Goal: Transaction & Acquisition: Subscribe to service/newsletter

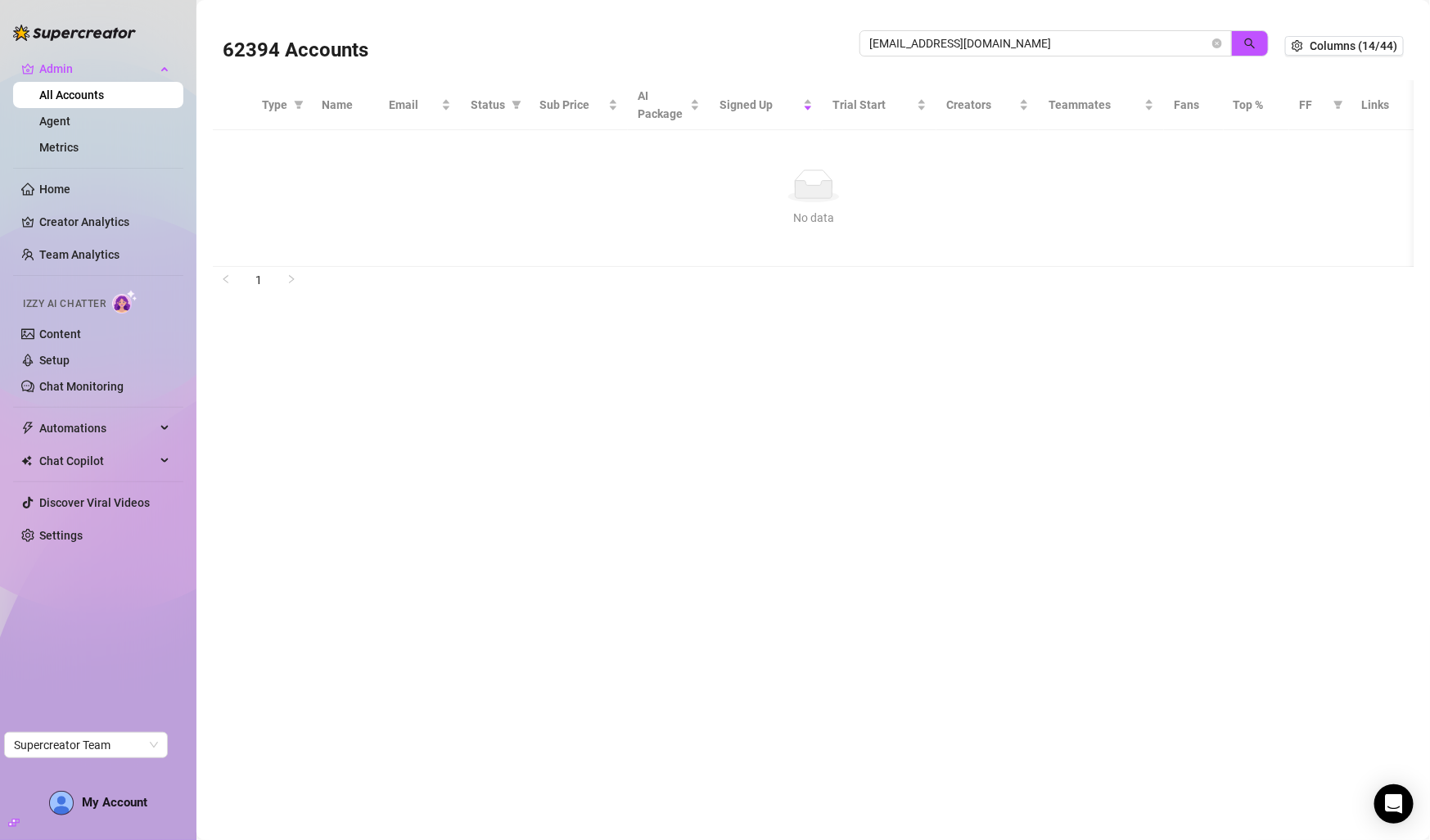
click at [899, 47] on input "parkerkelliher@gmail.com" at bounding box center [1039, 43] width 339 height 18
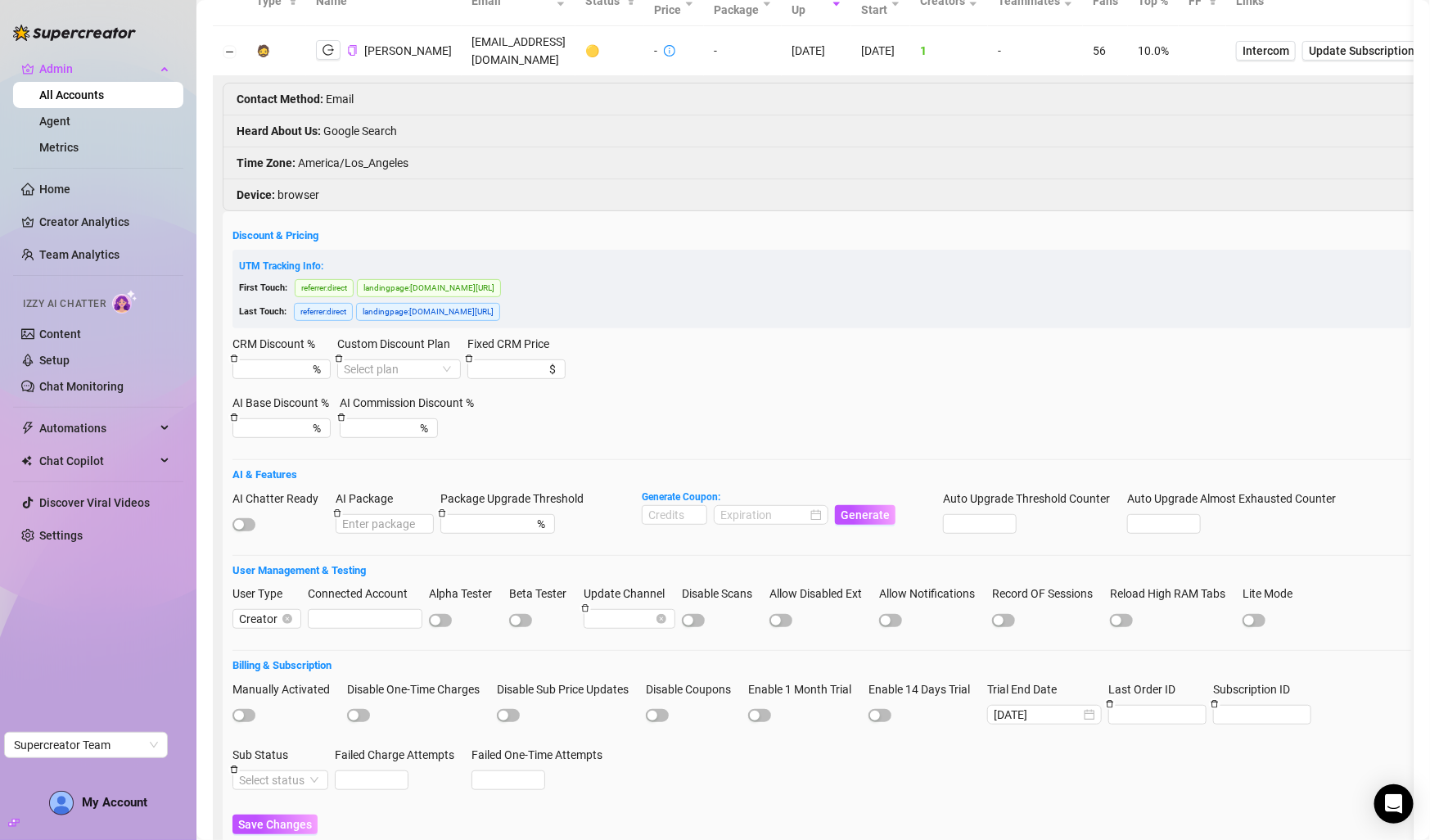
scroll to position [116, 0]
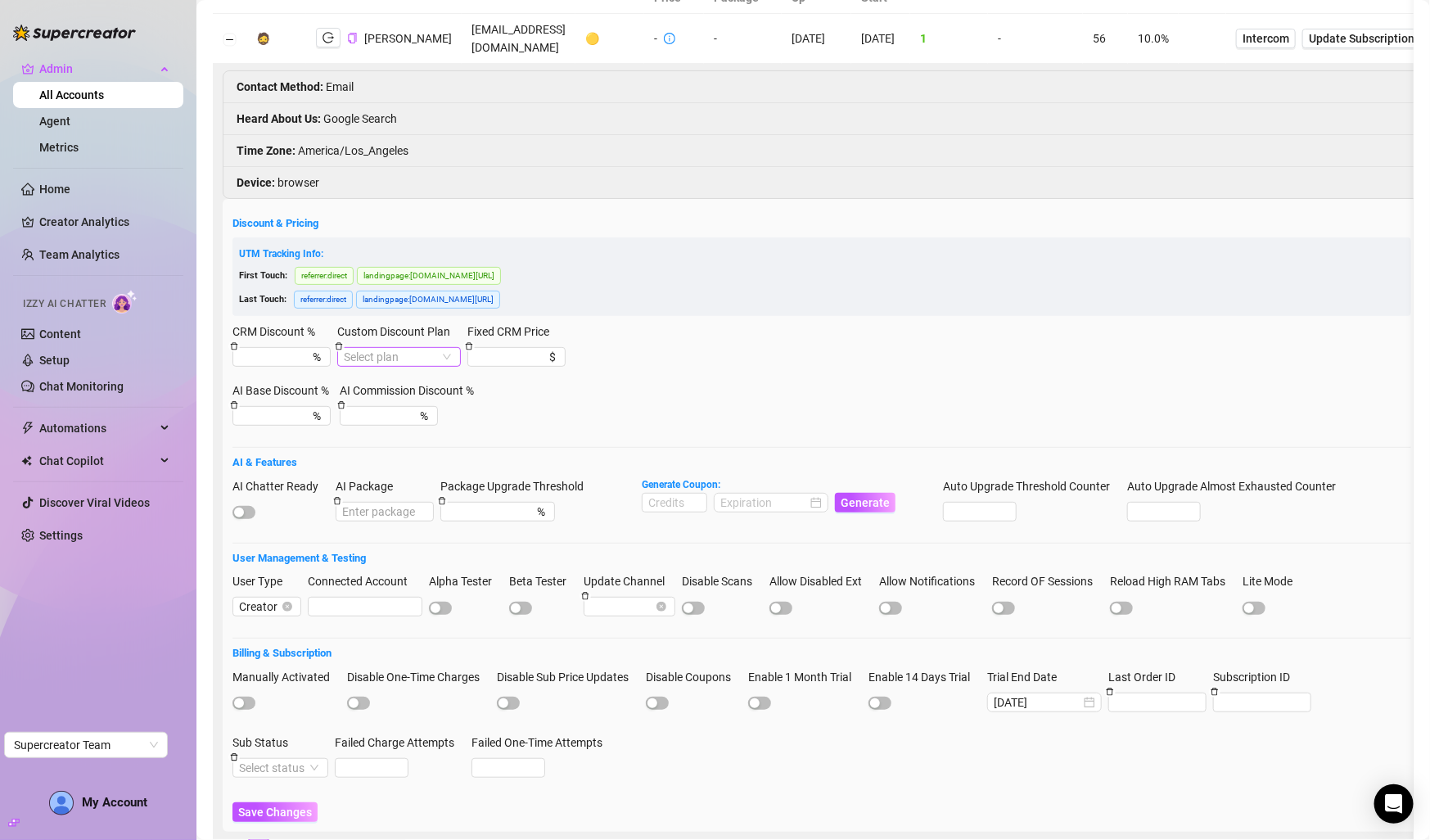
click at [365, 359] on input "Custom Discount Plan" at bounding box center [392, 356] width 96 height 18
click at [607, 220] on h5 "Discount & Pricing" at bounding box center [822, 223] width 1179 height 16
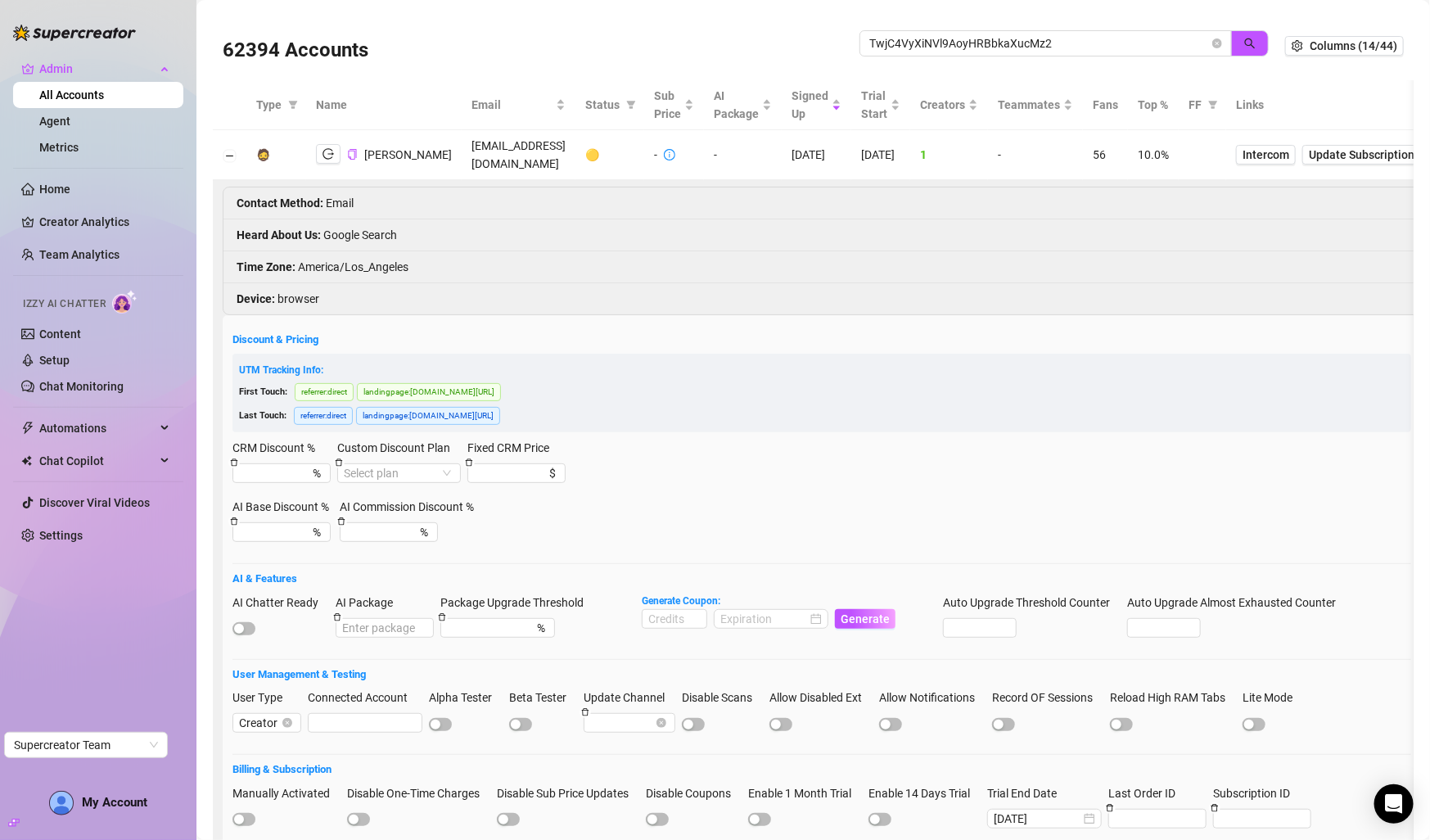
scroll to position [11, 0]
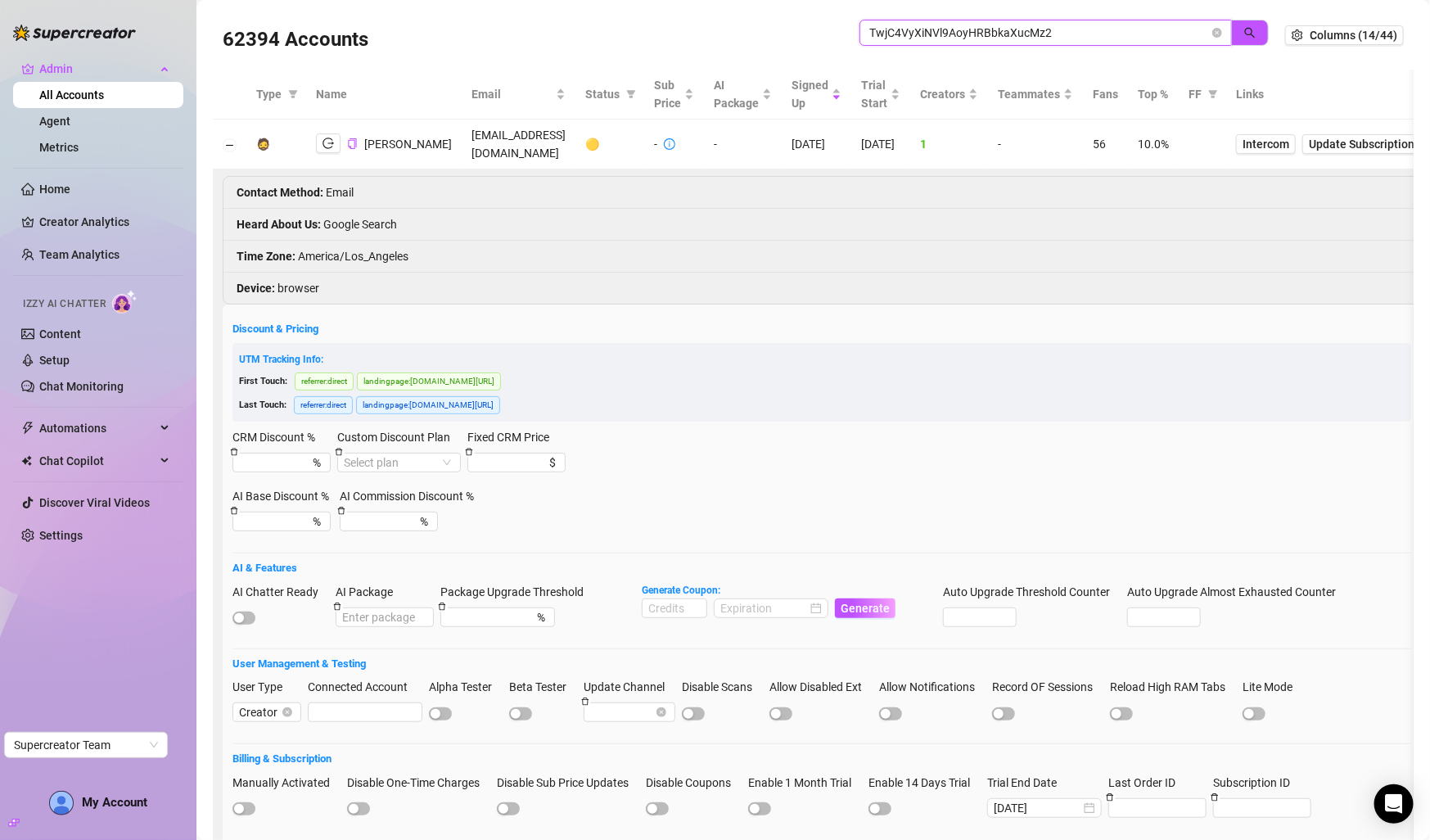
click at [930, 29] on input "TwjC4VyXiNVl9AoyHRBbkaXucMz2" at bounding box center [1039, 32] width 339 height 18
paste input "[EMAIL_ADDRESS][DOMAIN_NAME]"
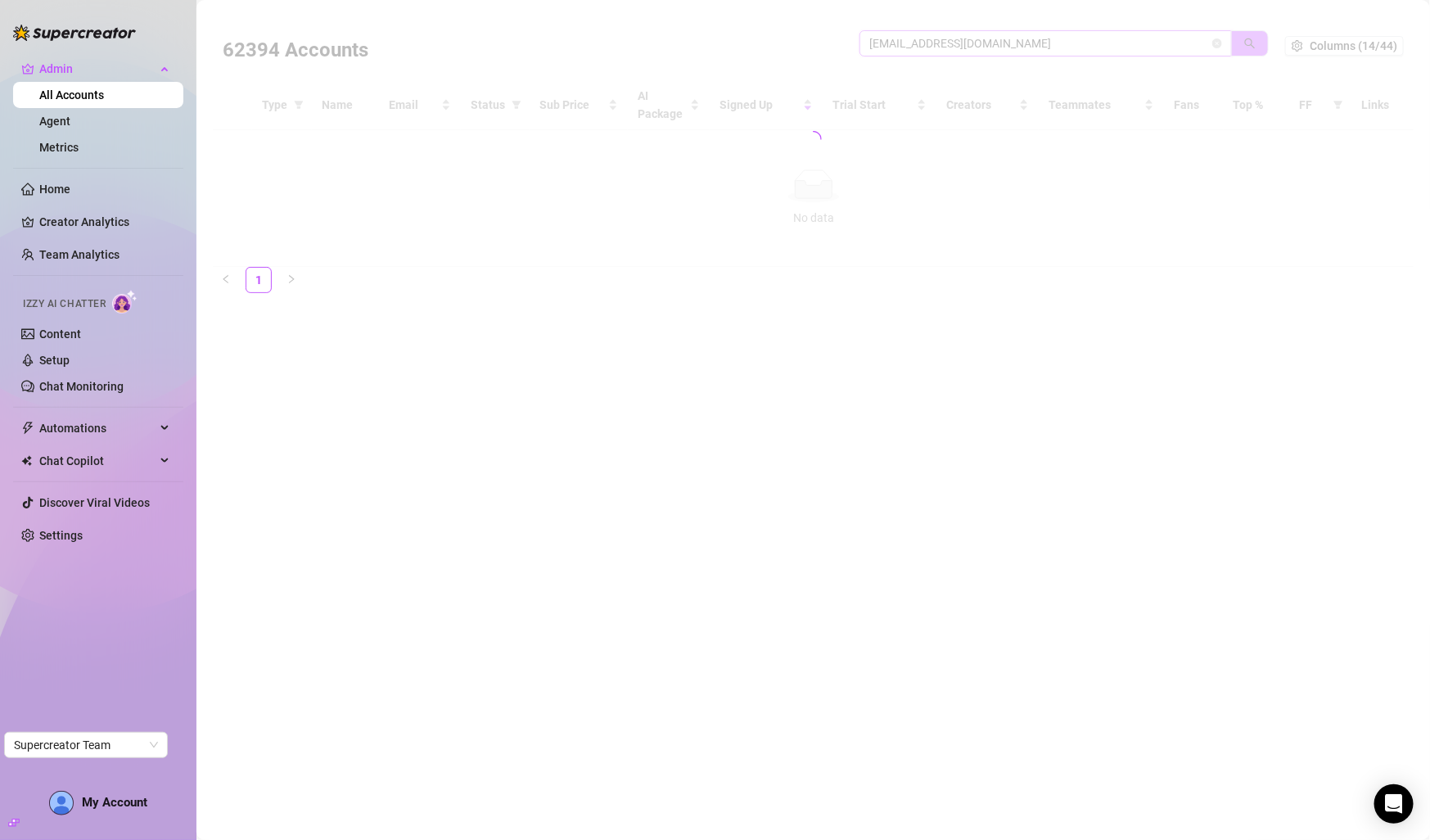
scroll to position [0, 0]
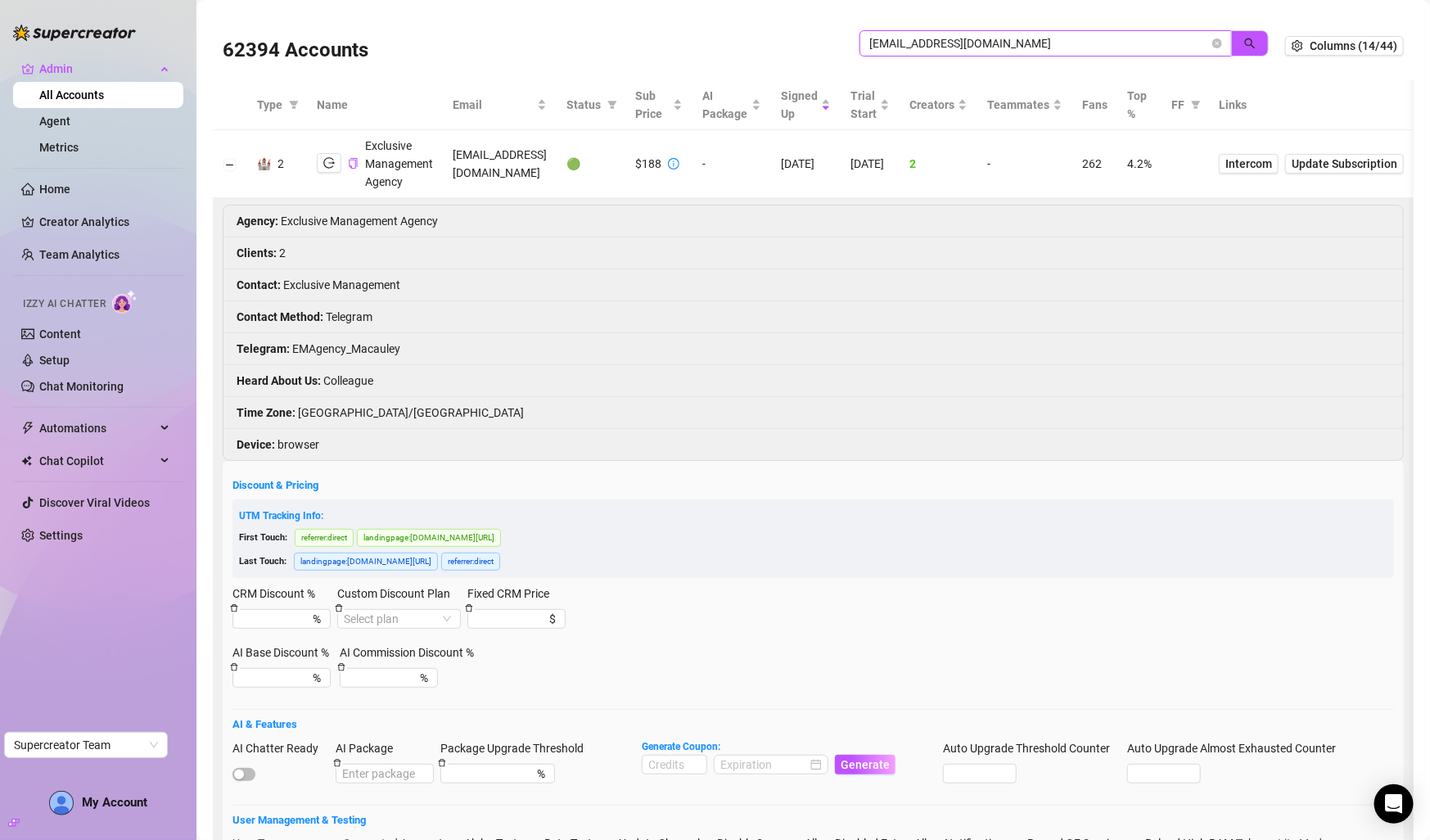
click at [917, 36] on input "[EMAIL_ADDRESS][DOMAIN_NAME]" at bounding box center [1039, 43] width 339 height 18
paste input "borstphoto@gmail.com"
type input "borstphoto@gmail.com"
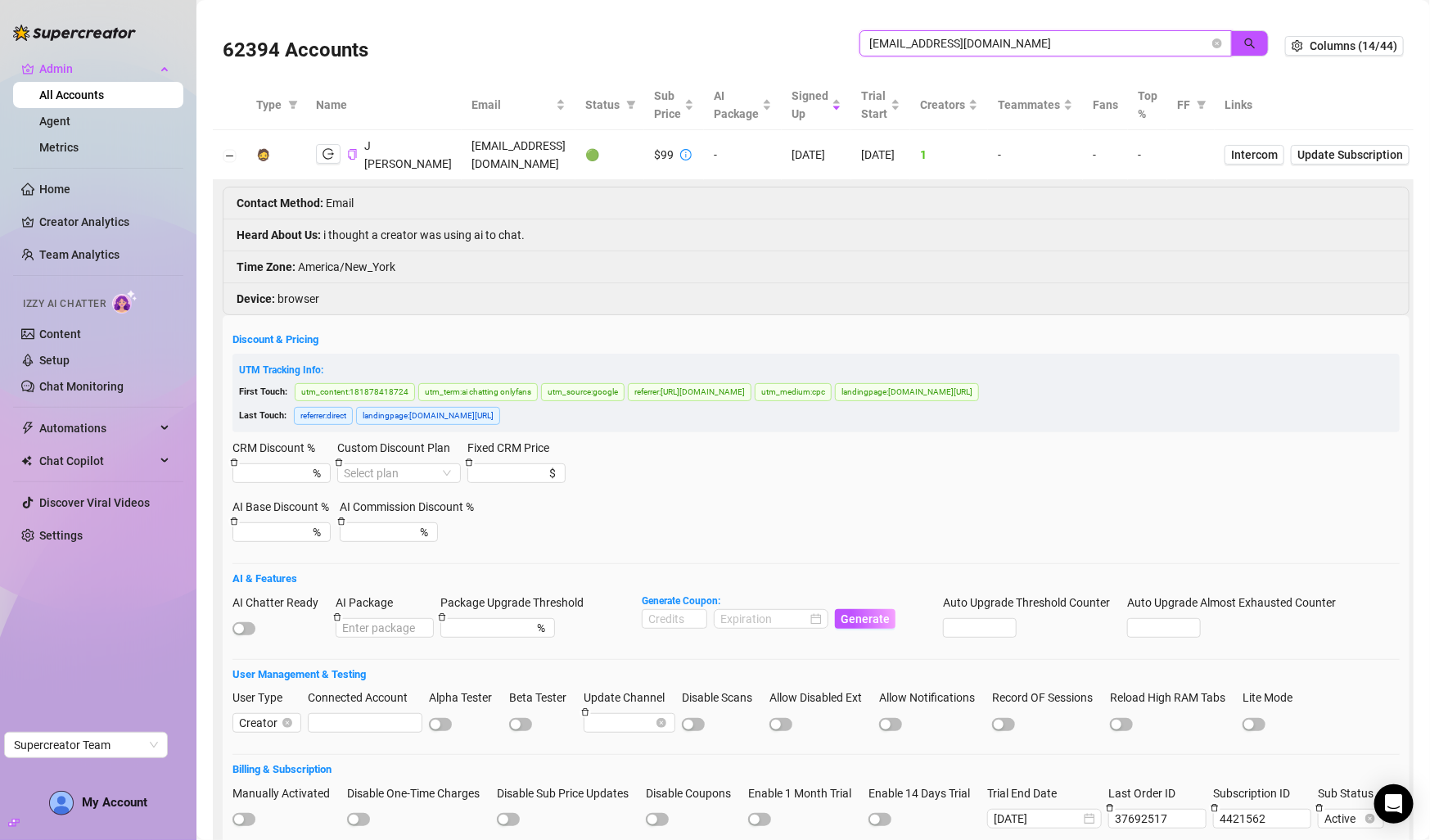
scroll to position [54, 0]
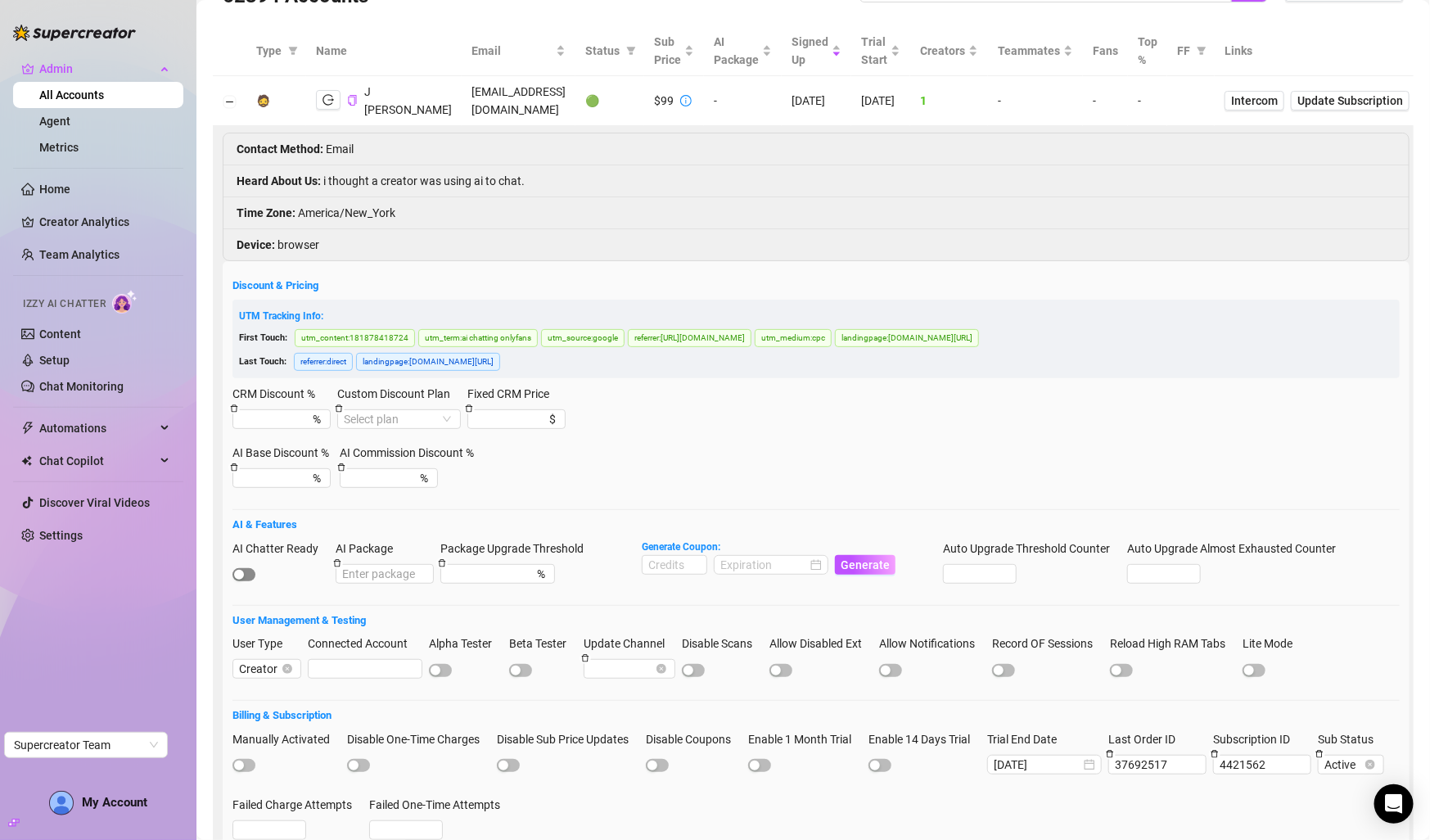
click at [248, 571] on span "button" at bounding box center [244, 575] width 23 height 13
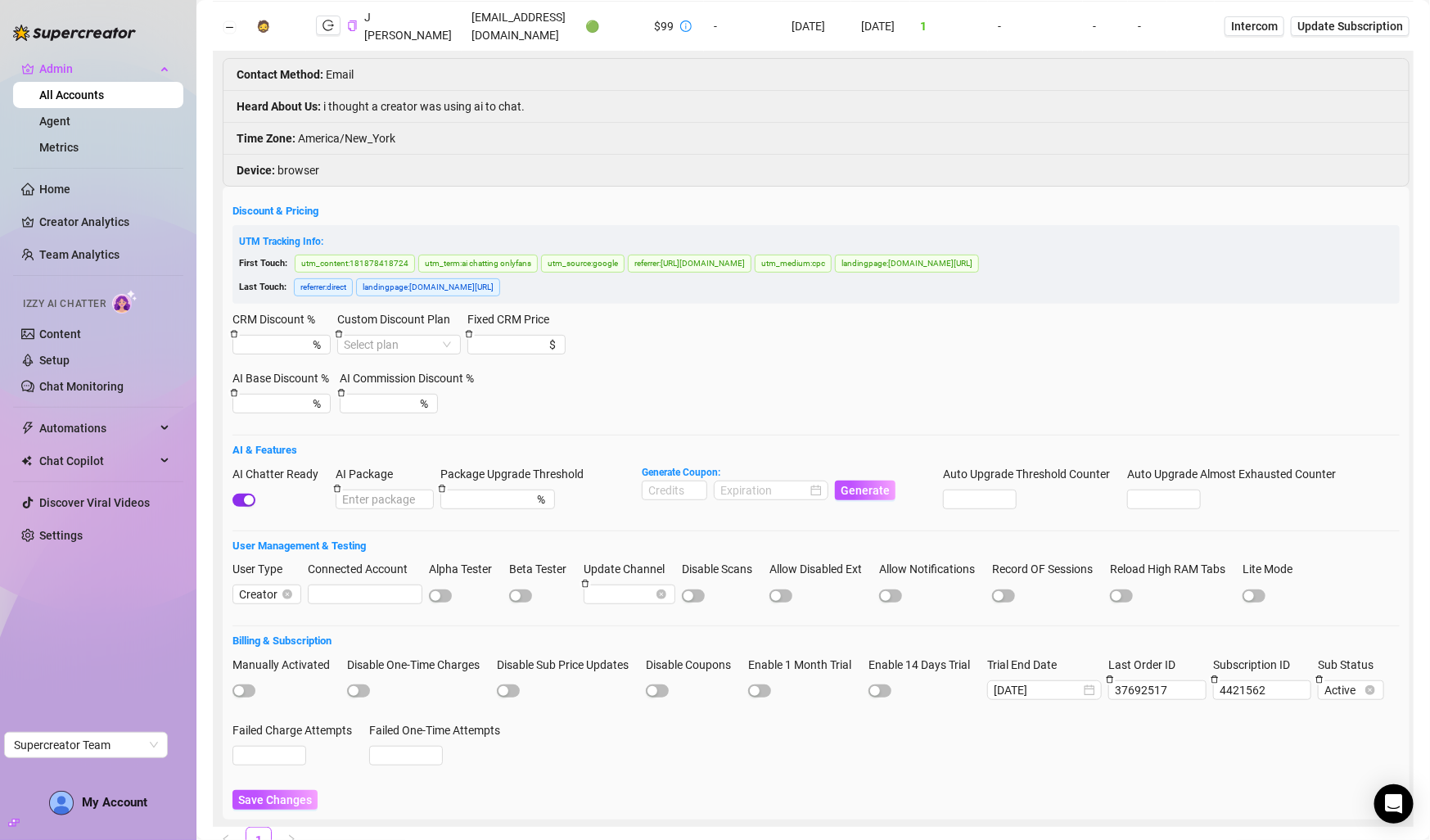
scroll to position [192, 0]
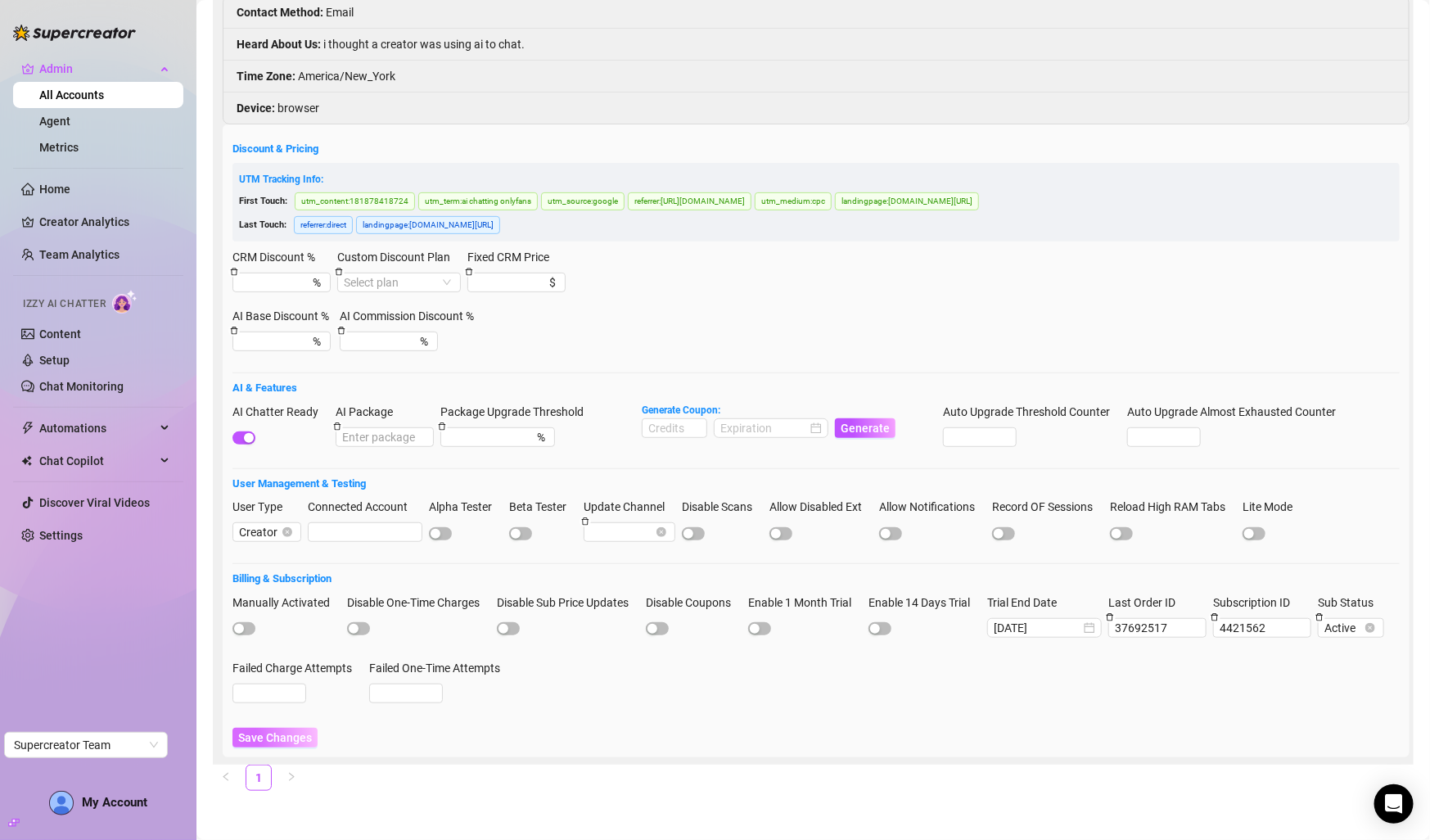
click at [277, 734] on span "Save Changes" at bounding box center [276, 738] width 74 height 13
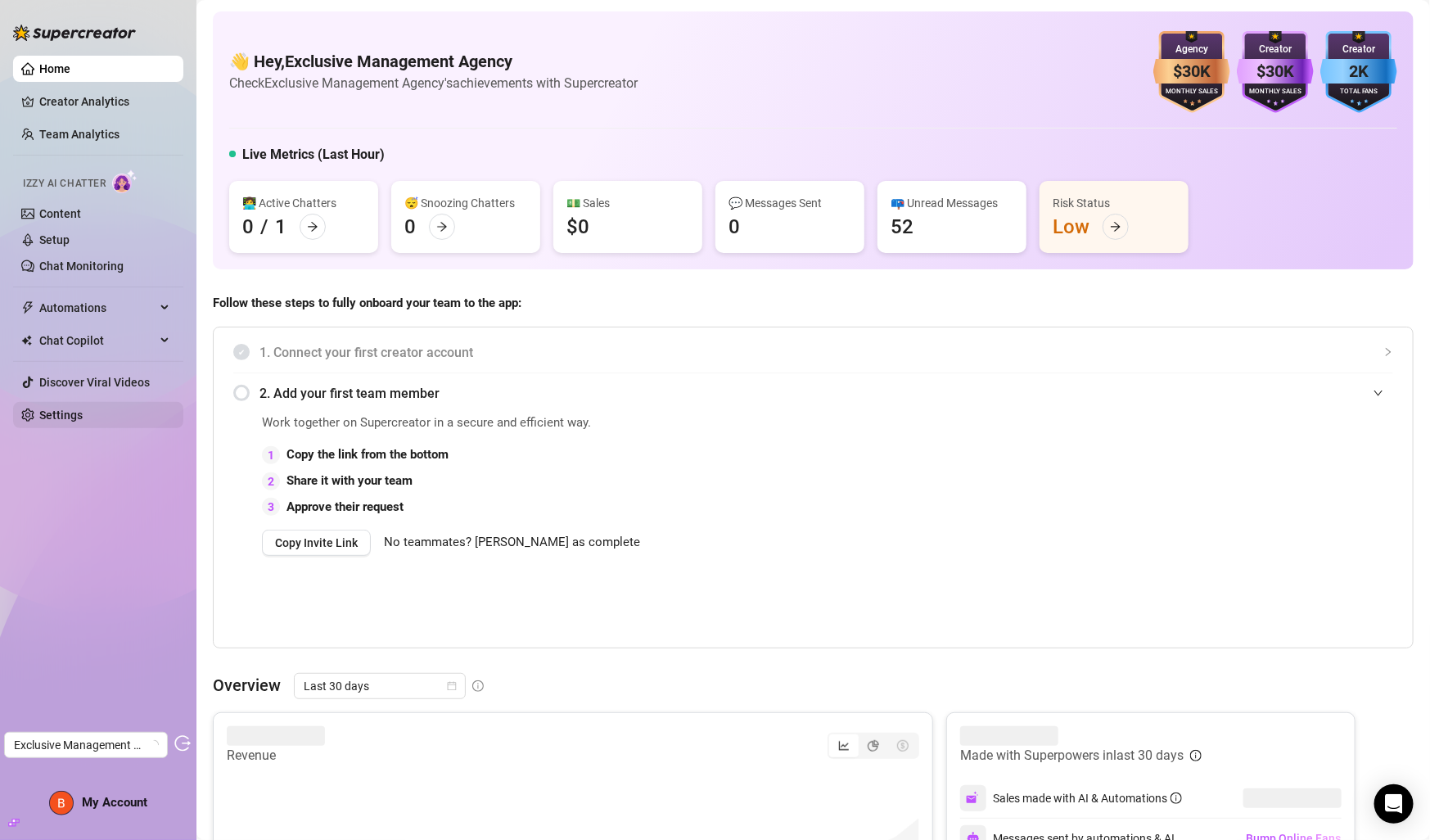
click at [39, 417] on link "Settings" at bounding box center [61, 415] width 44 height 13
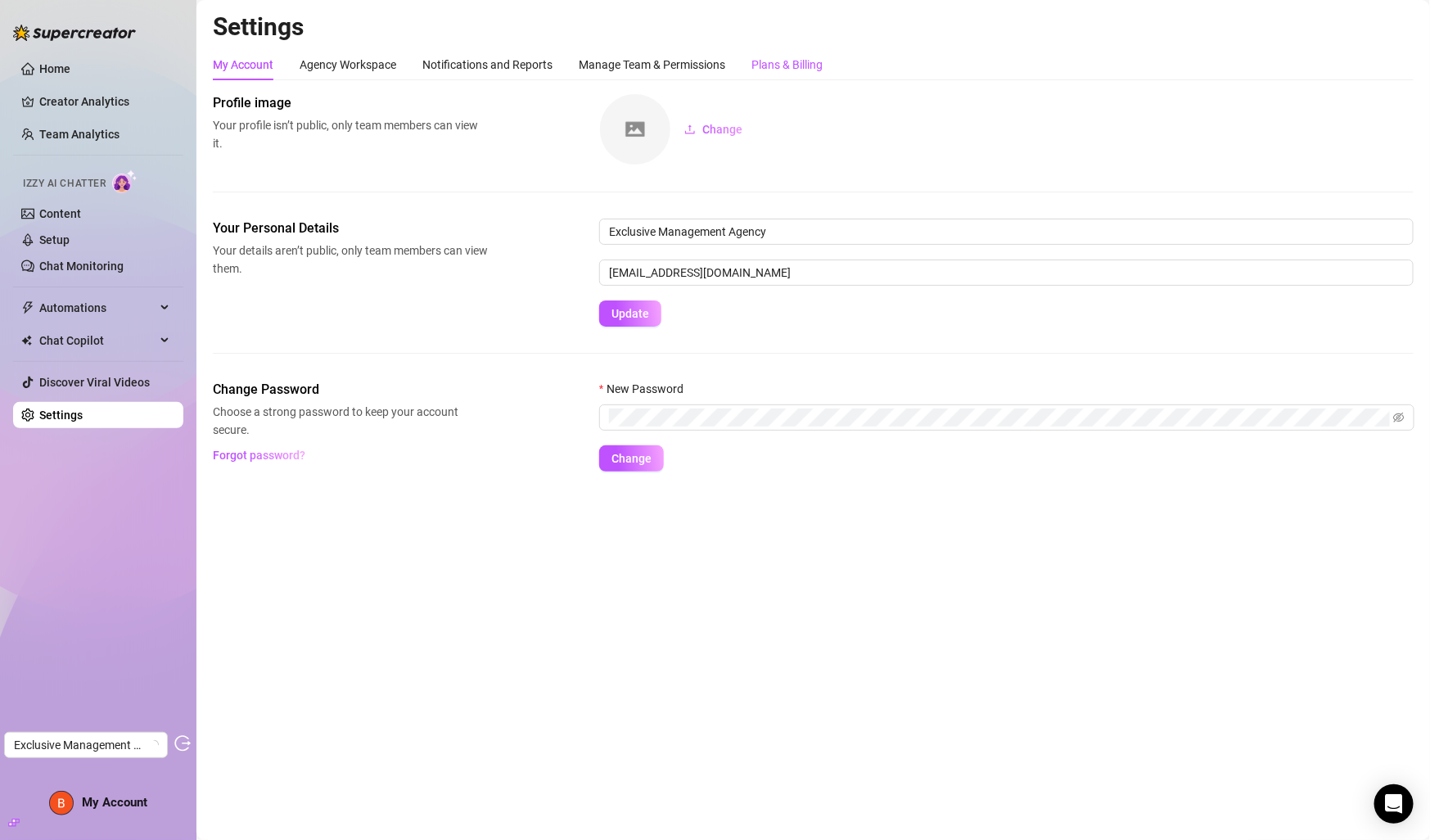
click at [760, 60] on div "Plans & Billing" at bounding box center [786, 64] width 71 height 18
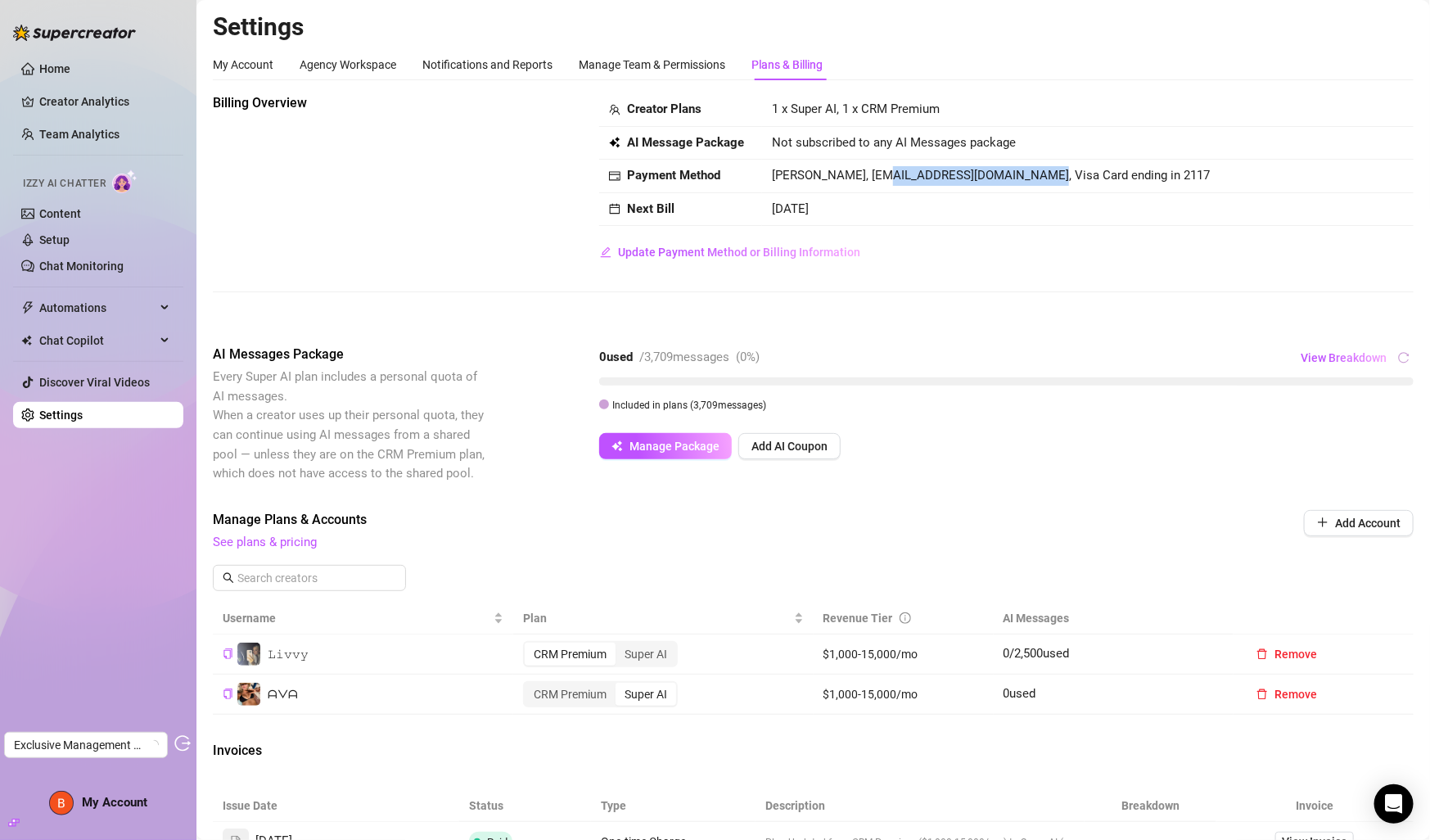
copy span "britneybrooks04@gmail.com"
drag, startPoint x: 1039, startPoint y: 175, endPoint x: 883, endPoint y: 177, distance: 156.0
click at [883, 177] on span "Macauley Compton, britneybrooks04@gmail.com, Visa Card ending in 2117" at bounding box center [991, 176] width 438 height 15
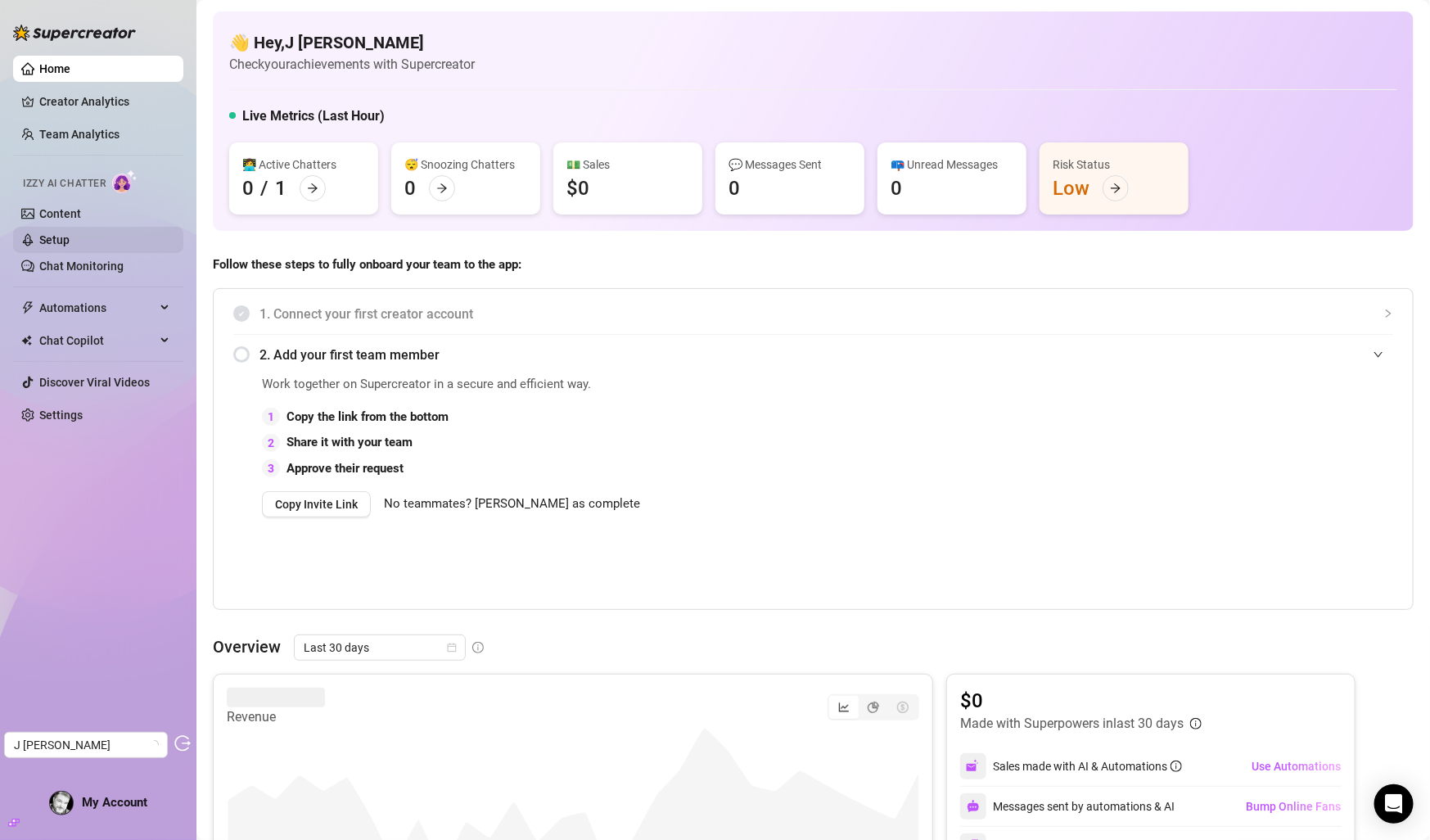
click at [70, 242] on link "Setup" at bounding box center [55, 240] width 30 height 13
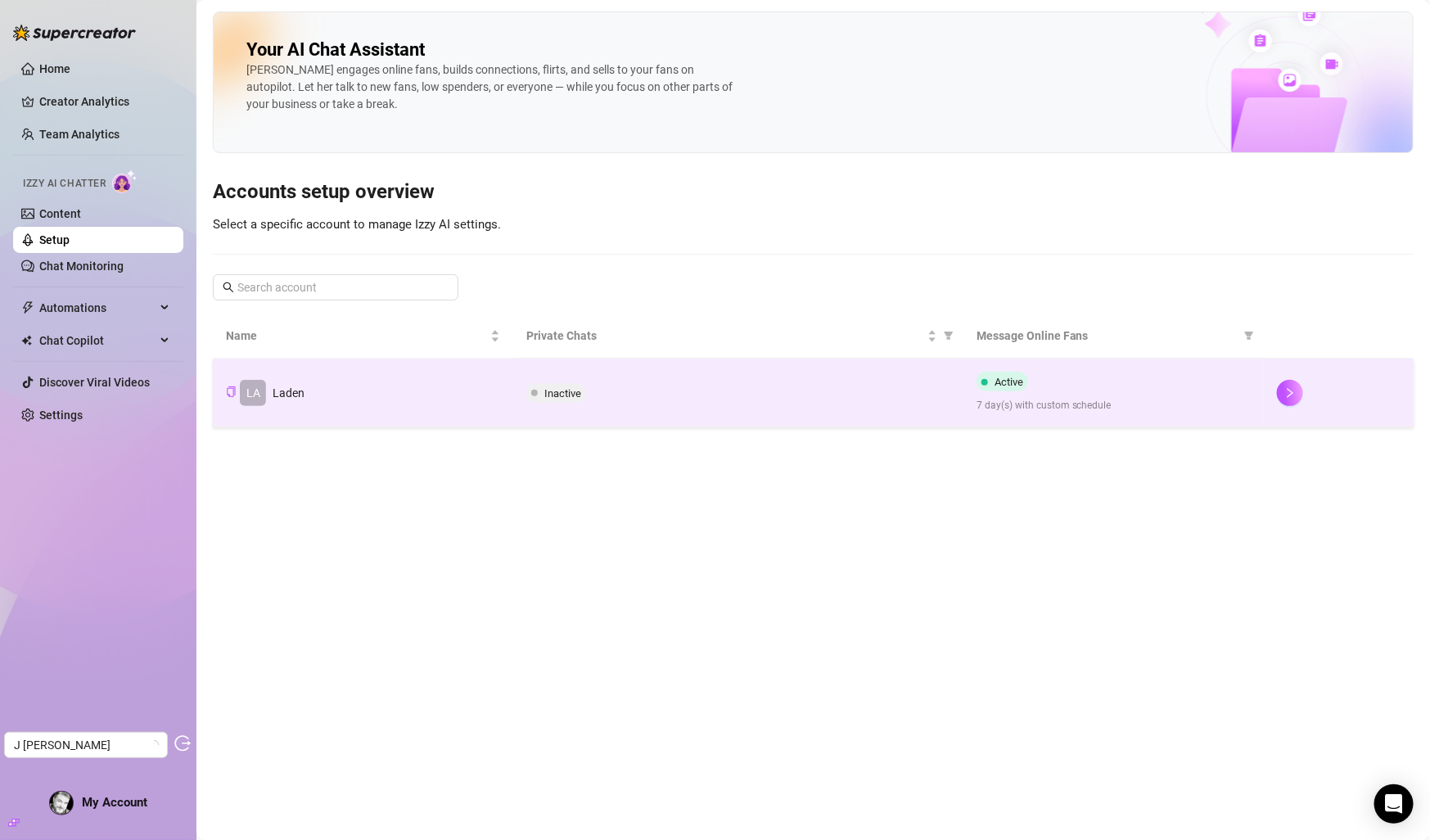
click at [528, 381] on td "Inactive" at bounding box center [739, 393] width 450 height 69
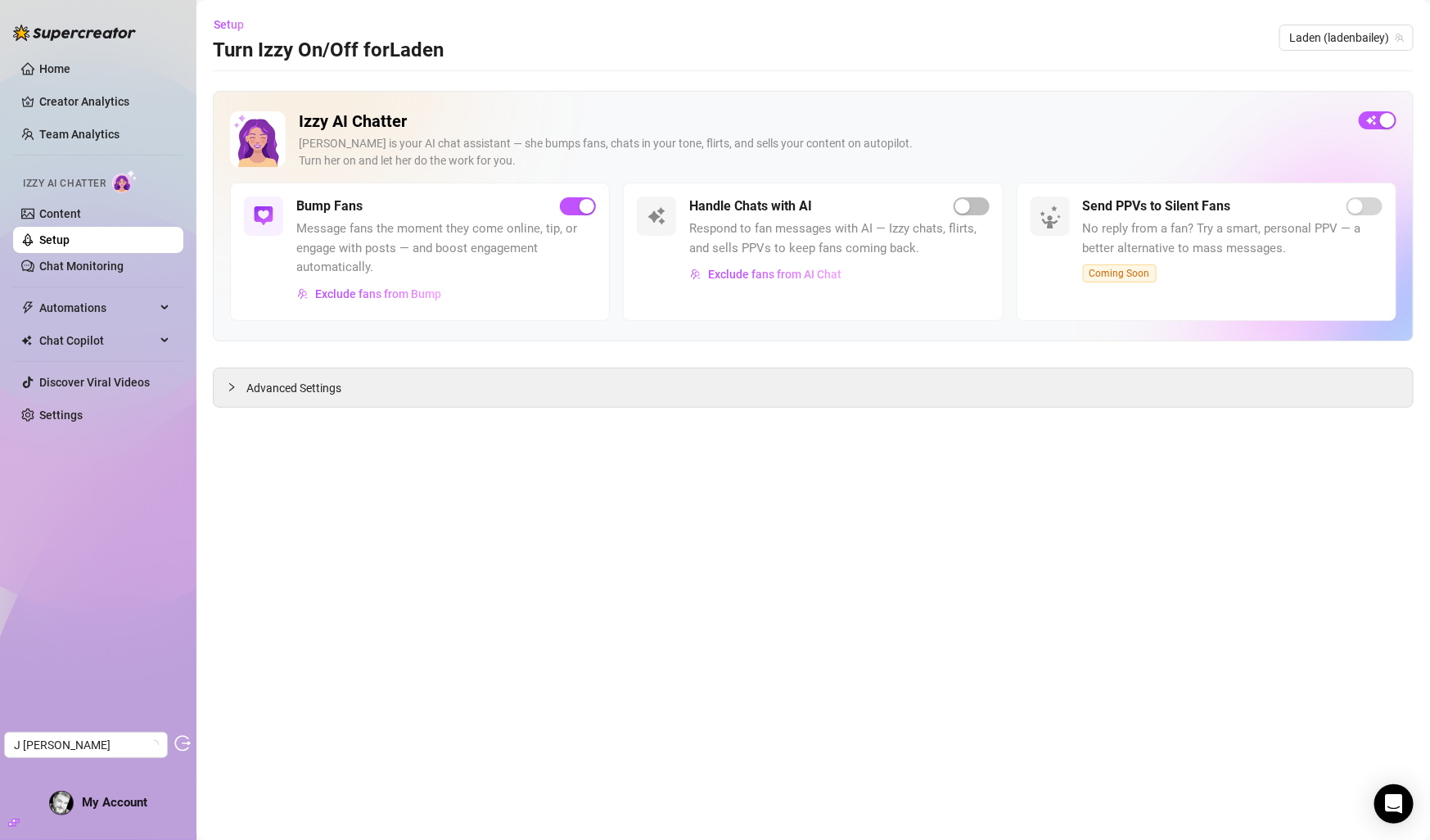
click at [70, 234] on link "Setup" at bounding box center [55, 240] width 30 height 13
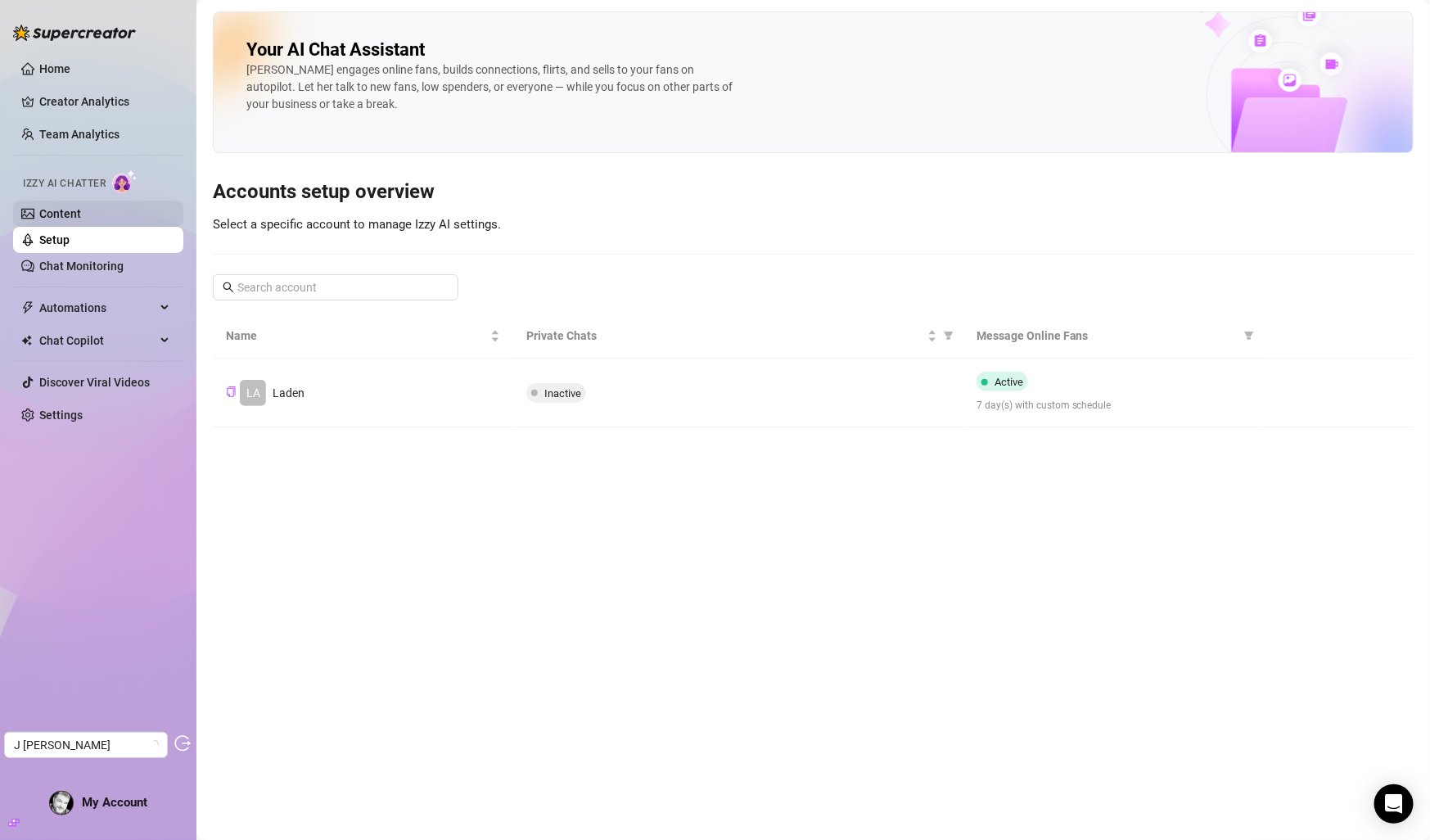
click at [81, 216] on link "Content" at bounding box center [60, 214] width 42 height 13
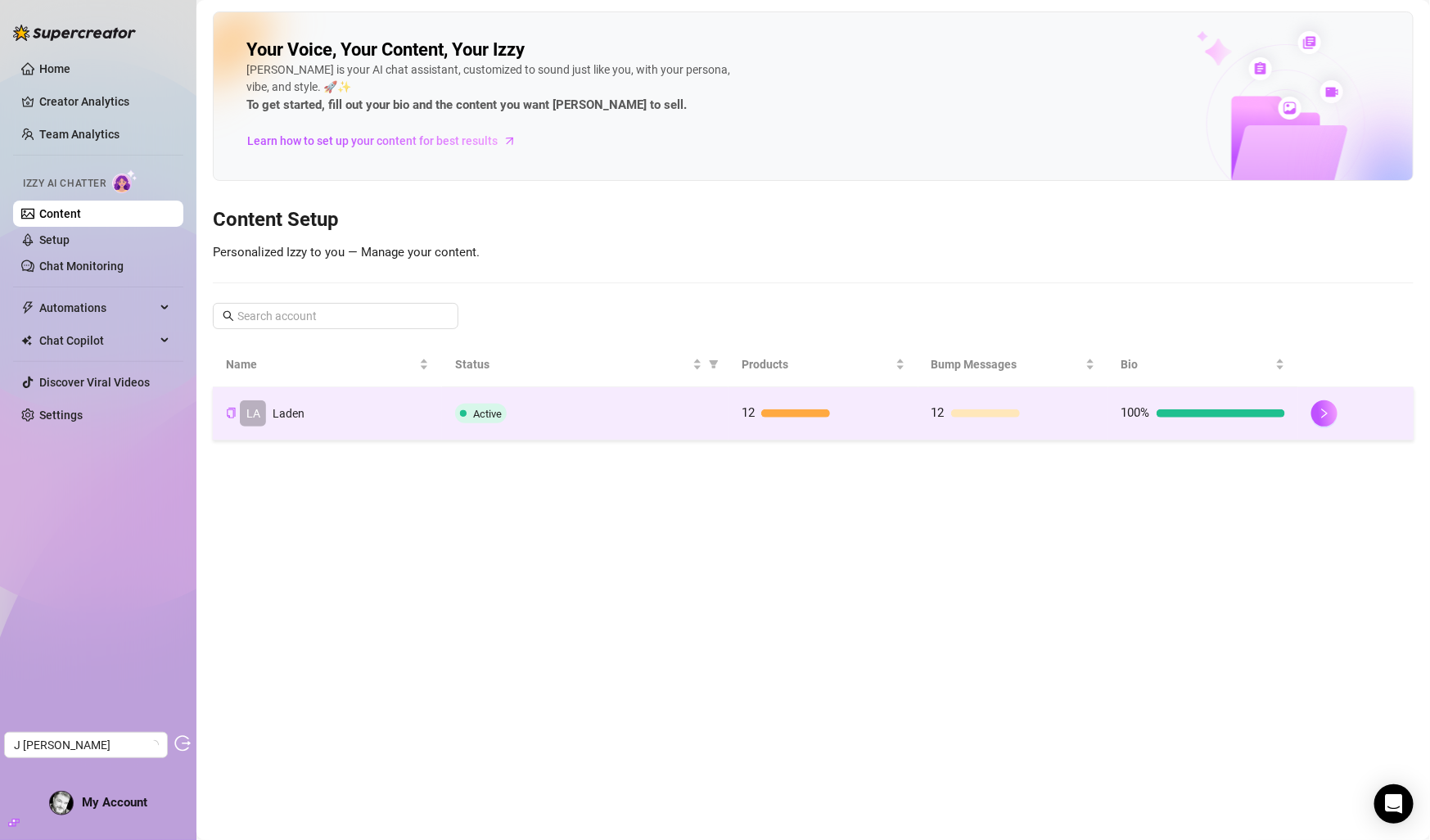
click at [350, 431] on td "LA Laden" at bounding box center [327, 413] width 229 height 53
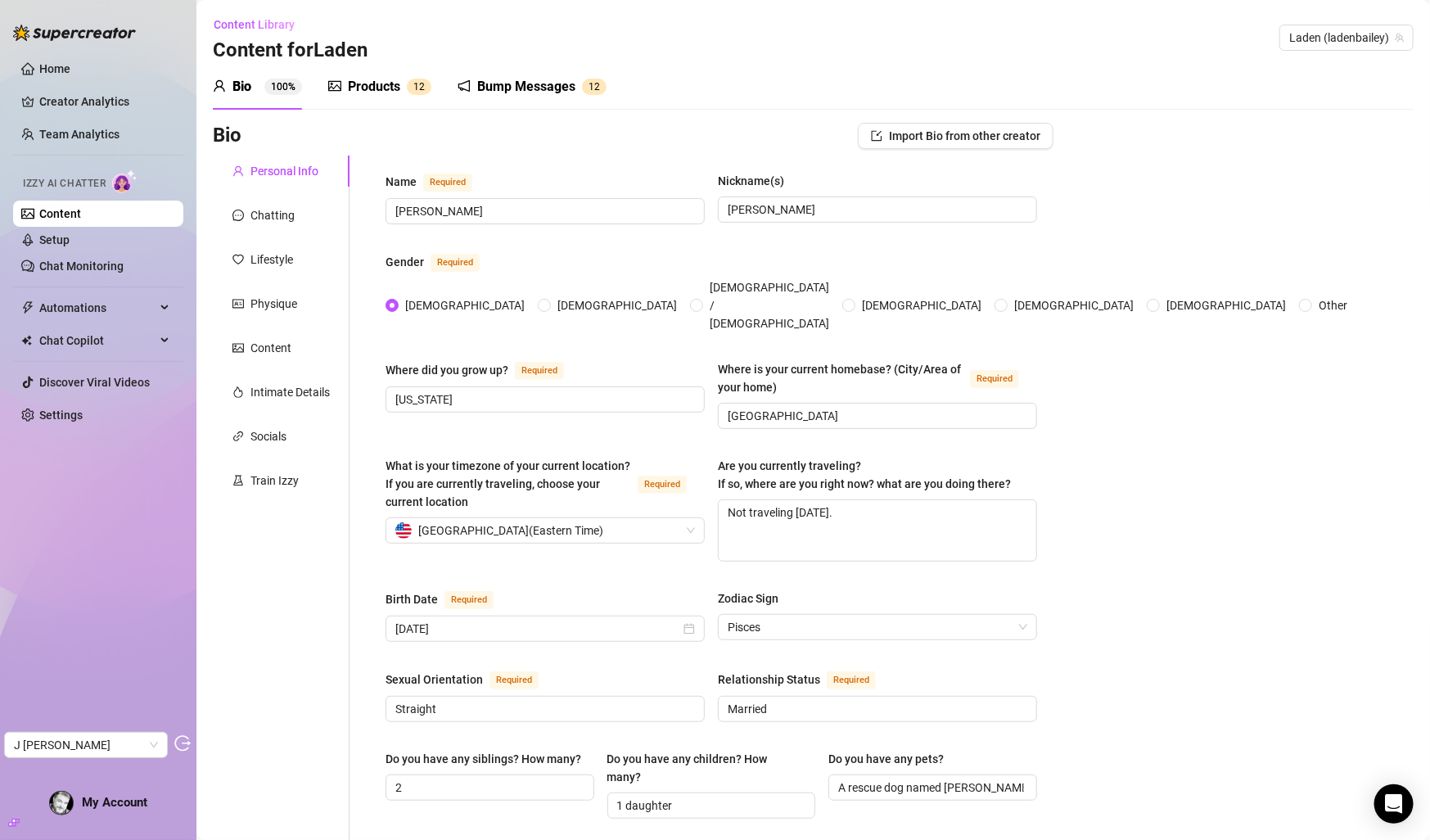
click at [281, 227] on div "Chatting" at bounding box center [281, 215] width 137 height 31
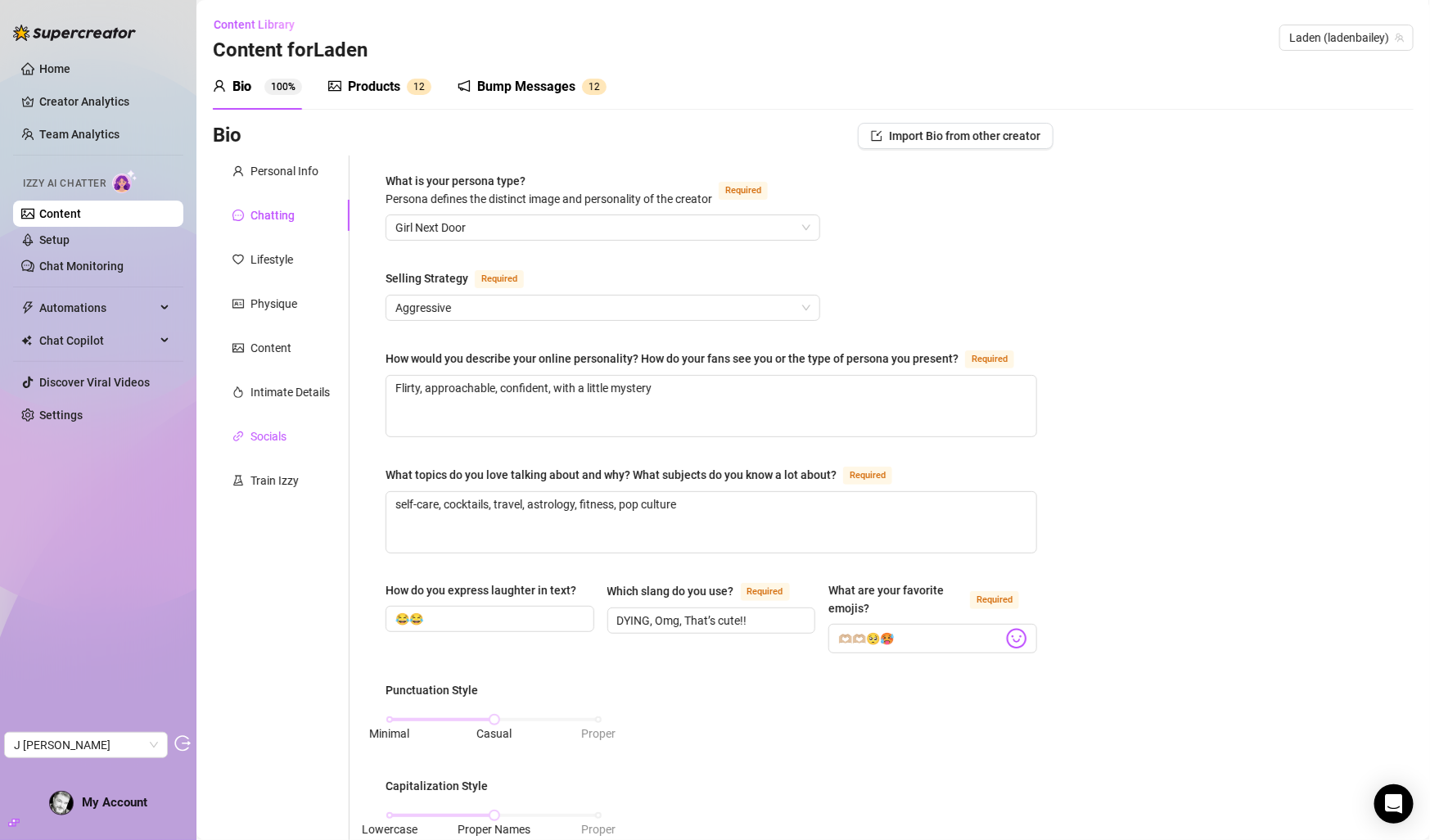
click at [265, 433] on div "Socials" at bounding box center [268, 436] width 36 height 18
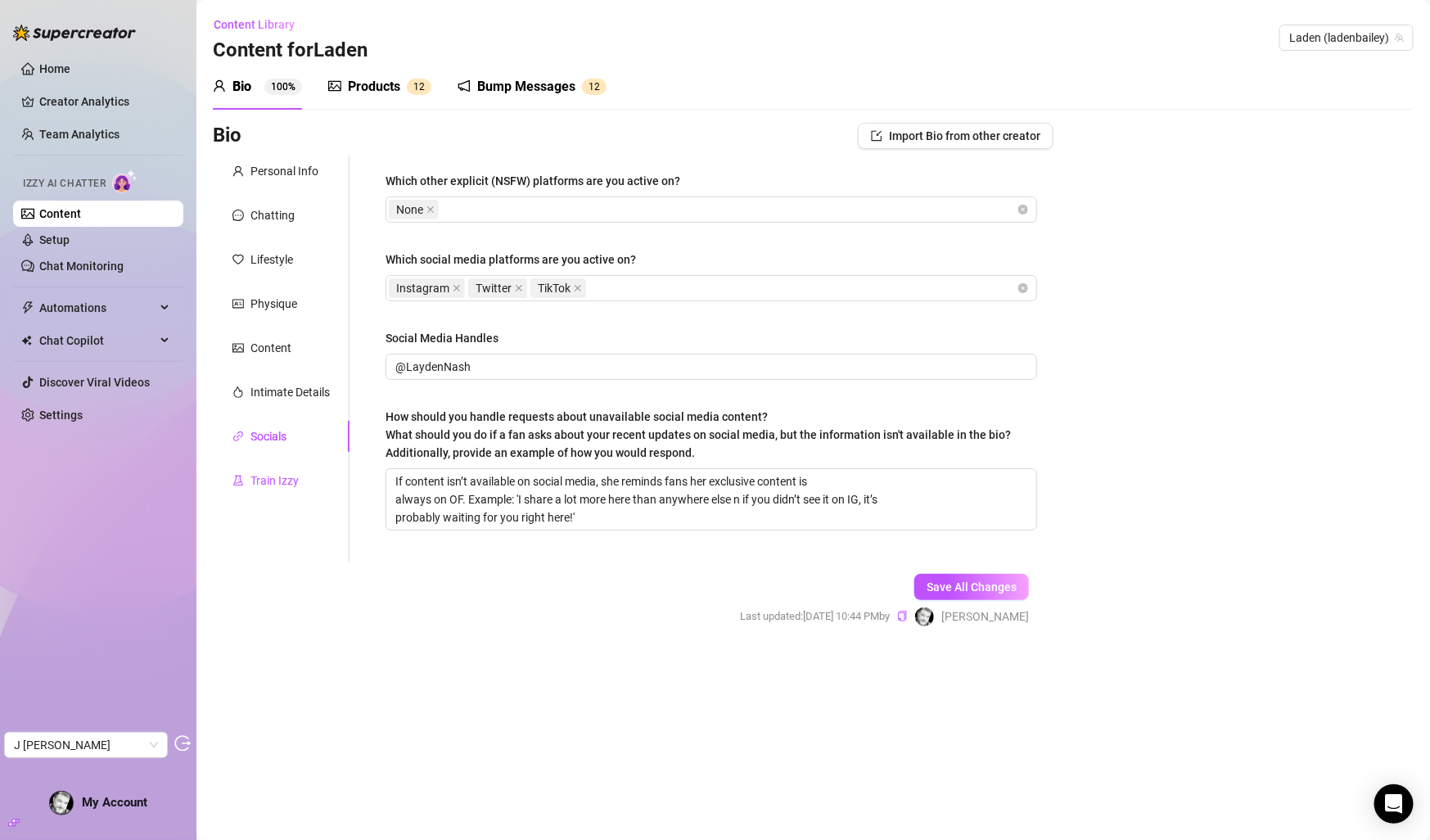
click at [265, 478] on div "Train Izzy" at bounding box center [274, 480] width 48 height 18
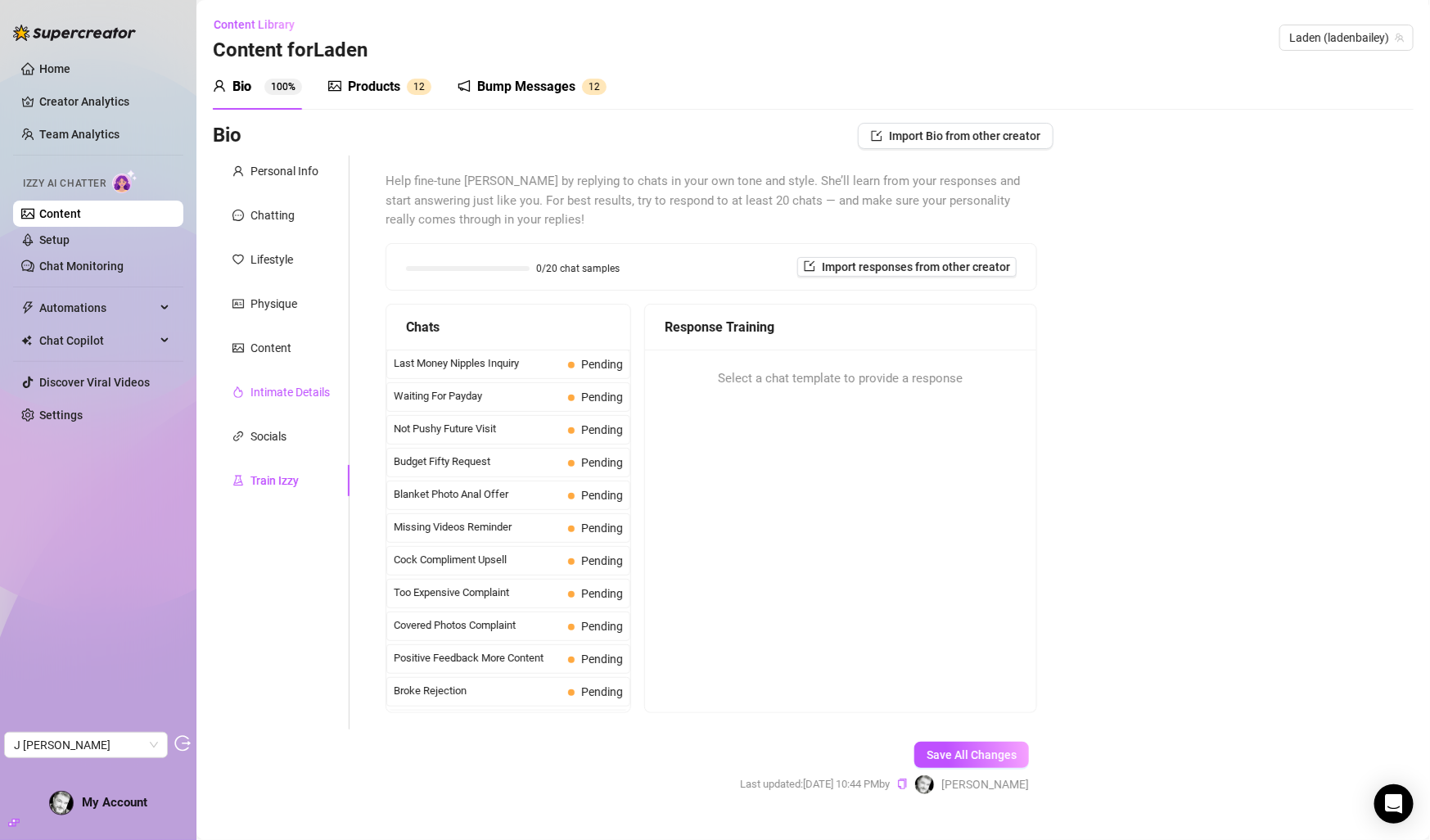
click at [294, 397] on div "Intimate Details" at bounding box center [290, 391] width 80 height 18
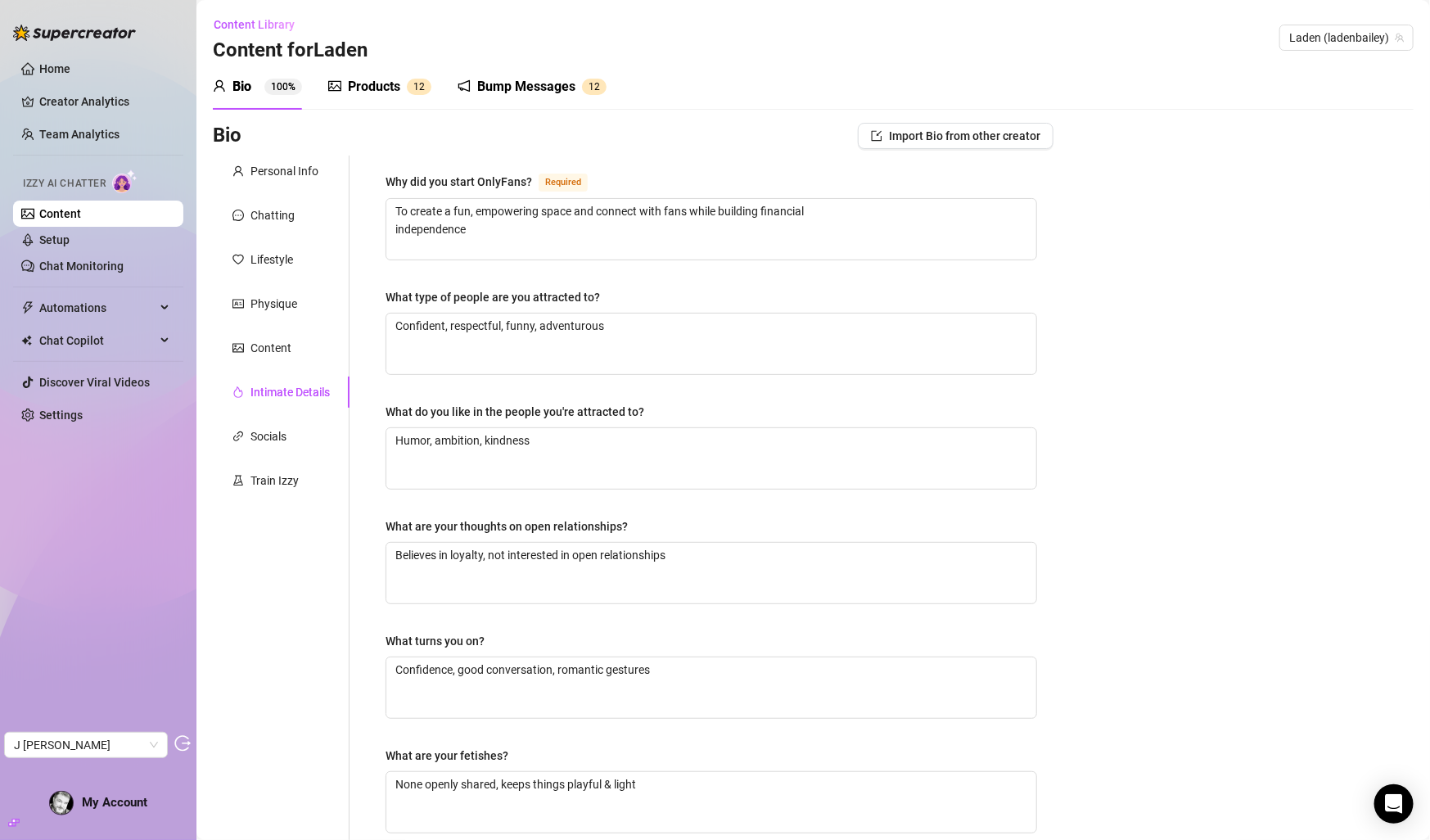
click at [402, 94] on div "Products 1 2" at bounding box center [380, 87] width 103 height 19
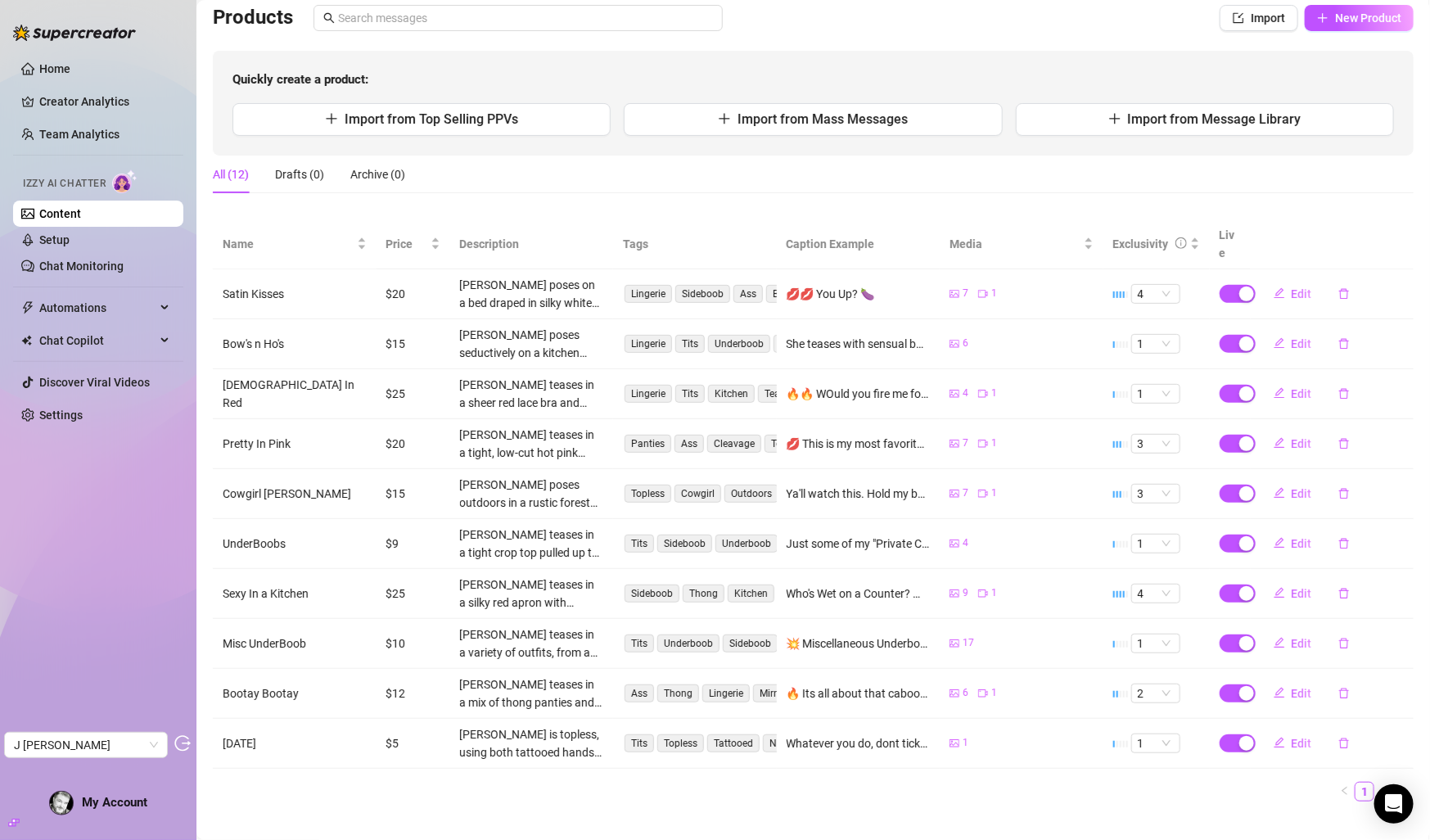
scroll to position [121, 0]
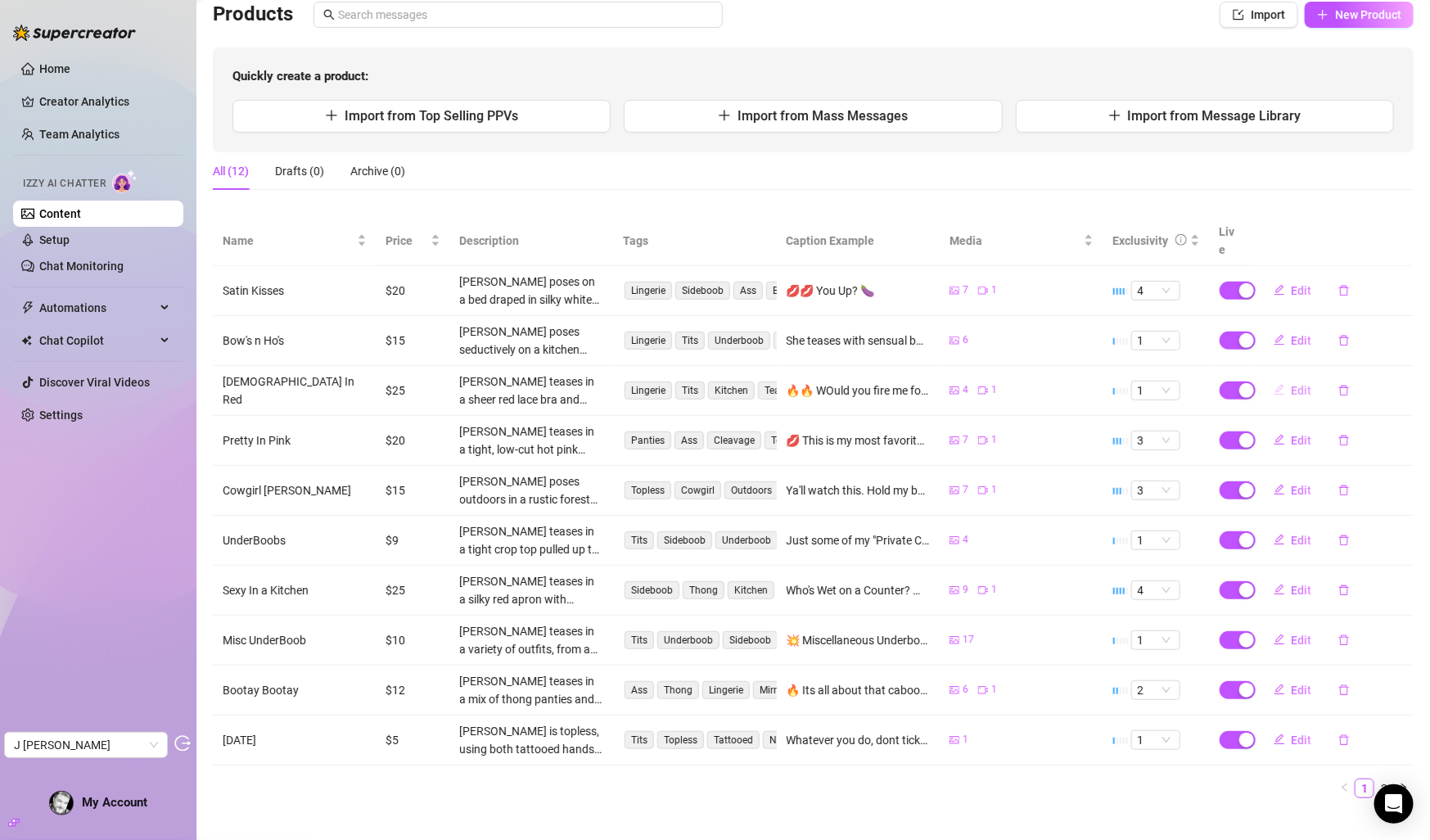
click at [1301, 384] on span "Edit" at bounding box center [1302, 391] width 20 height 13
type textarea "🔥🔥 WOuld you fire me for burning the toast? 💥"
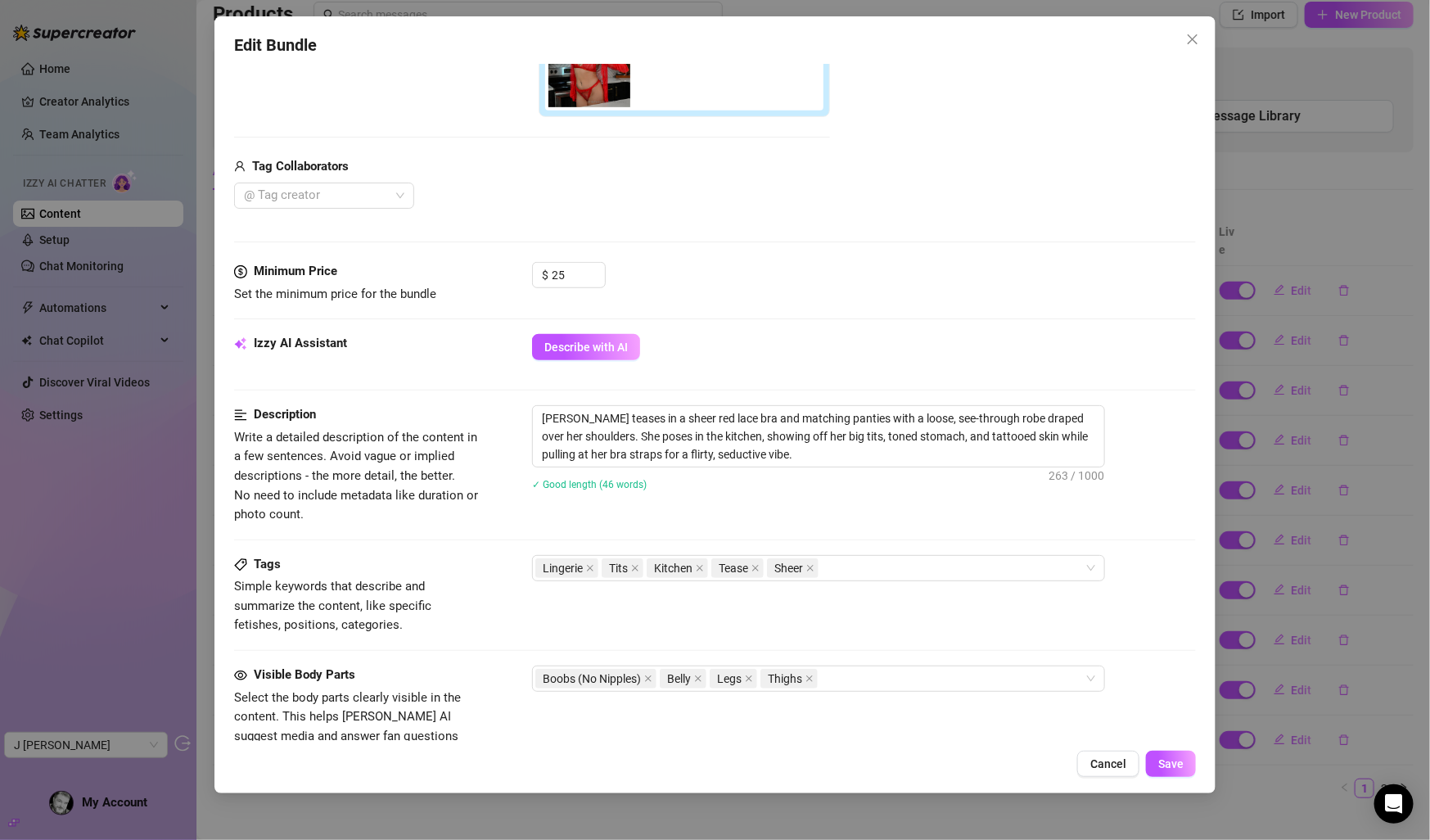
scroll to position [0, 0]
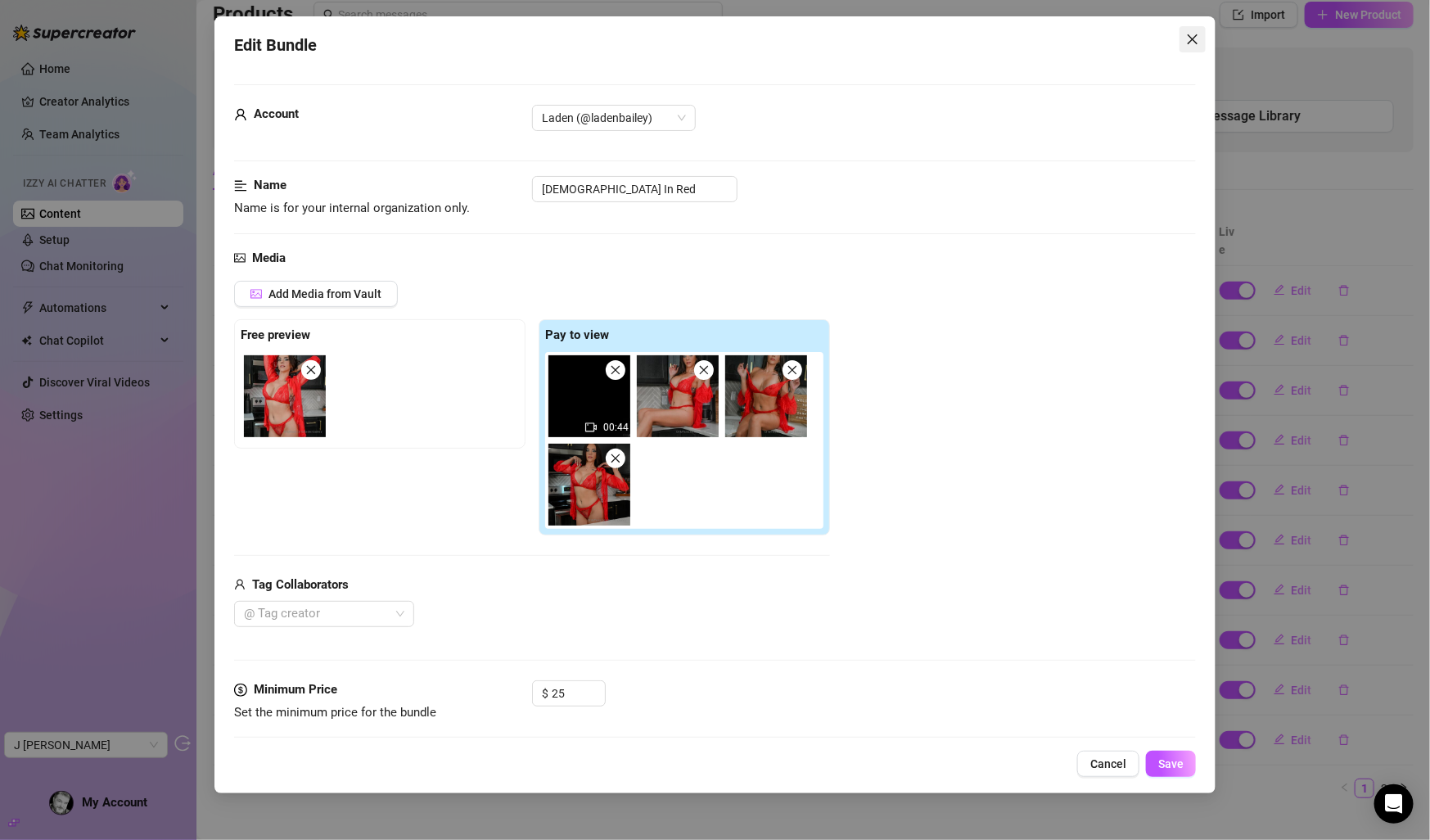
click at [1191, 41] on icon "close" at bounding box center [1193, 39] width 10 height 10
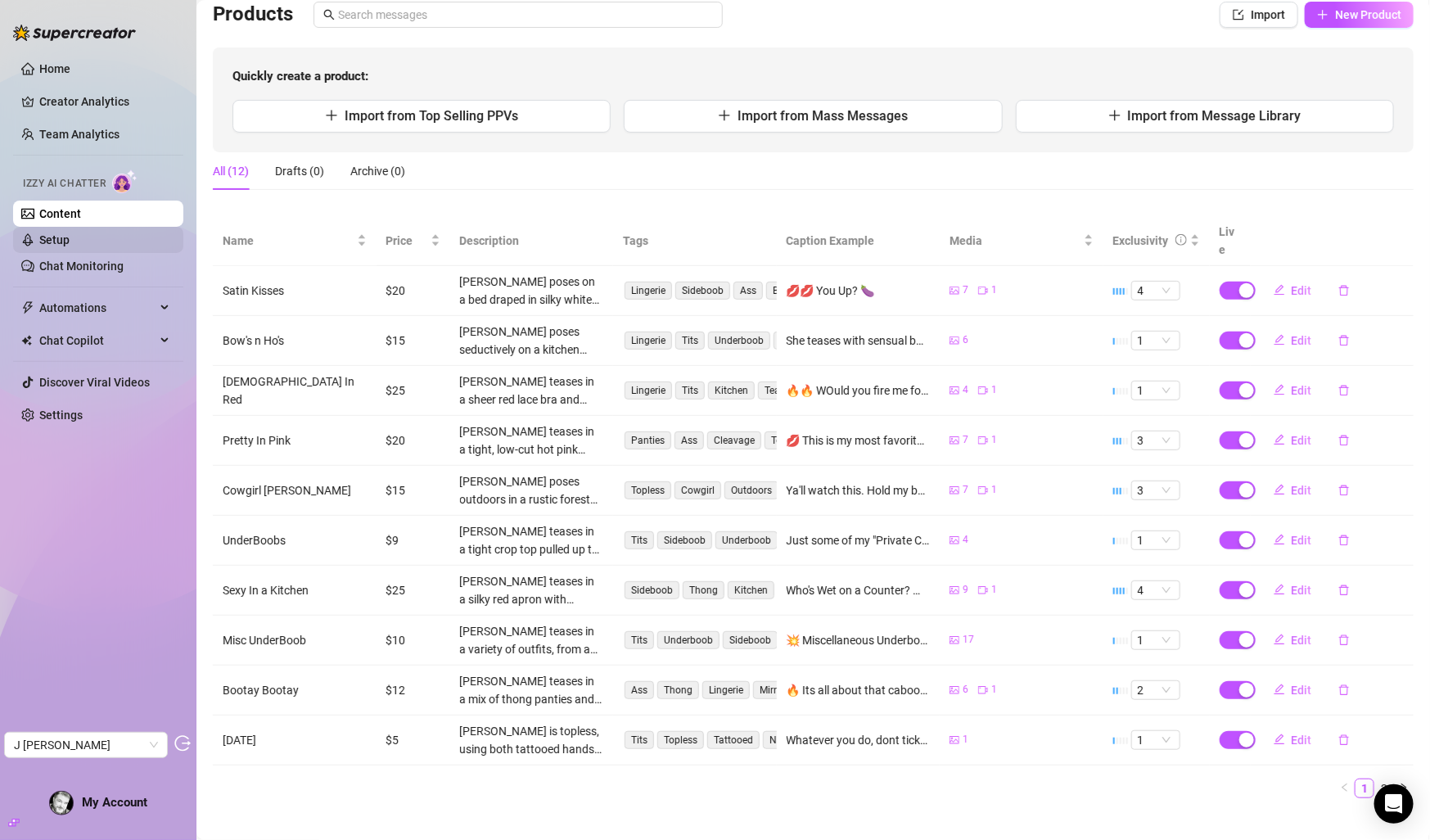
click at [70, 242] on link "Setup" at bounding box center [55, 240] width 30 height 13
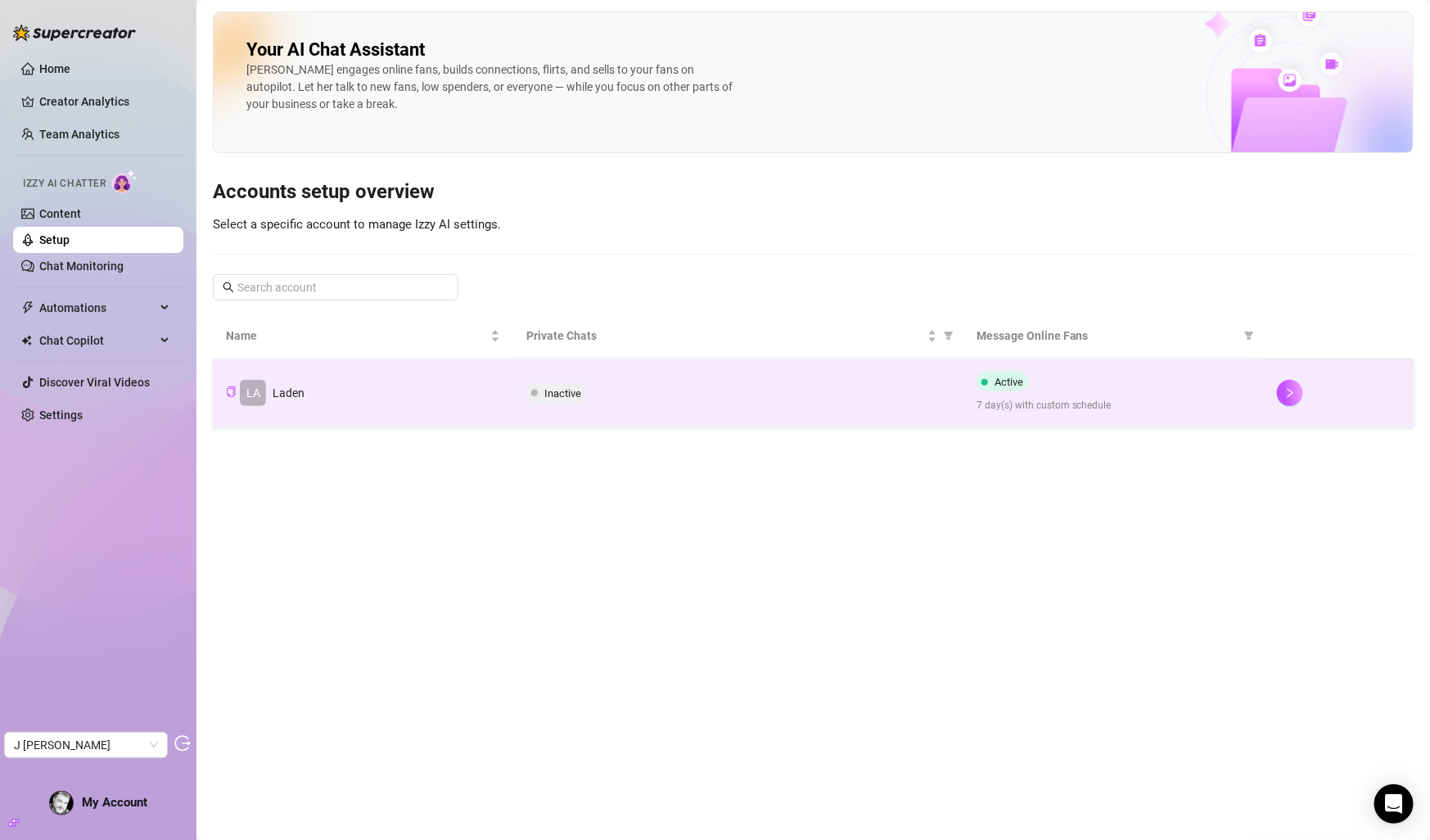
click at [765, 387] on div "Inactive" at bounding box center [739, 392] width 424 height 19
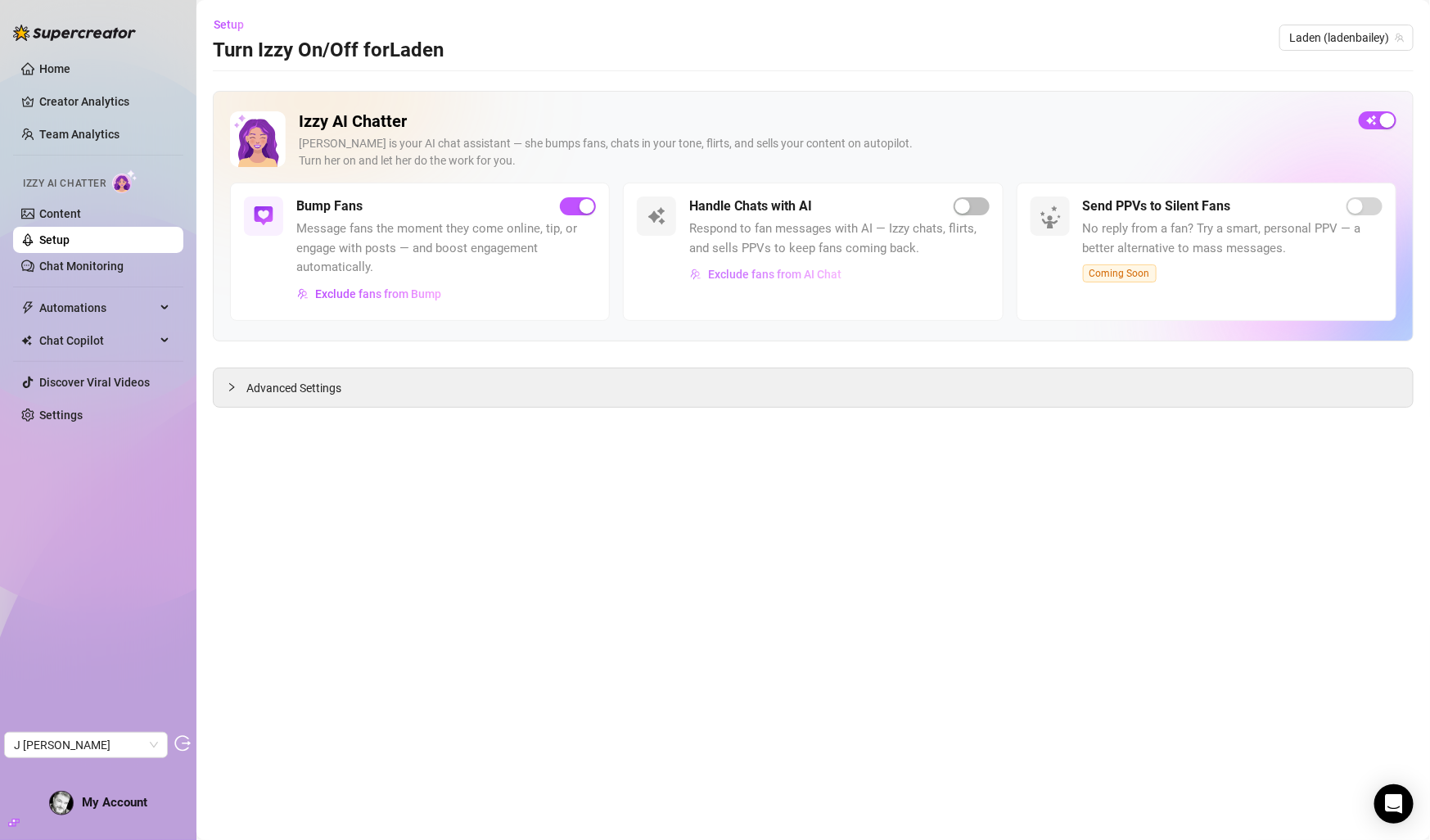
click at [840, 273] on span "Exclude fans from AI Chat" at bounding box center [775, 275] width 134 height 13
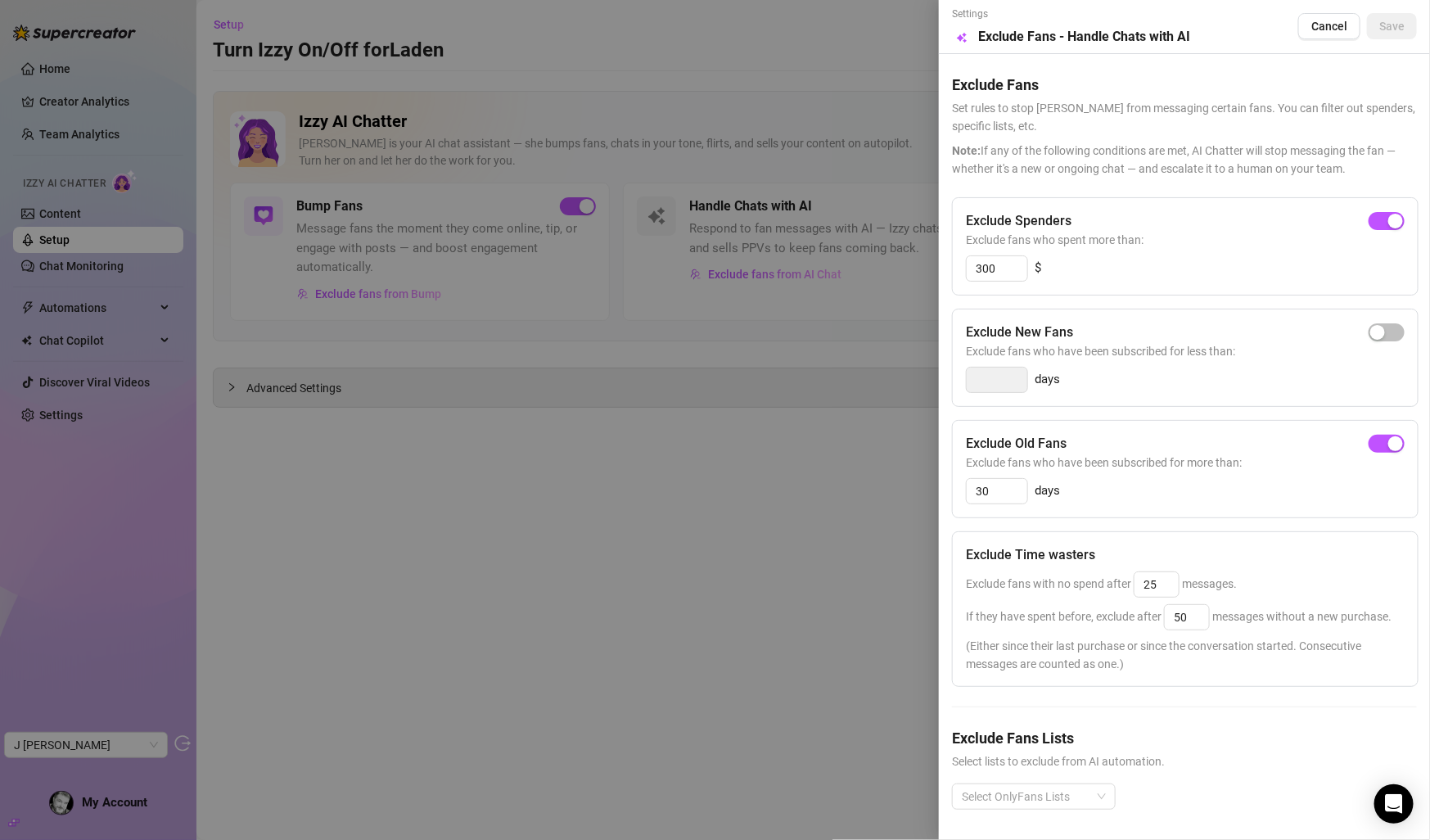
click at [712, 477] on div at bounding box center [715, 420] width 1430 height 840
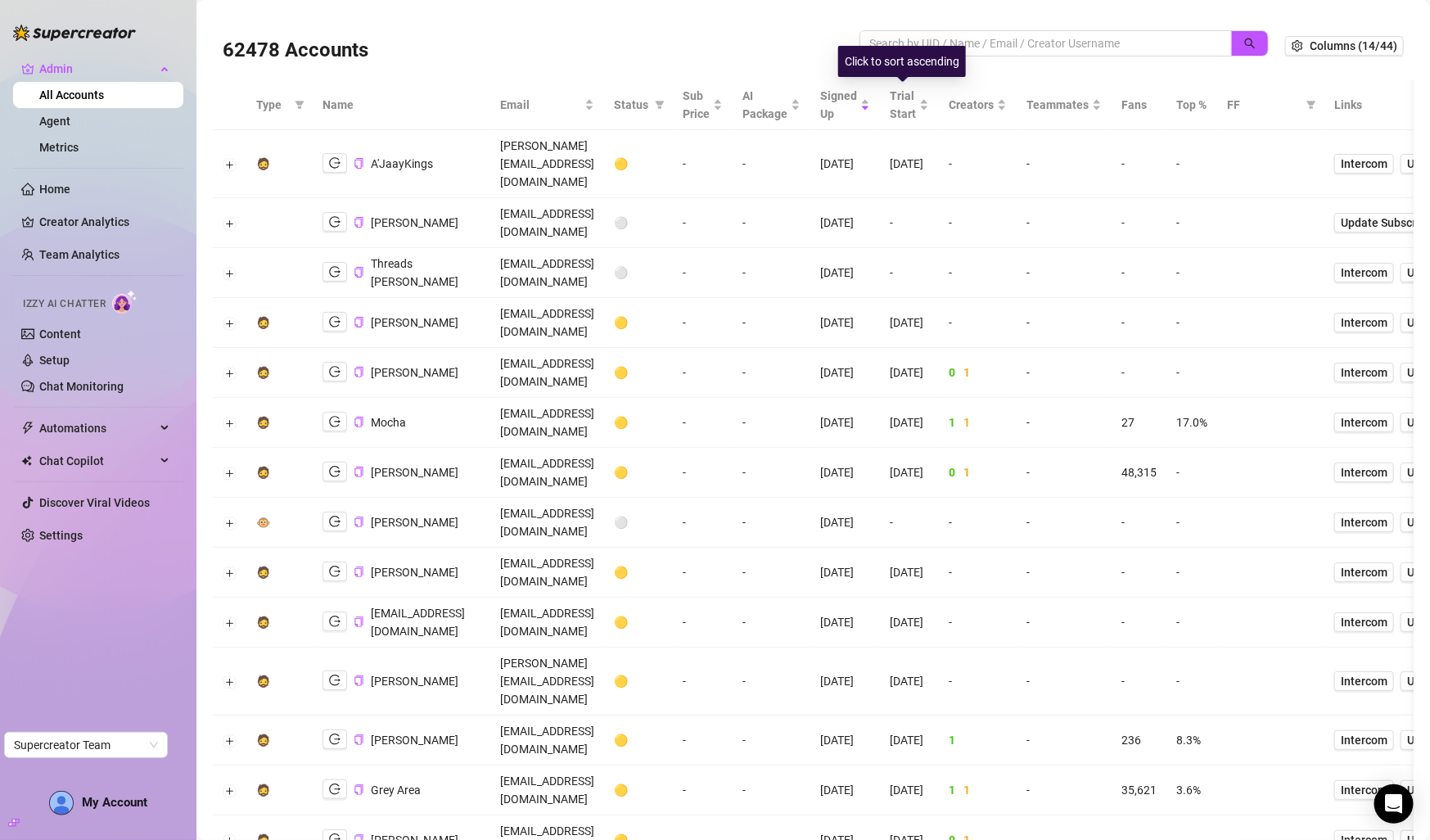
click at [943, 59] on div "Click to sort ascending" at bounding box center [902, 61] width 128 height 31
click at [962, 36] on input "search" at bounding box center [1039, 43] width 339 height 18
paste input "justa.barbi509@gmail.com"
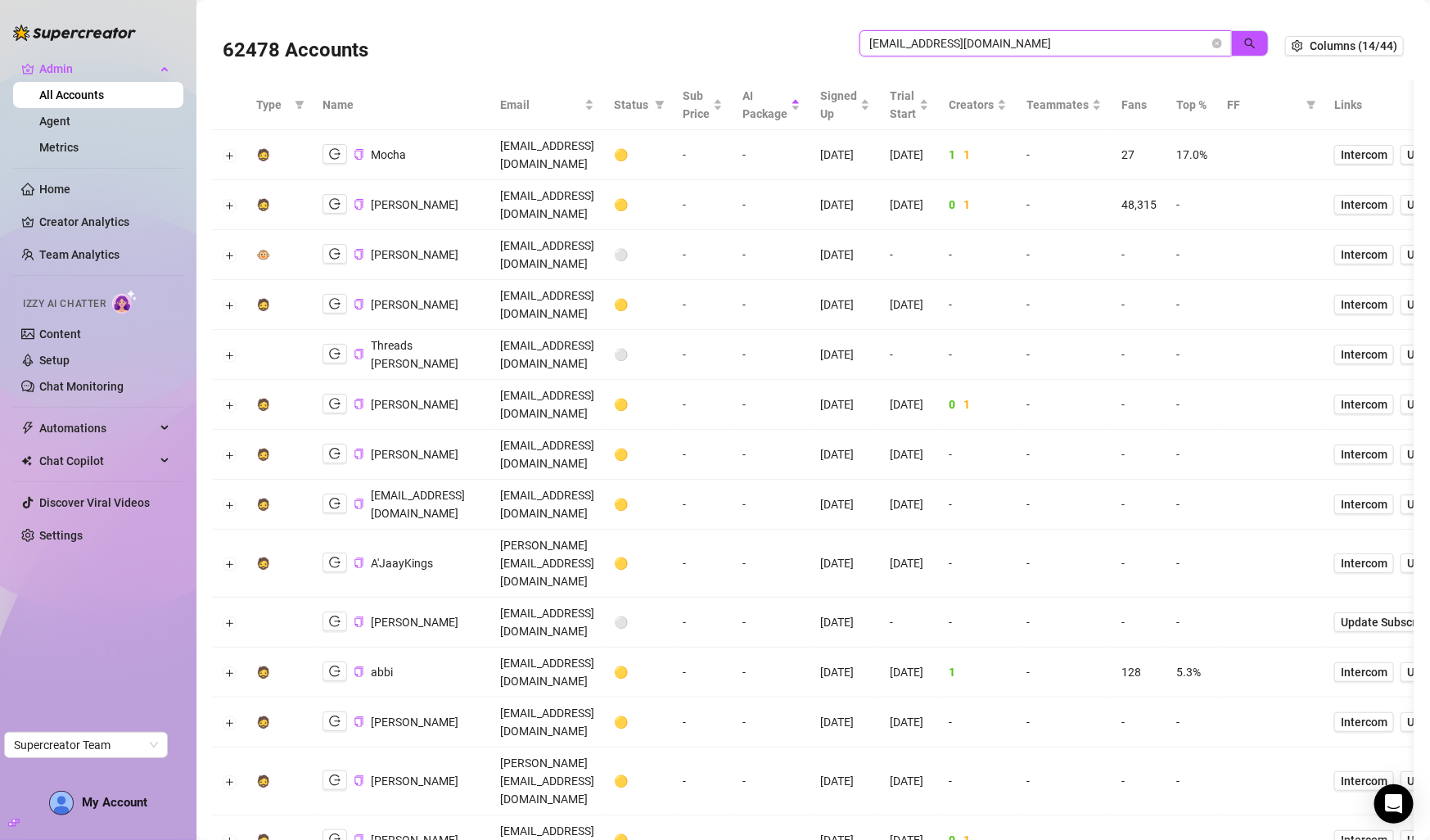
type input "justa.barbi509@gmail.com"
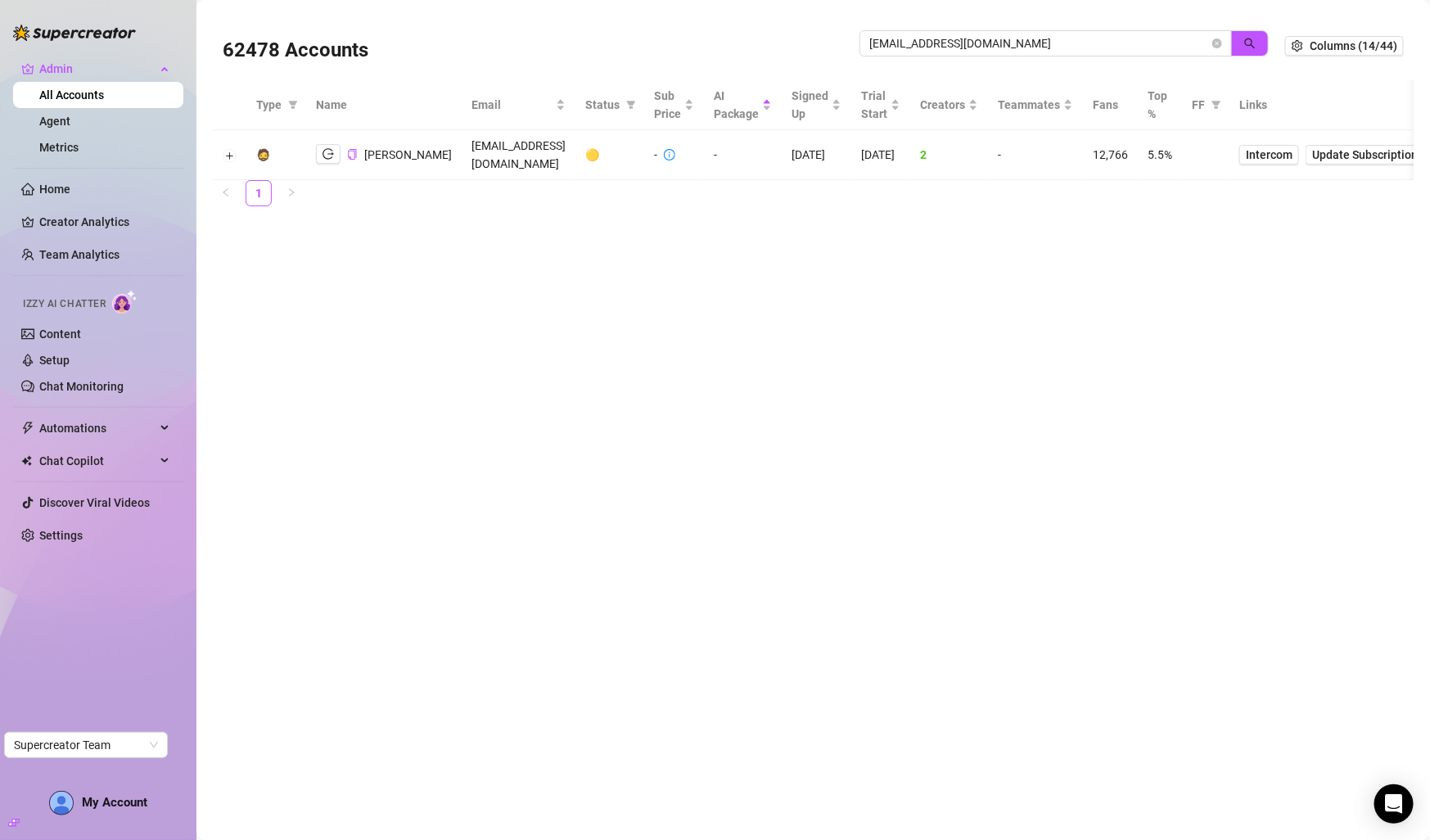
click at [237, 157] on td at bounding box center [229, 155] width 34 height 50
click at [233, 157] on button "Expand row" at bounding box center [230, 155] width 13 height 13
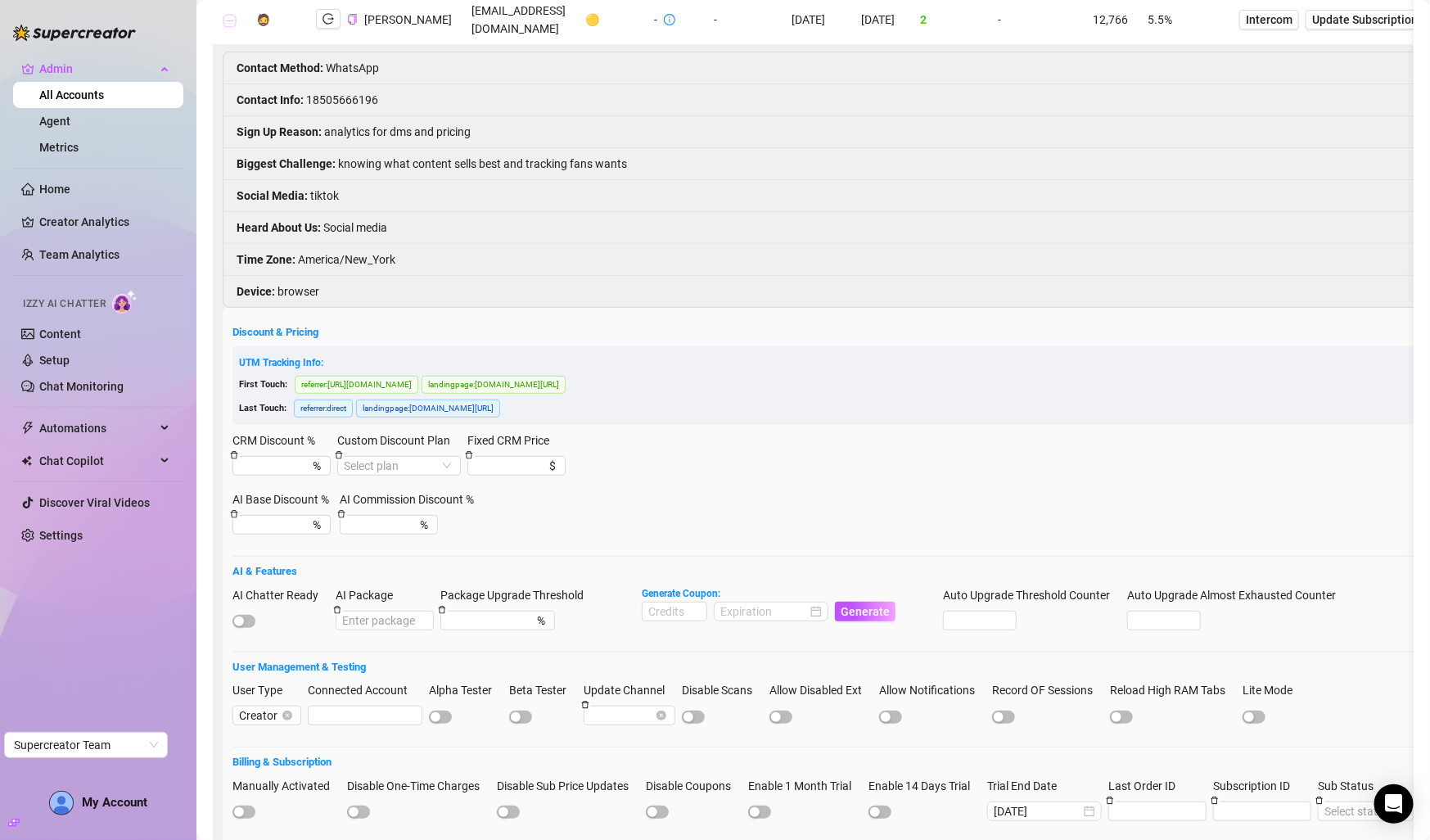
scroll to position [152, 0]
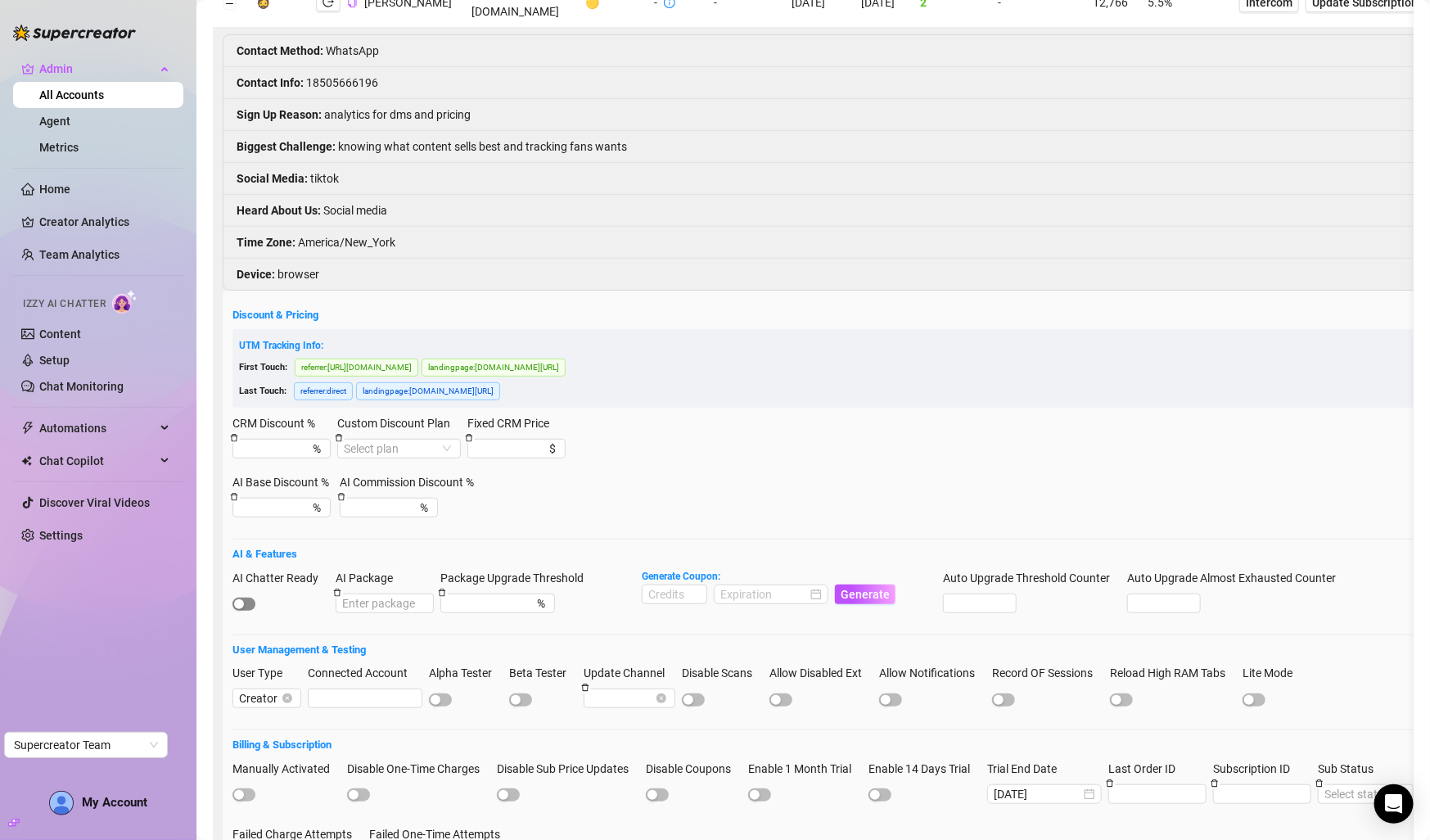
click at [255, 611] on span "button" at bounding box center [244, 604] width 23 height 13
click at [399, 608] on input "AI Package" at bounding box center [384, 602] width 98 height 19
click at [678, 601] on input at bounding box center [675, 594] width 64 height 18
click at [818, 600] on div at bounding box center [770, 594] width 102 height 18
type input "1000"
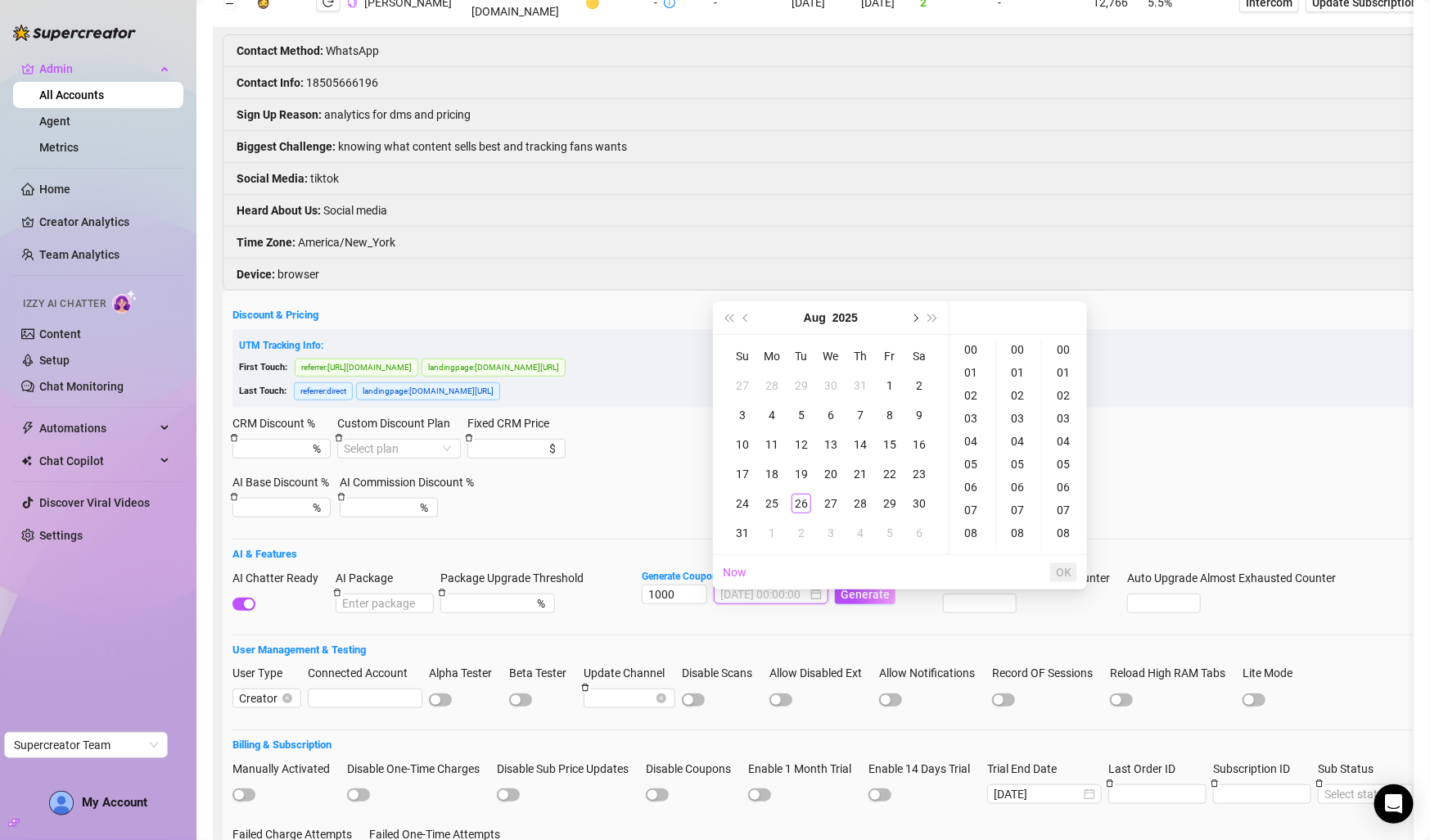
type input "2025-08-02 00:00:00"
click at [914, 322] on button "Next month (PageDown)" at bounding box center [914, 318] width 18 height 33
click at [885, 479] on div "26" at bounding box center [889, 473] width 19 height 19
click at [1059, 532] on div "08" at bounding box center [1065, 533] width 39 height 23
type input "2025-09-26 00:00:08"
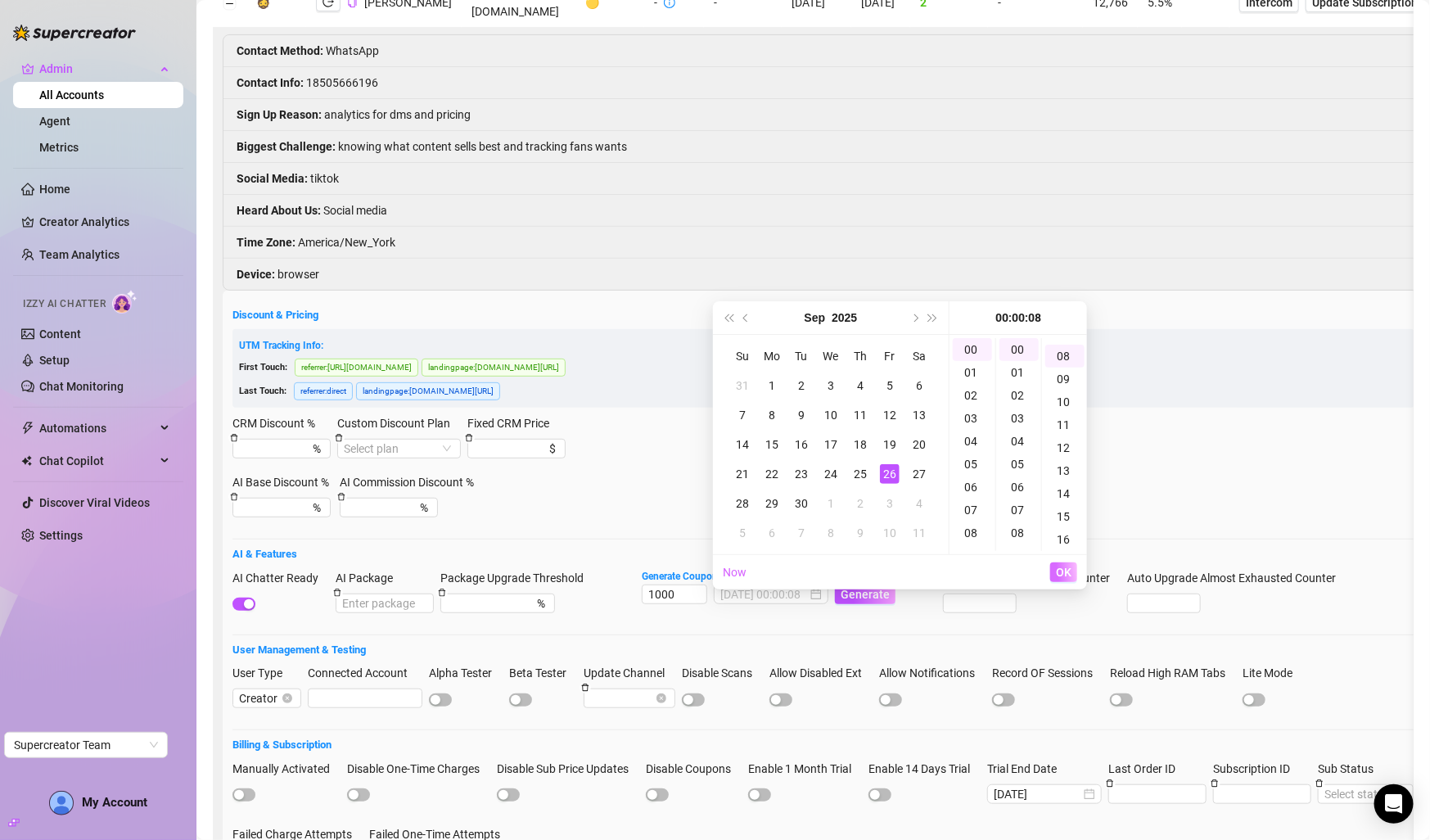
scroll to position [183, 0]
click at [1059, 564] on button "OK" at bounding box center [1064, 571] width 27 height 19
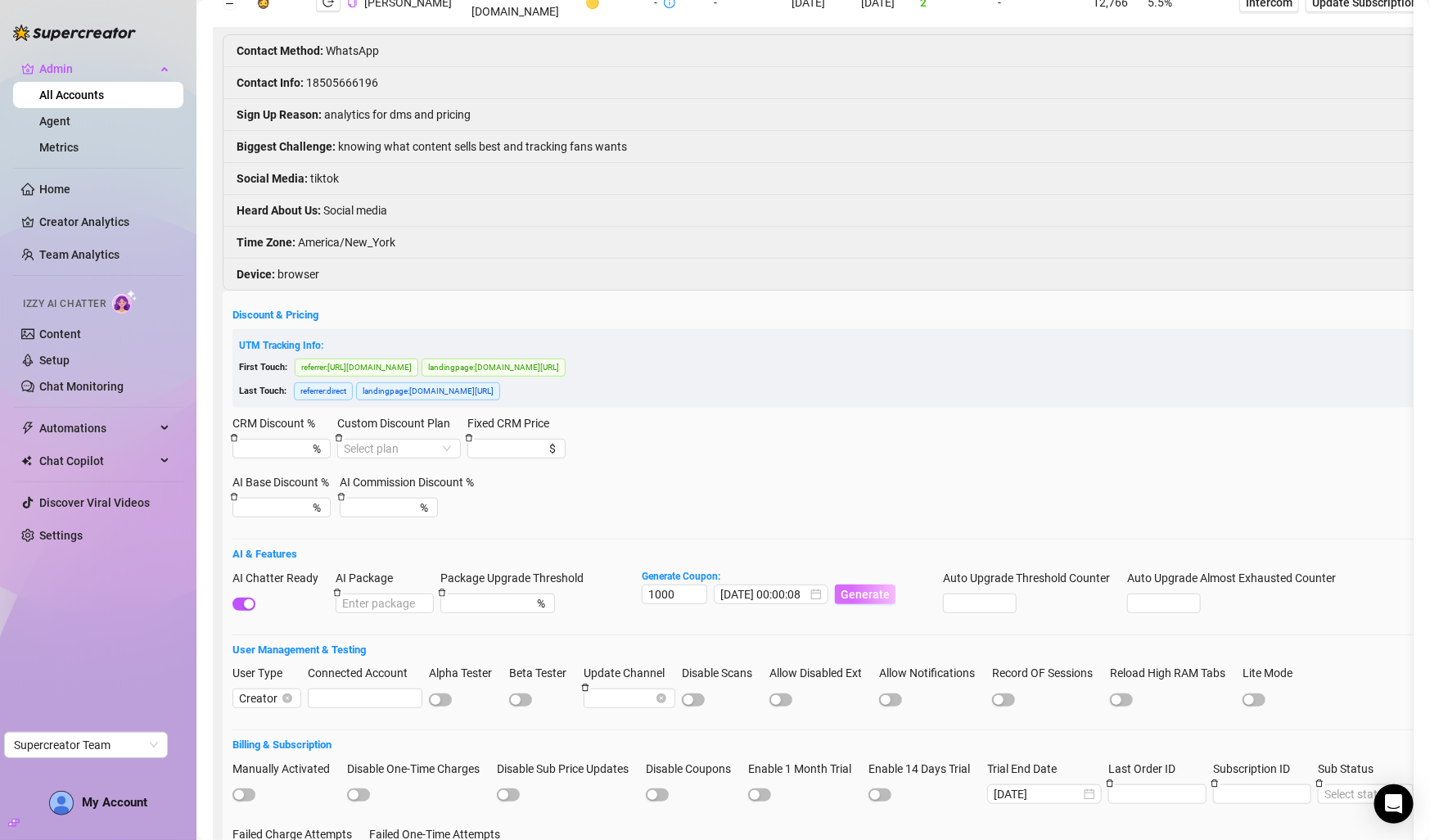
click at [848, 601] on span "Generate" at bounding box center [865, 595] width 49 height 13
click at [980, 35] on code "5F1CC63400RS0JKL0055" at bounding box center [996, 29] width 135 height 17
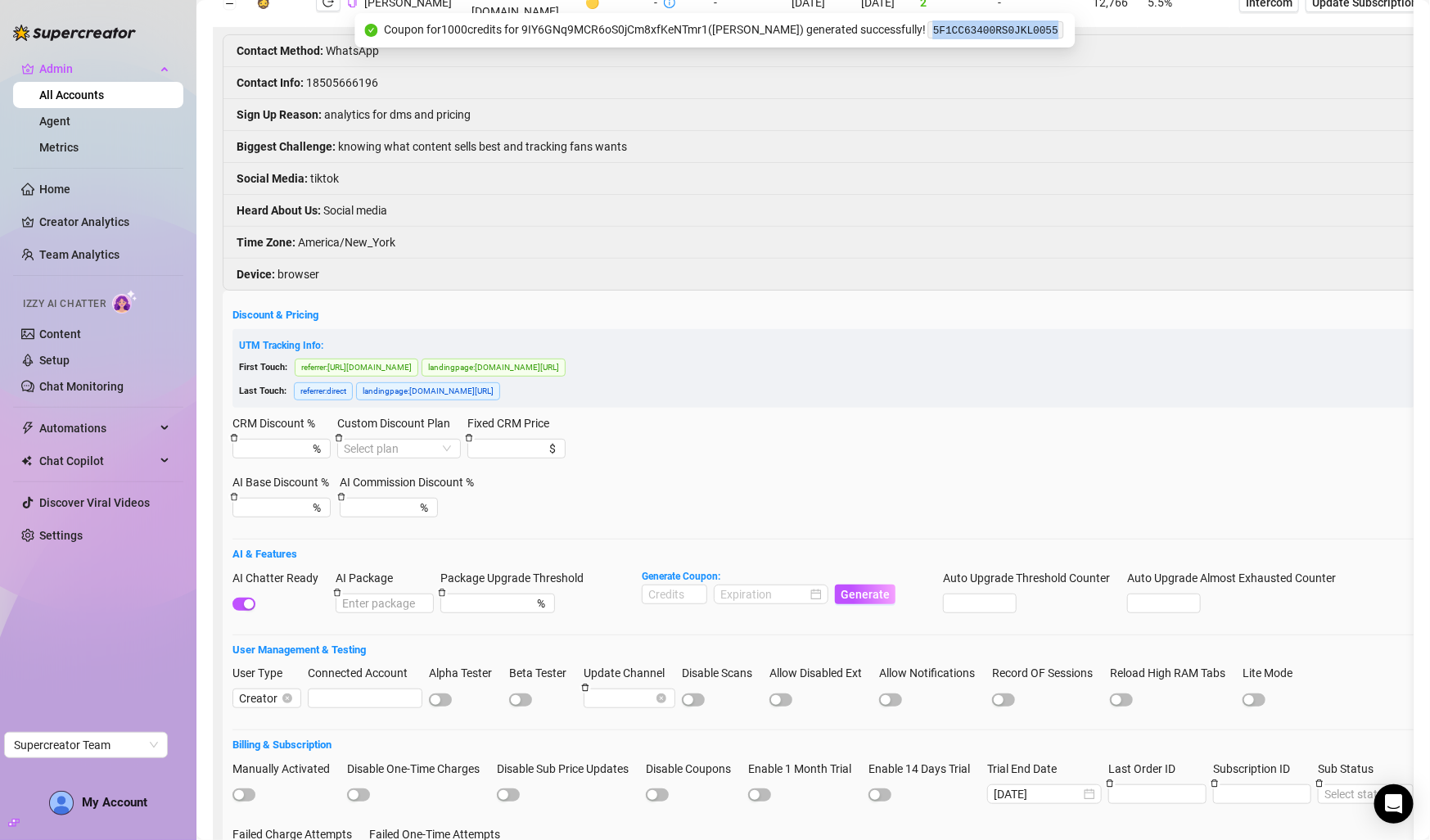
click at [980, 35] on code "5F1CC63400RS0JKL0055" at bounding box center [996, 29] width 135 height 17
click at [987, 32] on code "5F1CC63400RS0JKL0055" at bounding box center [996, 29] width 135 height 17
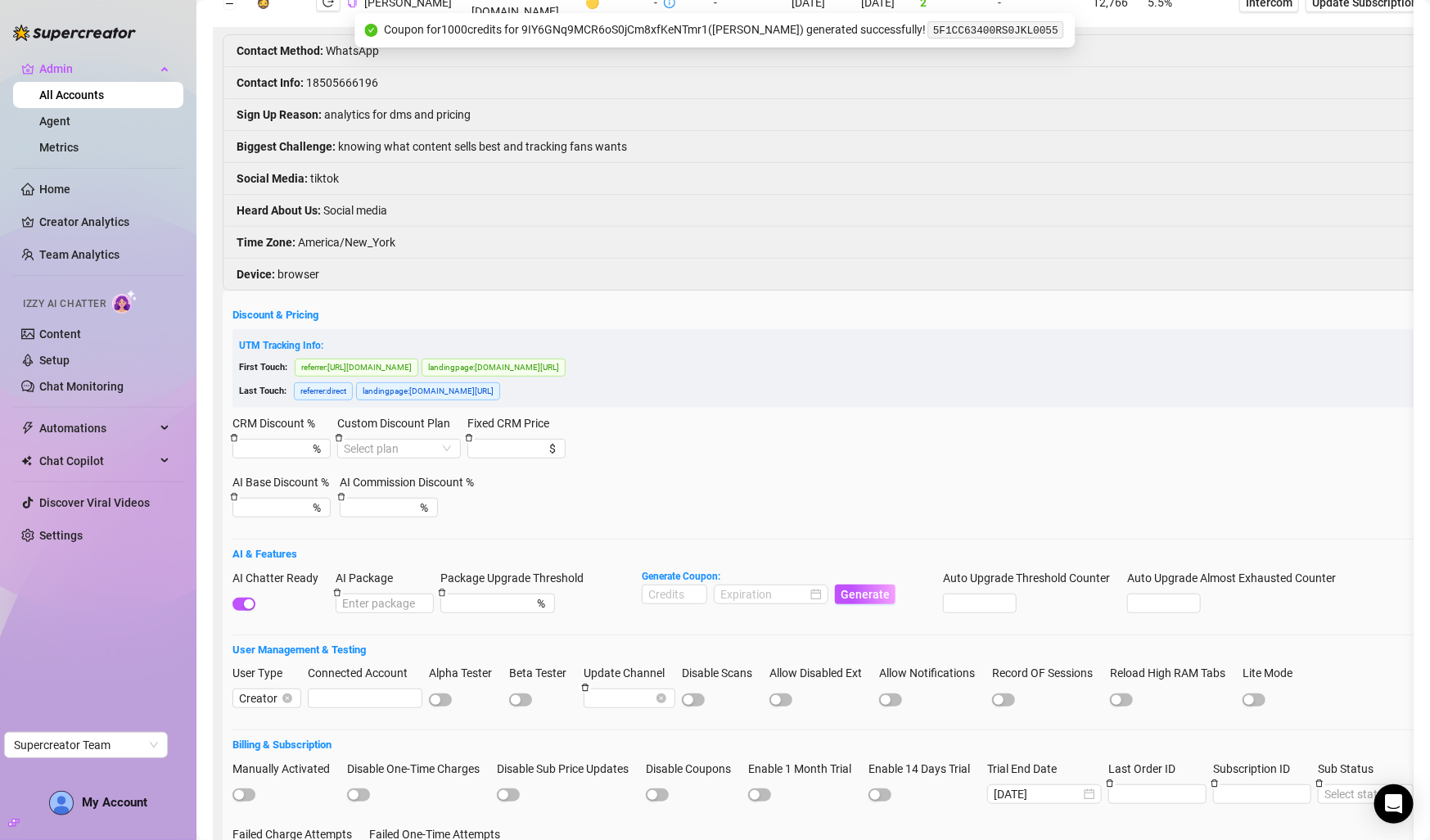
click at [987, 32] on code "5F1CC63400RS0JKL0055" at bounding box center [996, 29] width 135 height 17
click at [966, 32] on code "5F1CC63400RS0JKL0055" at bounding box center [996, 29] width 135 height 17
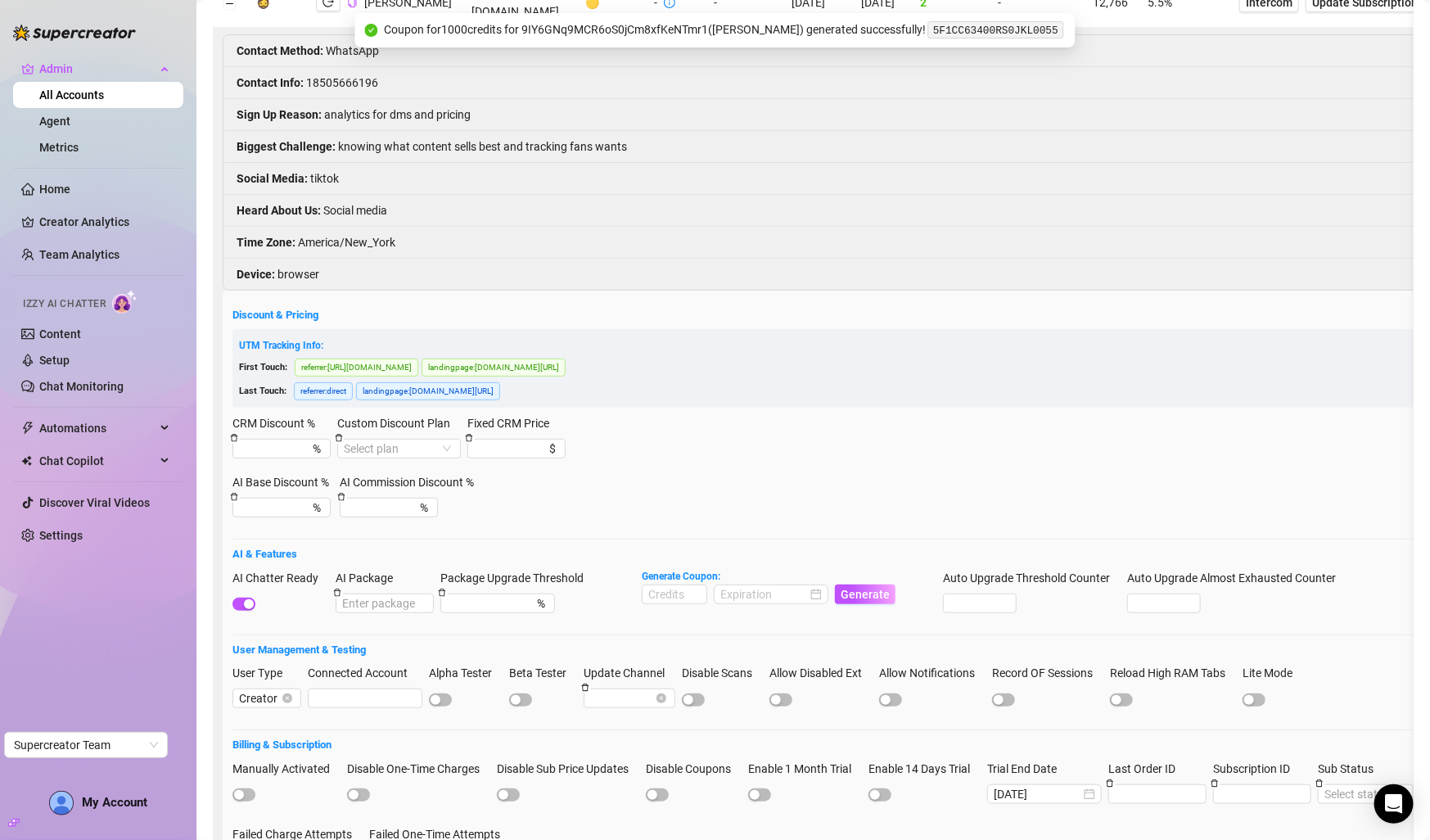
click at [966, 32] on code "5F1CC63400RS0JKL0055" at bounding box center [996, 29] width 135 height 17
copy code "5F1CC63400RS0JKL0055"
drag, startPoint x: 938, startPoint y: 31, endPoint x: 1062, endPoint y: 33, distance: 124.0
click at [1062, 33] on code "5F1CC63400RS0JKL0055" at bounding box center [996, 29] width 135 height 17
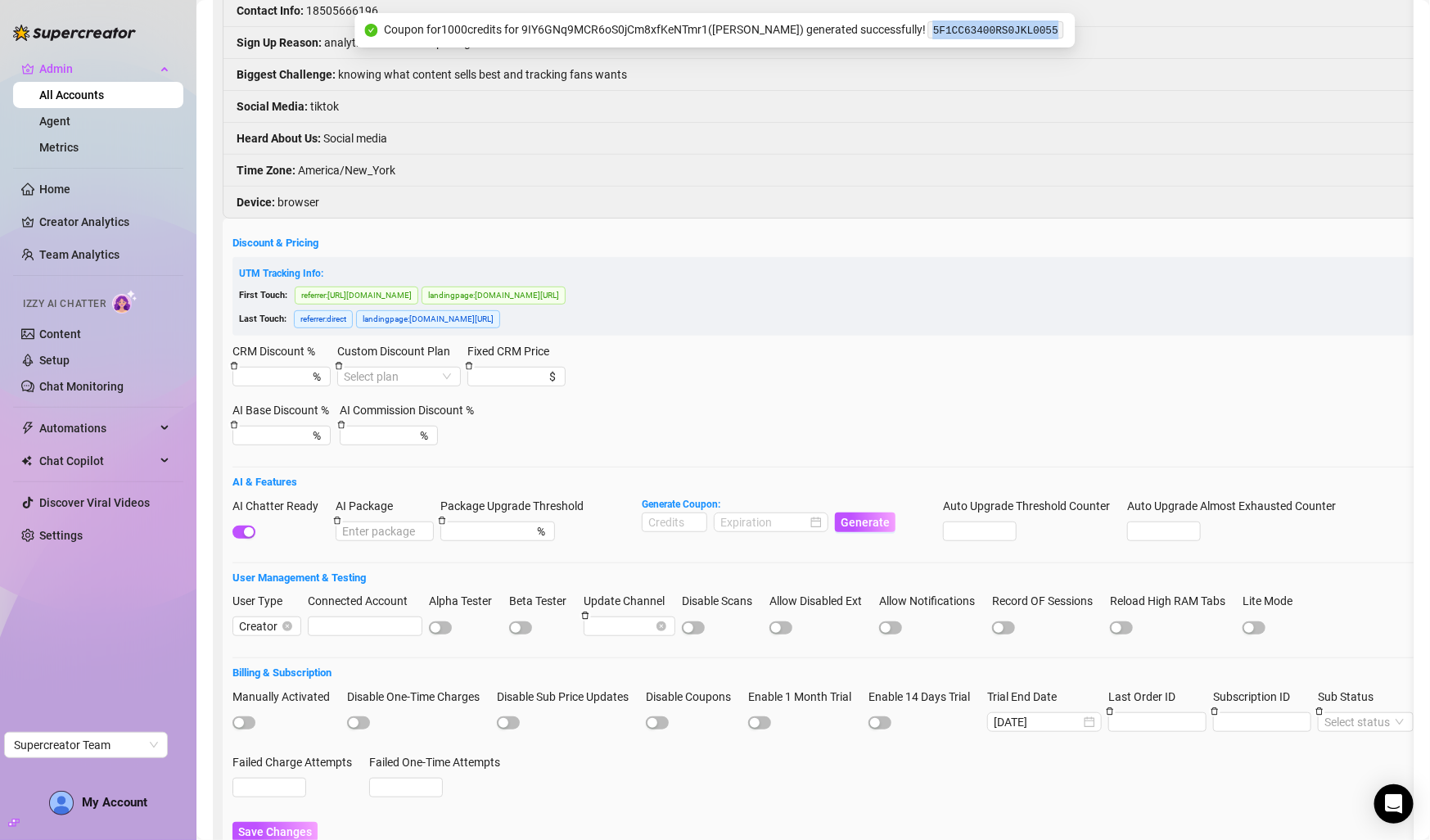
scroll to position [324, 0]
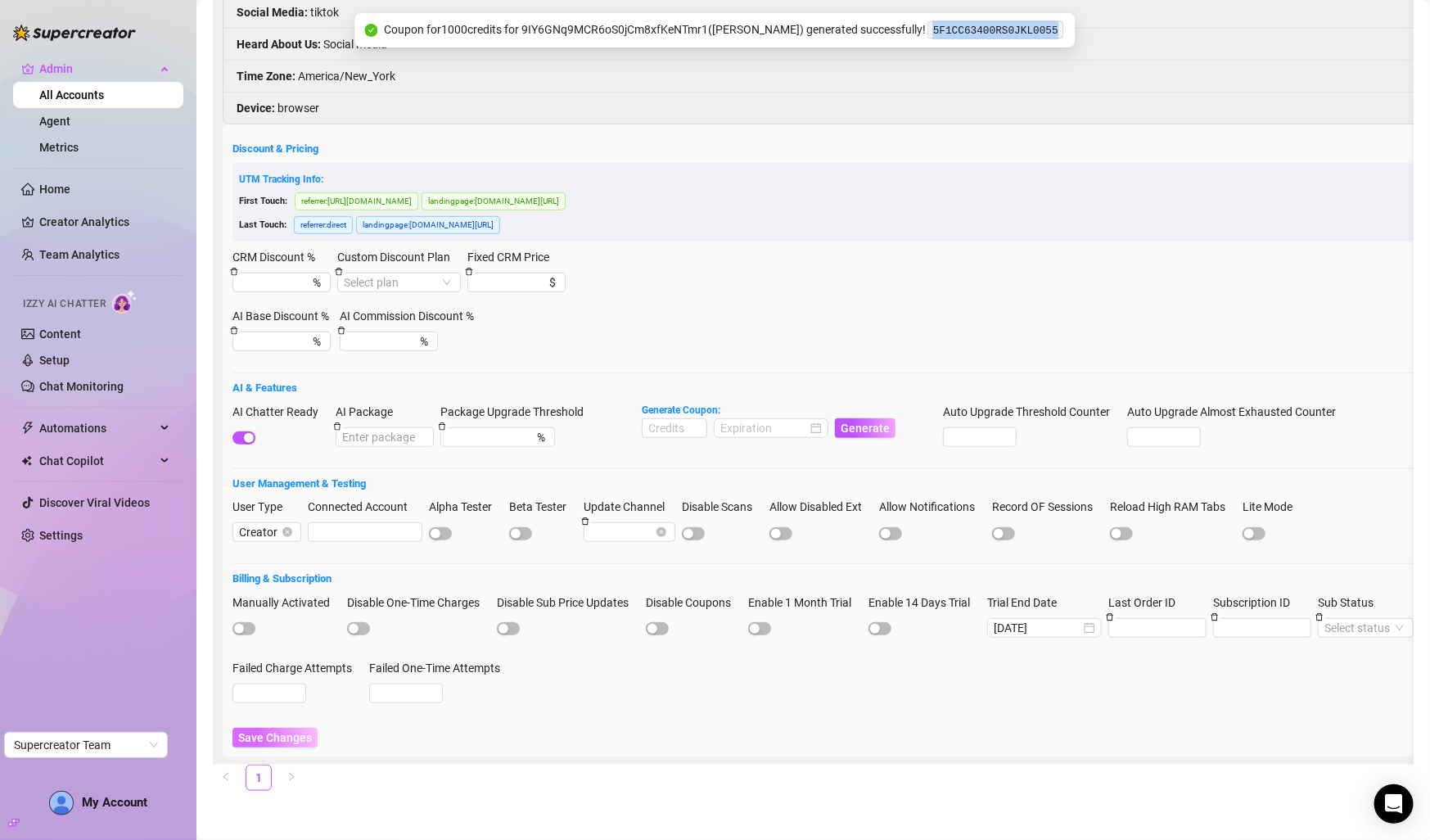
click at [297, 735] on span "Save Changes" at bounding box center [276, 738] width 74 height 13
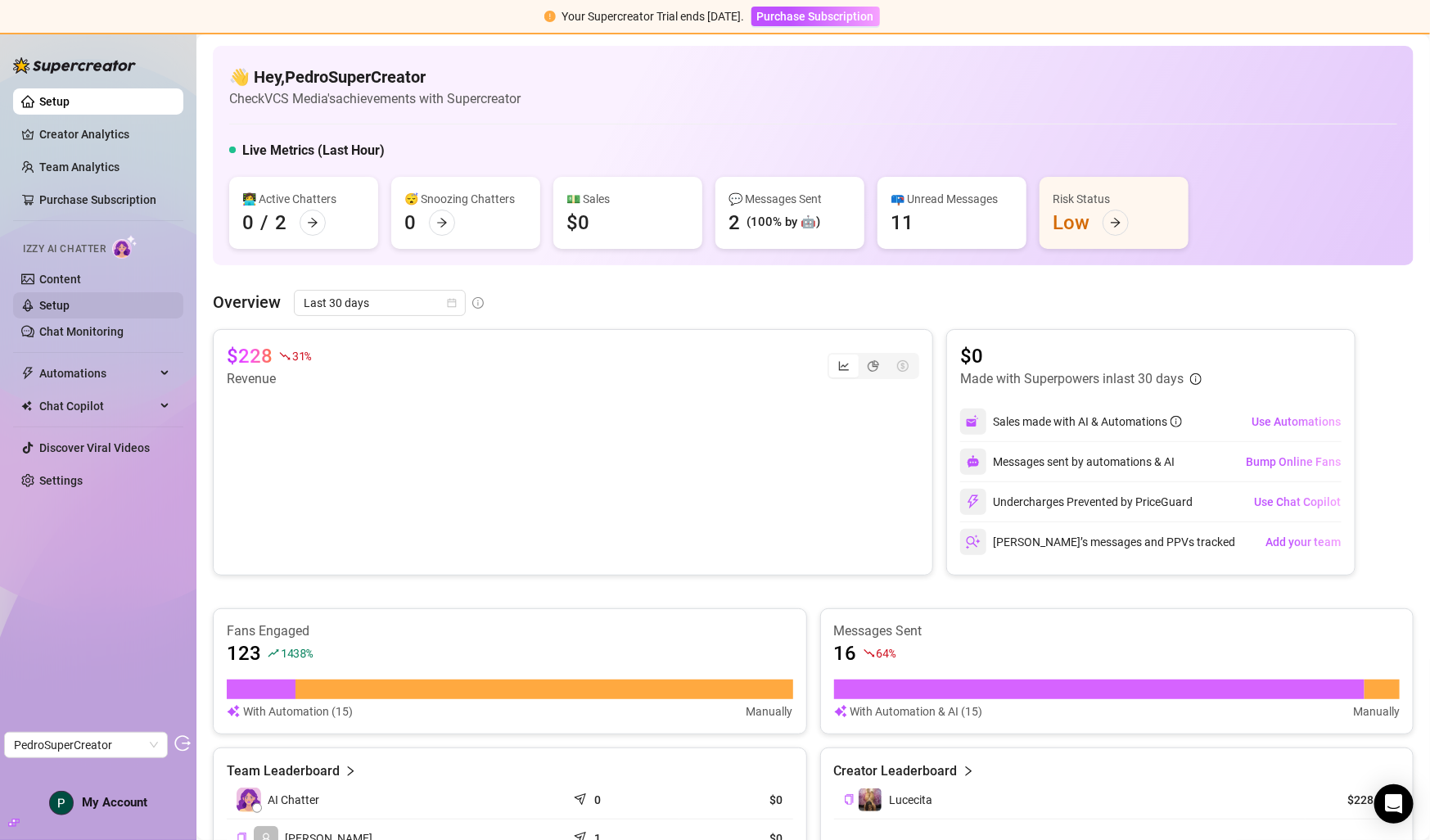
click at [70, 307] on link "Setup" at bounding box center [55, 306] width 30 height 13
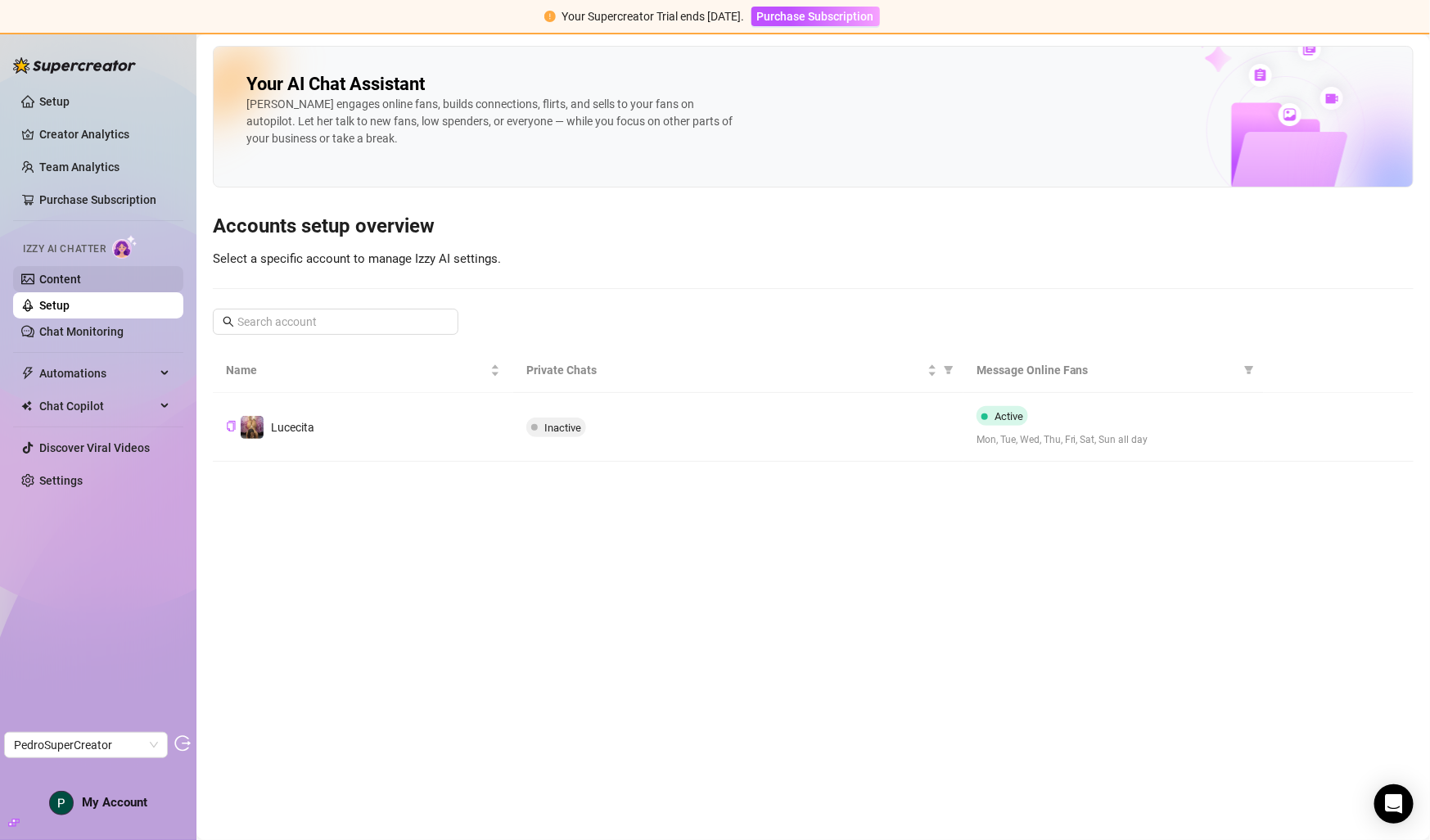
click at [81, 278] on link "Content" at bounding box center [60, 279] width 42 height 13
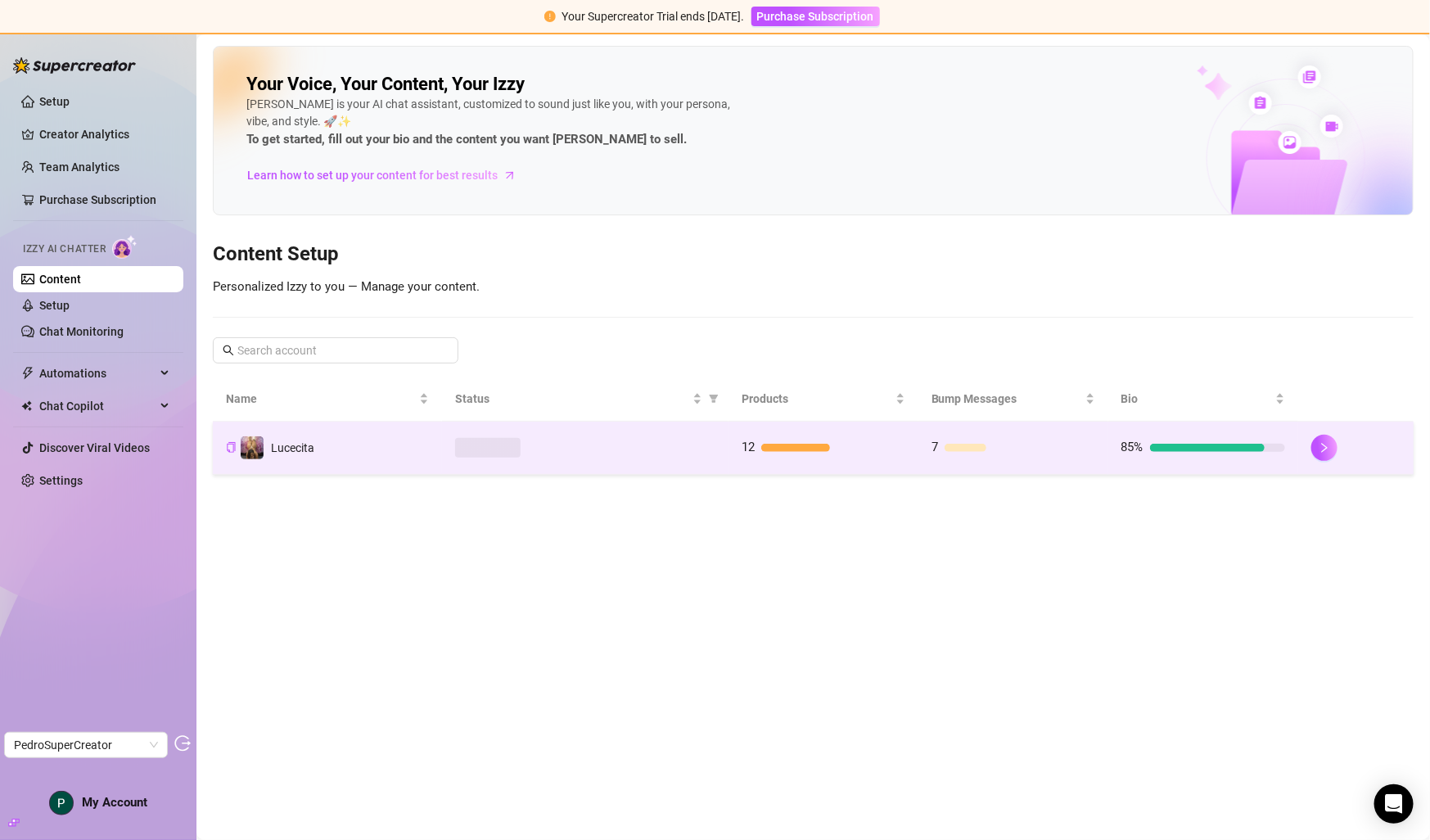
click at [581, 448] on div at bounding box center [586, 447] width 260 height 19
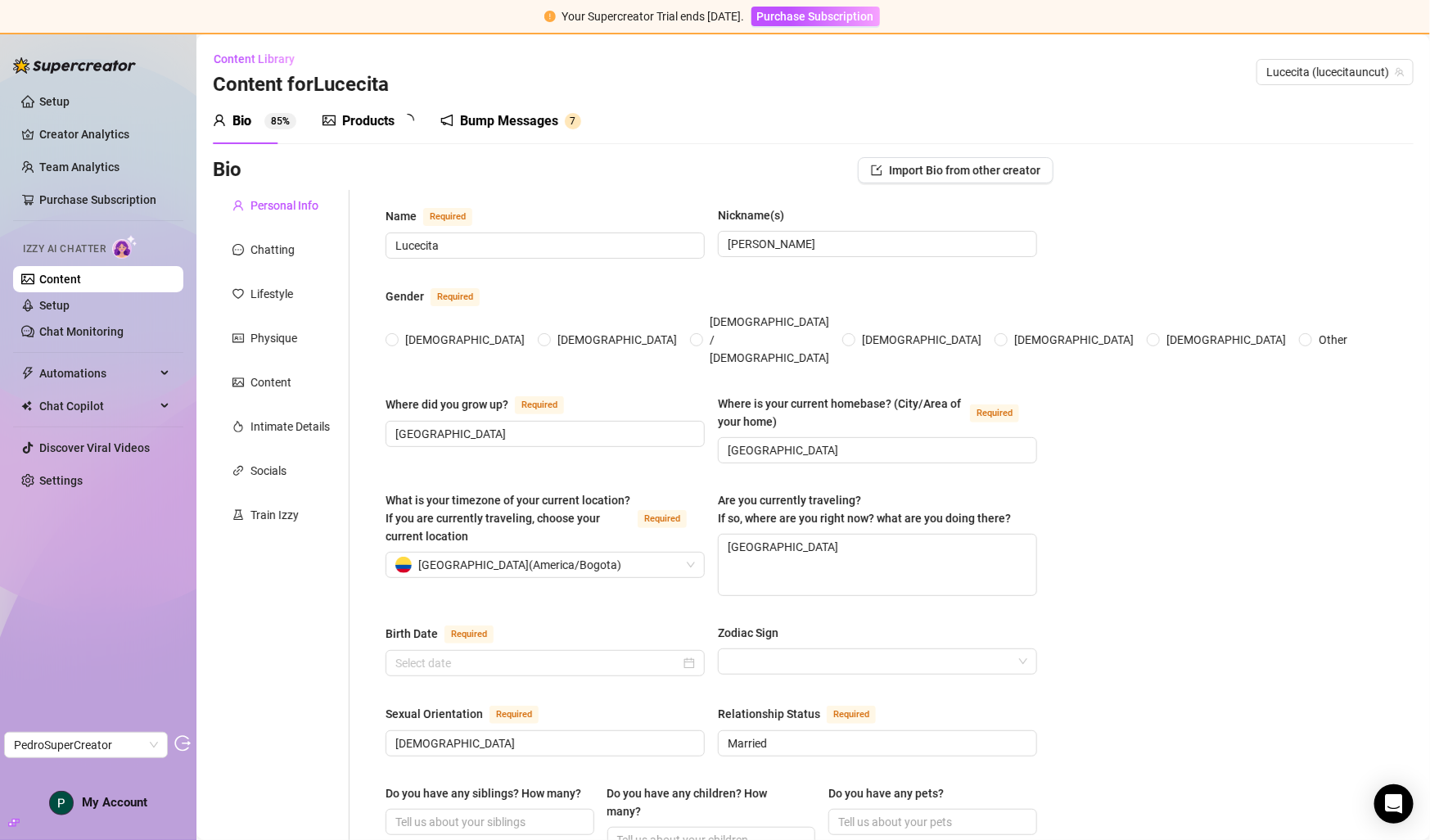
type input "Lucecita"
type input "Lucie"
type input "Colombia"
type textarea "Colombia"
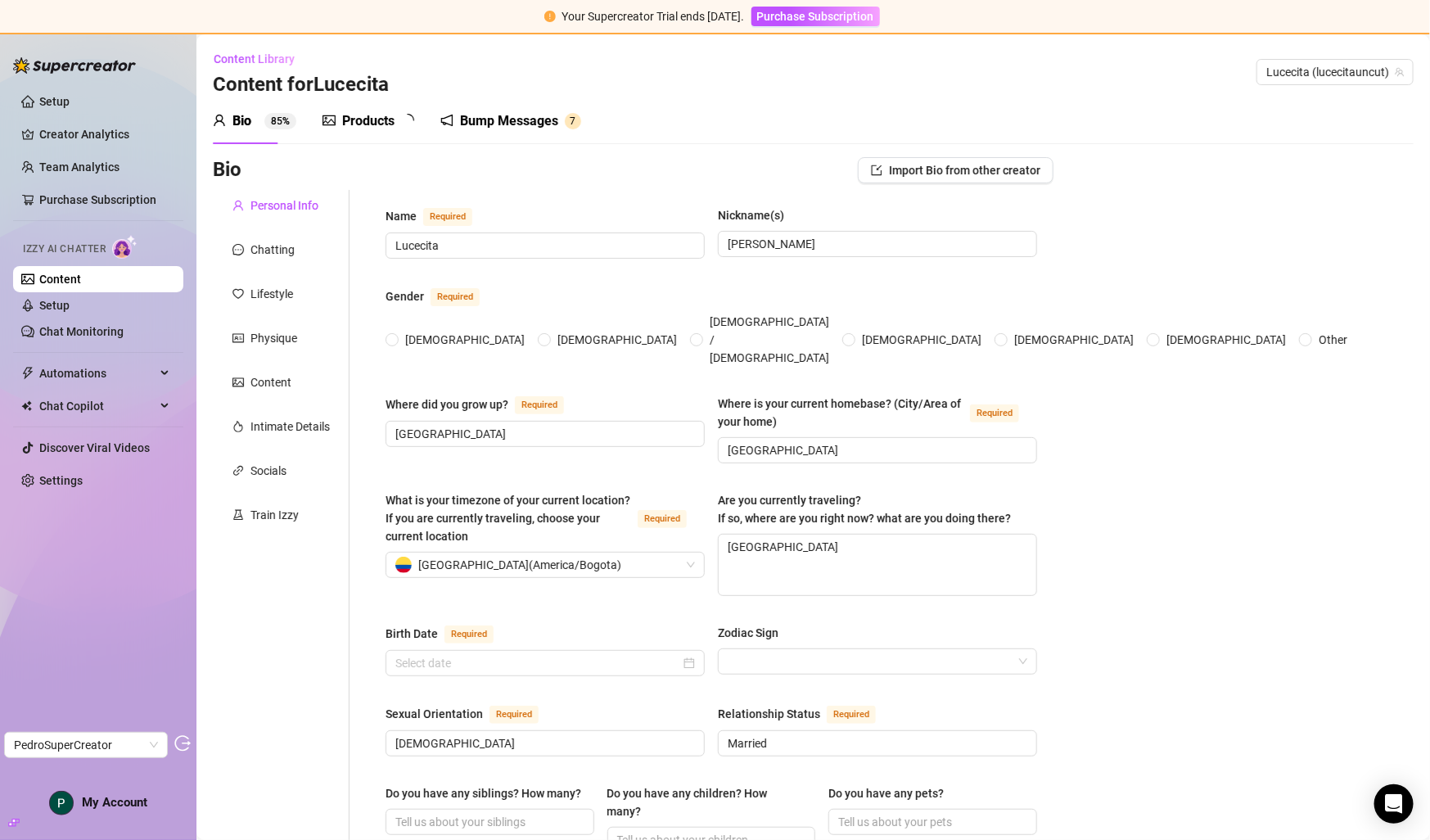
type input "Bi-Sexual"
type input "Married"
type input "I'm a fitness influencer."
type input "I used to be a professional fitness athlete but now I'm focusing on being a fit…"
type textarea "My goal is to some day own my own fitness gym. I would love to have somewhere I…"
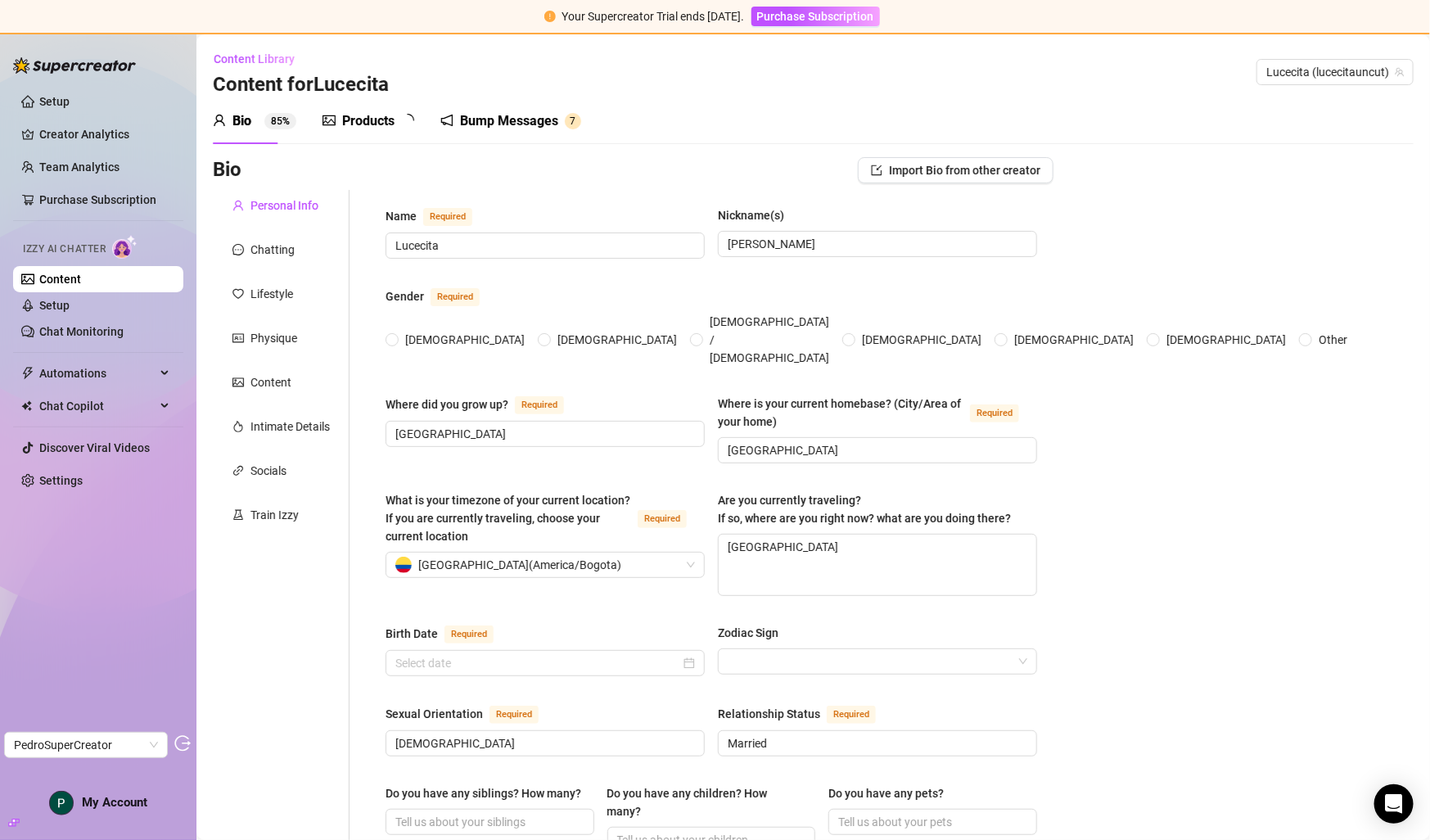
type textarea "So I went to film this super motivational “leg day” video at the gym. I had my …"
type textarea "I look like I live in the gym, but I’ll demolish an entire pizza by myself afte…"
type textarea "I'm very confident in my sexuality. I'm sexy and I embrace it."
type textarea "Fitness and sex."
type input "jaja, lol"
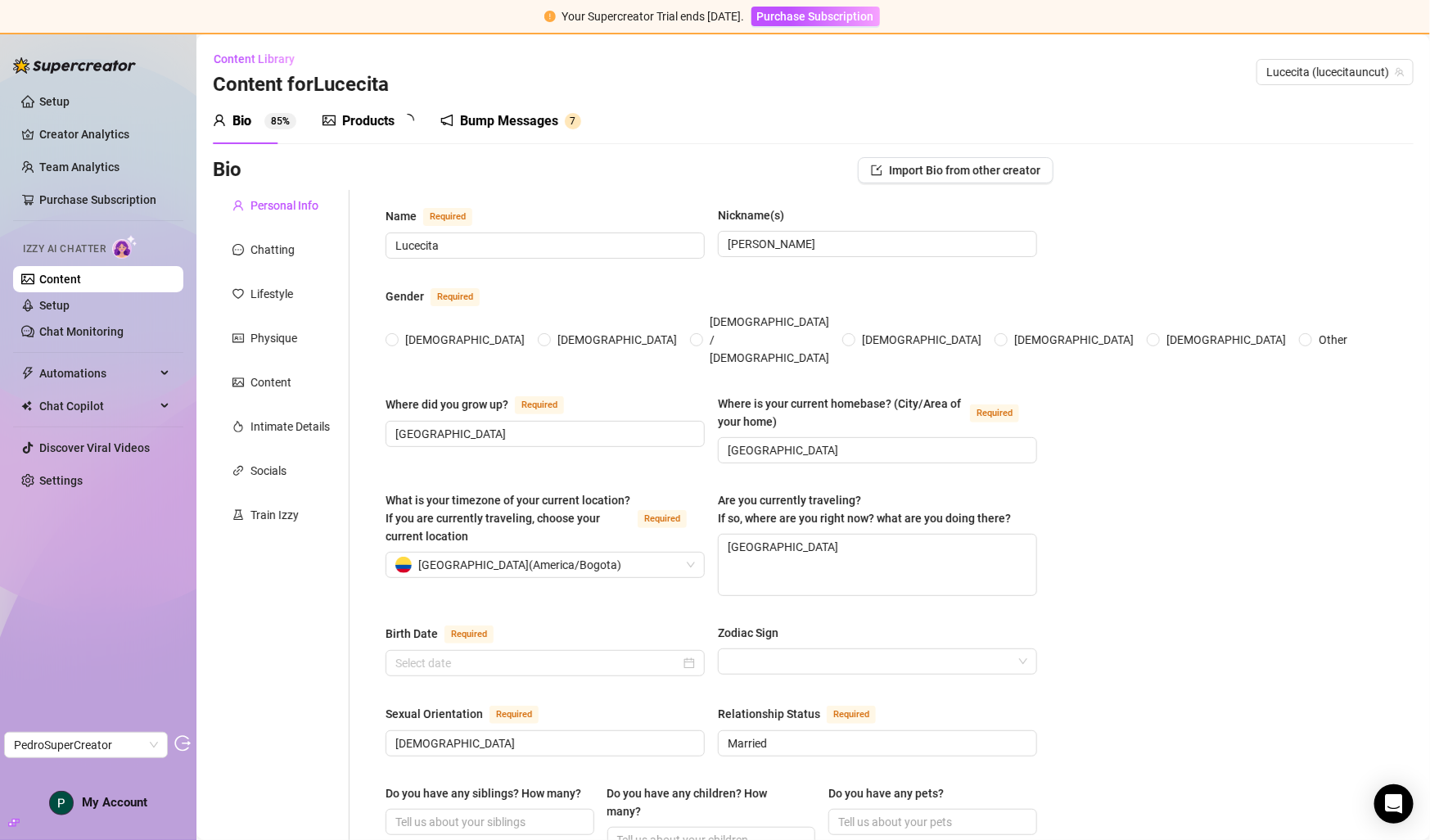
type input "wow, fr"
type input "😘😍🥵❤️"
type input "Turned on"
type input "papi"
radio input "true"
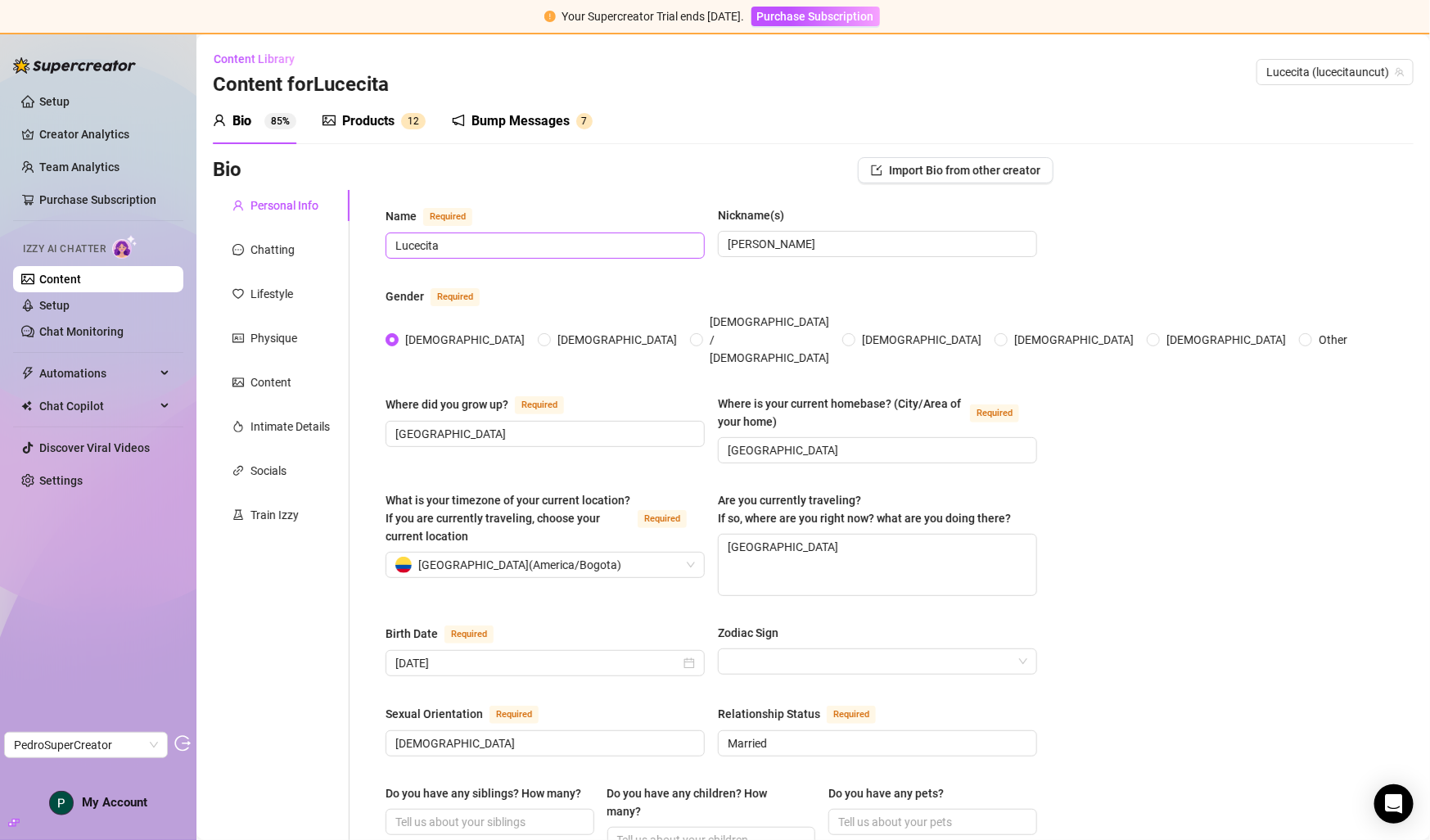
type input "December 17th, 1985"
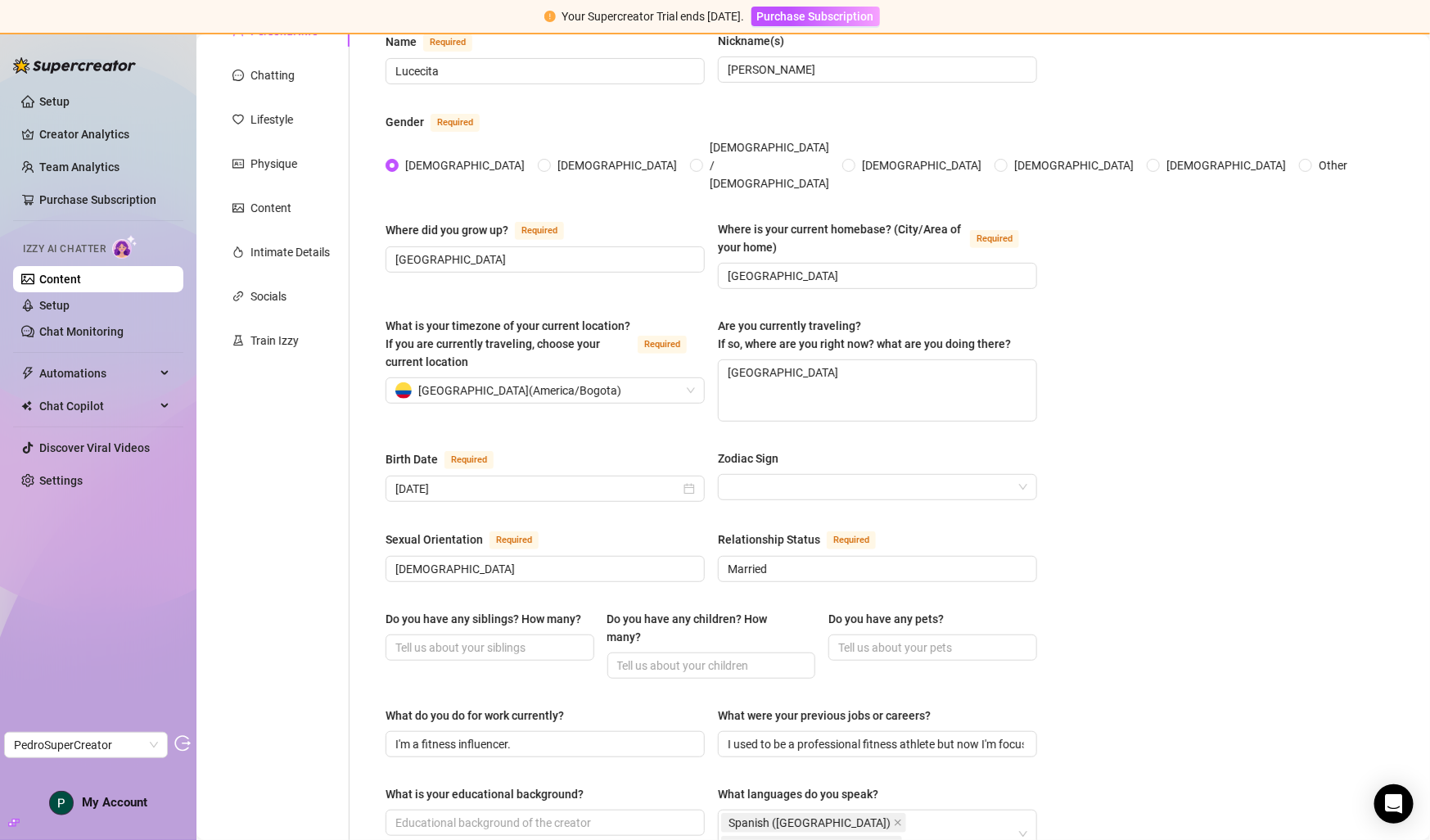
scroll to position [91, 0]
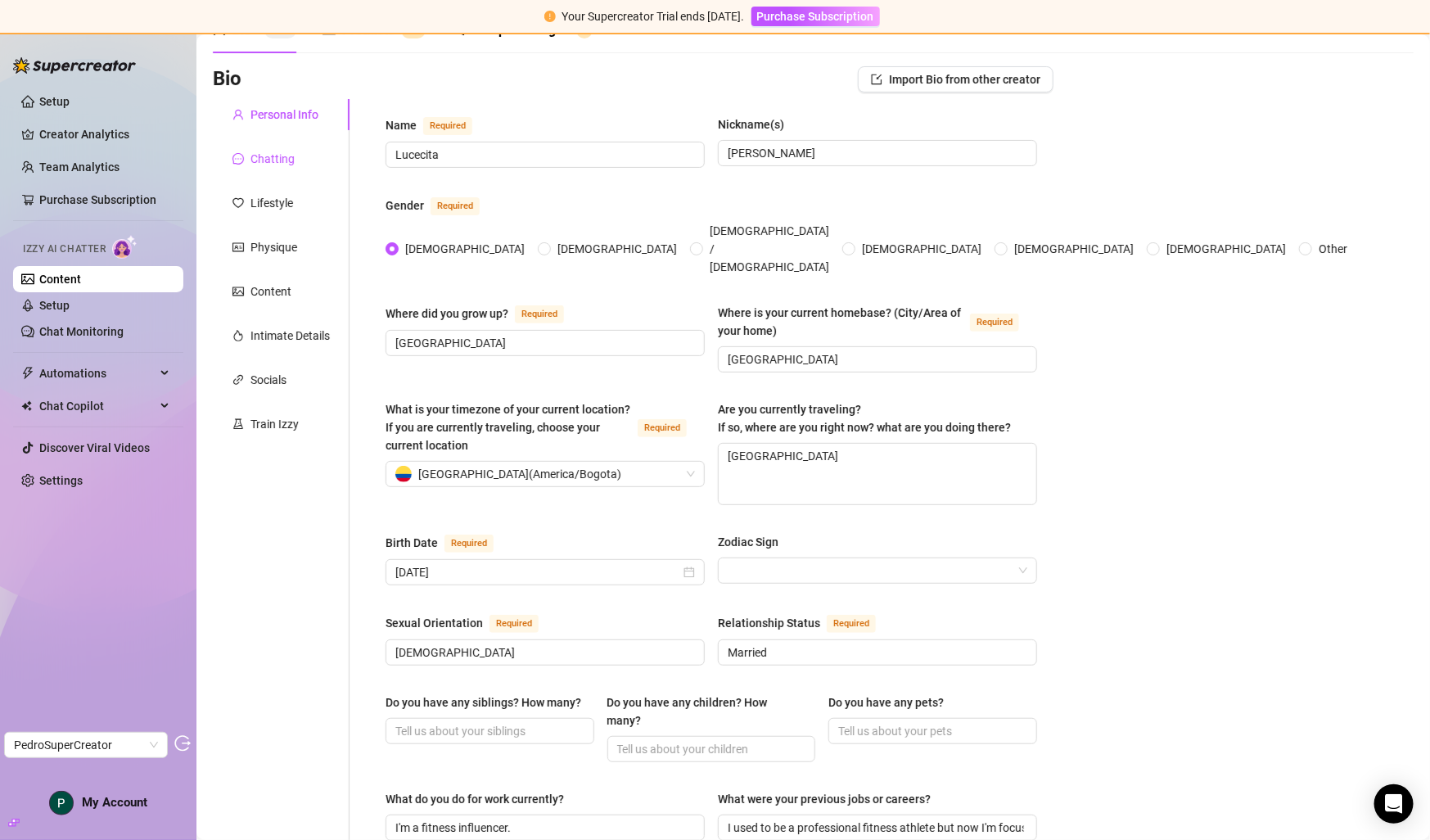
click at [272, 161] on div "Chatting" at bounding box center [272, 158] width 45 height 18
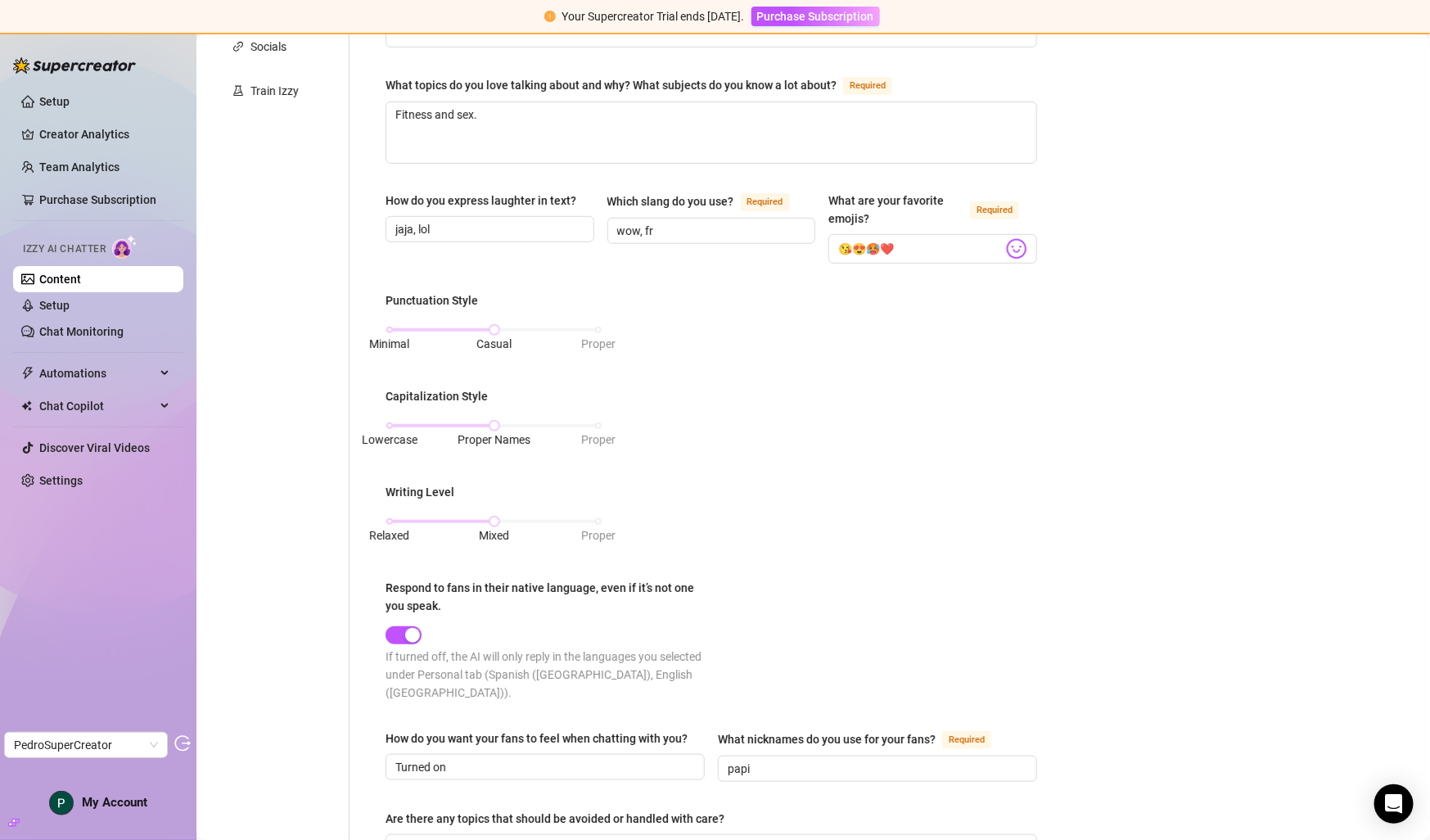
scroll to position [18, 0]
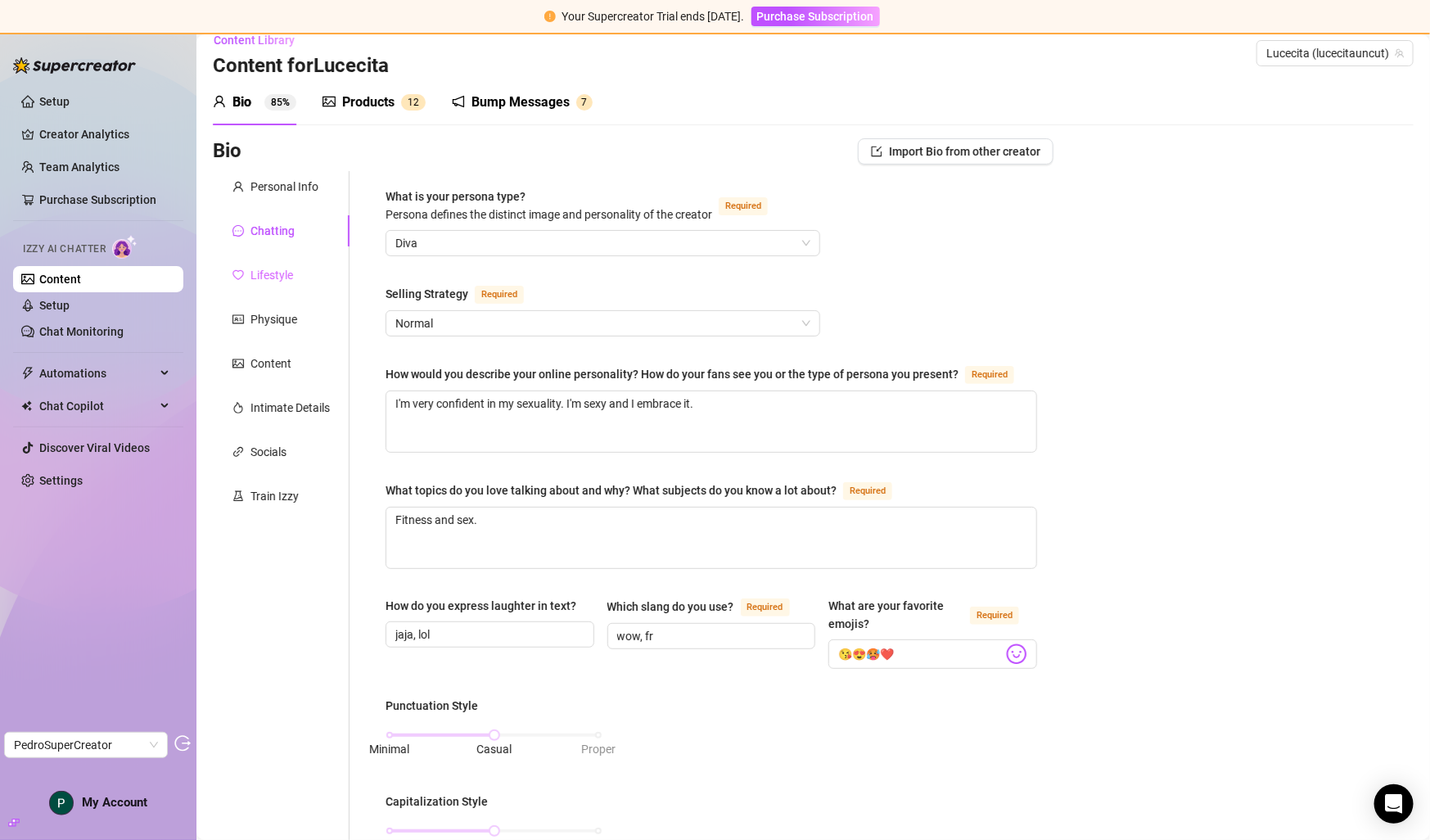
click at [296, 276] on div "Lifestyle" at bounding box center [281, 275] width 137 height 31
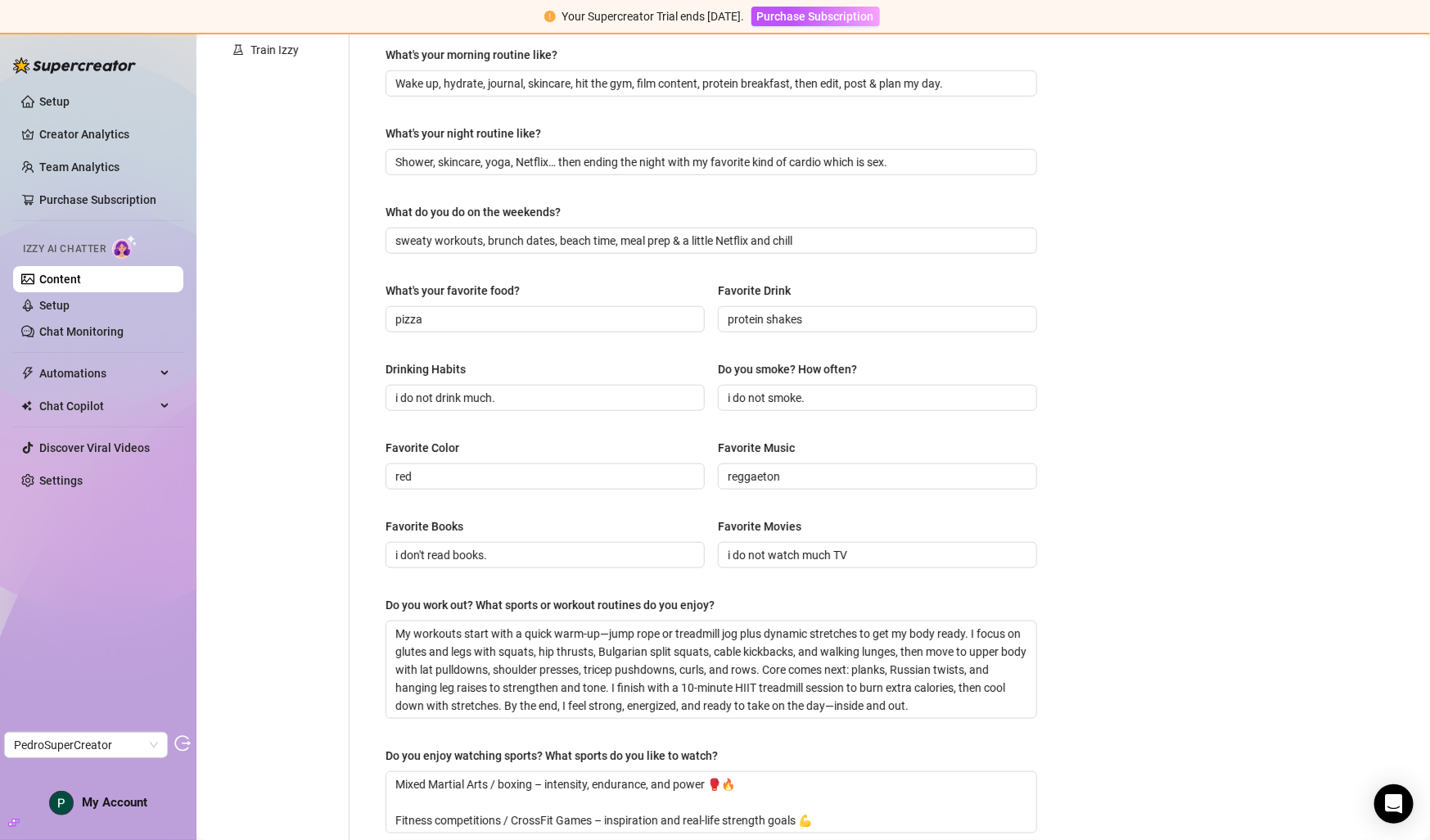
scroll to position [0, 0]
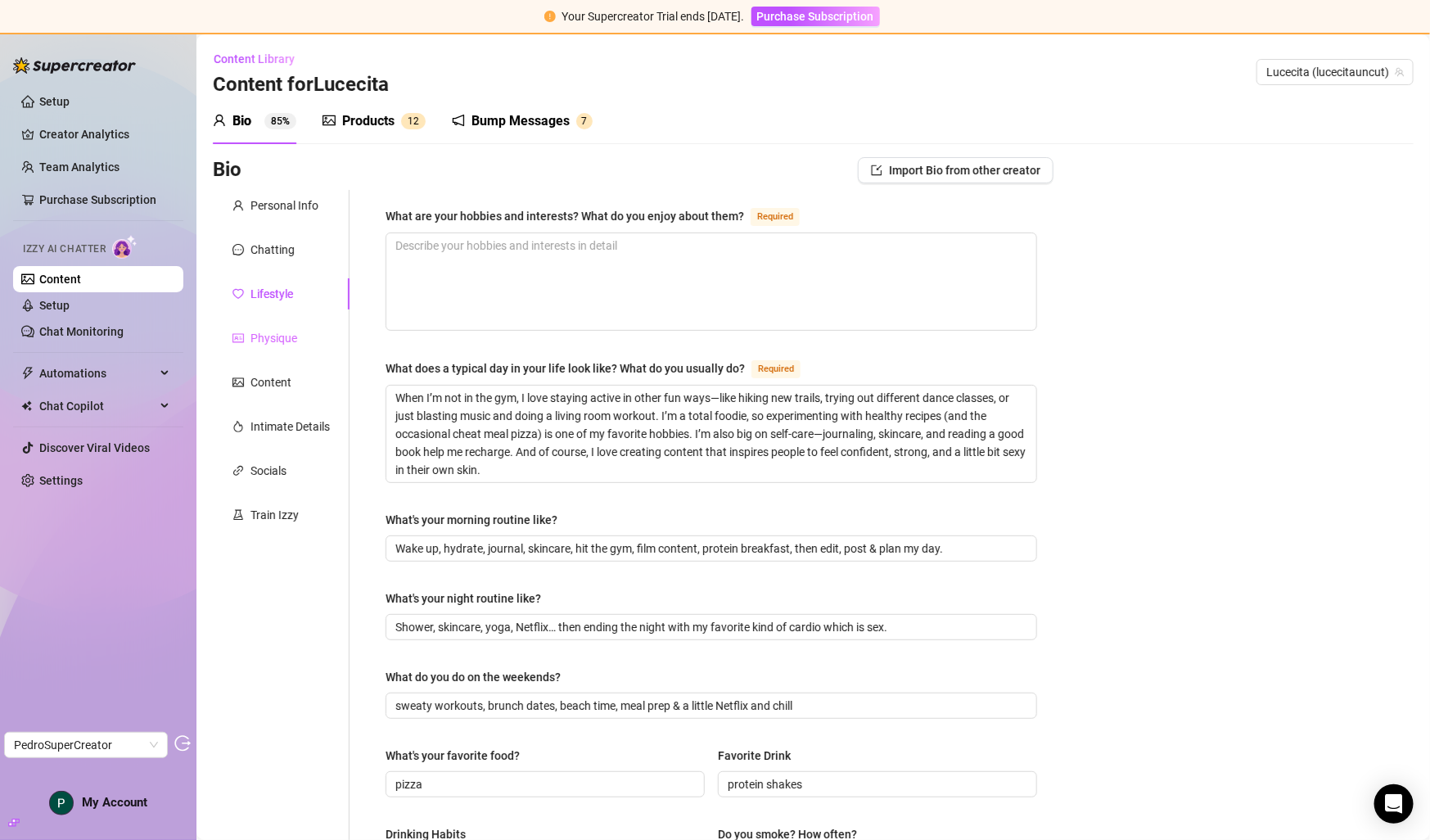
click at [285, 348] on div "Physique" at bounding box center [281, 338] width 137 height 31
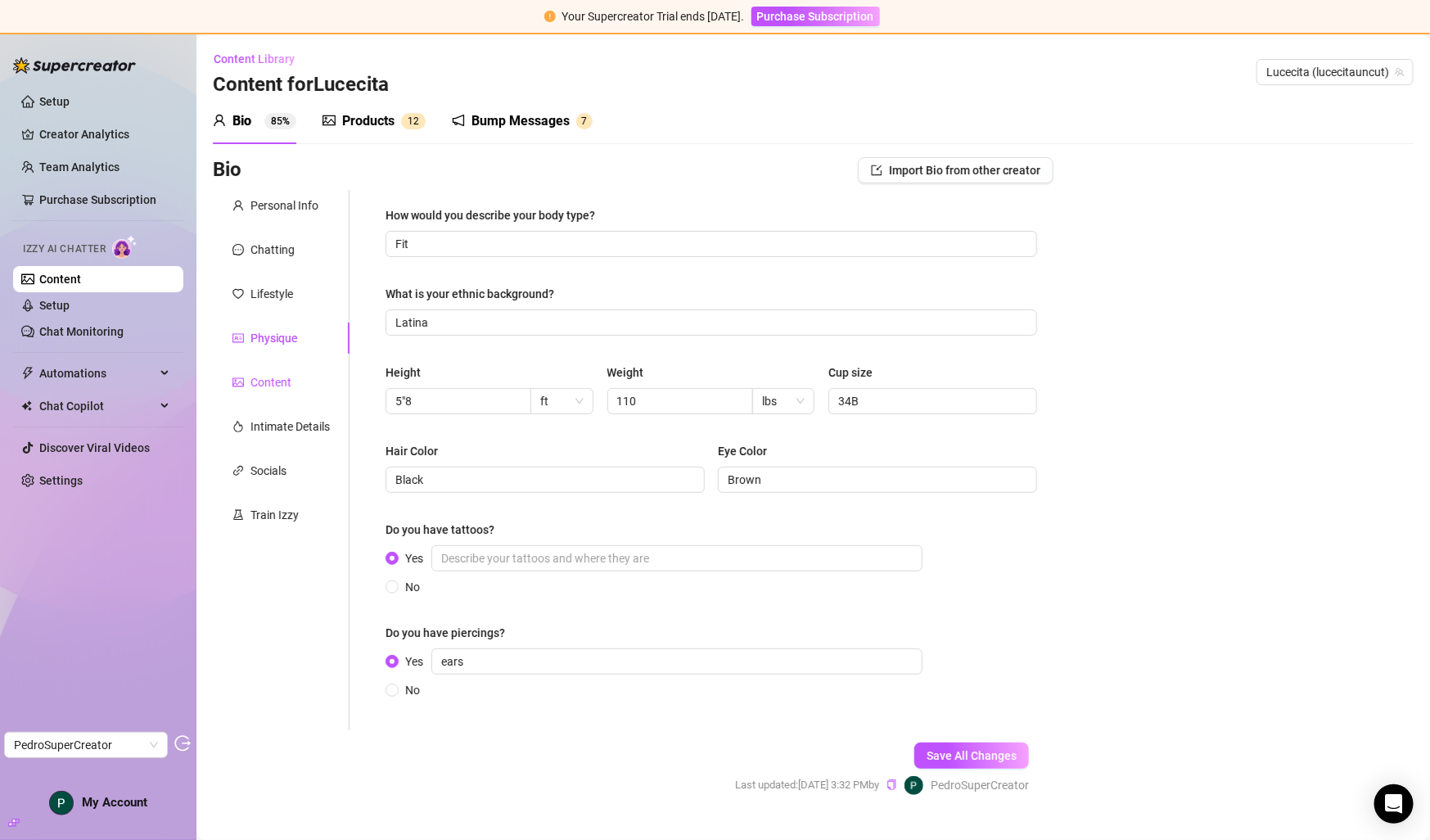
click at [278, 387] on div "Content" at bounding box center [271, 381] width 41 height 18
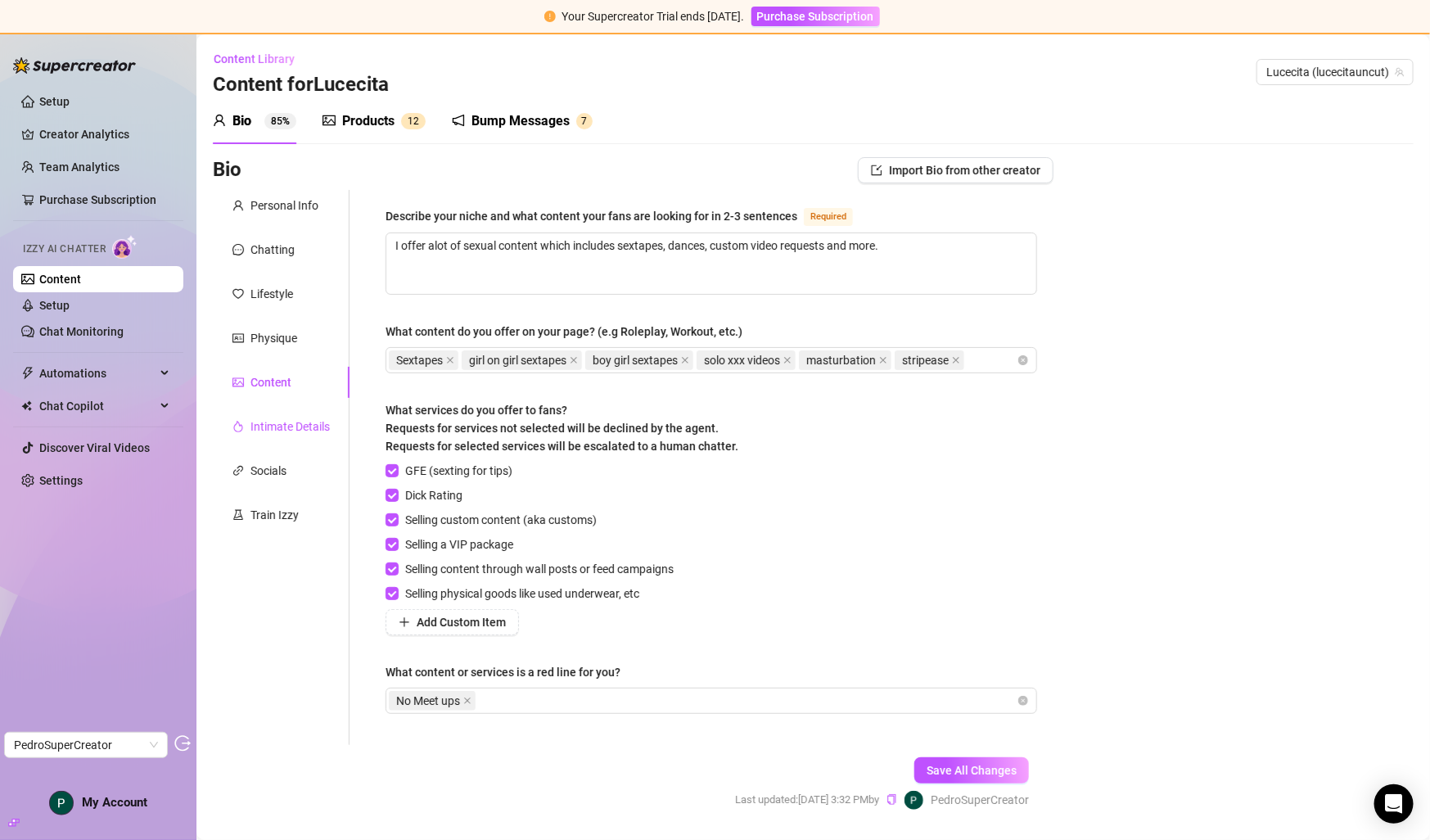
click at [293, 429] on div "Intimate Details" at bounding box center [290, 426] width 80 height 18
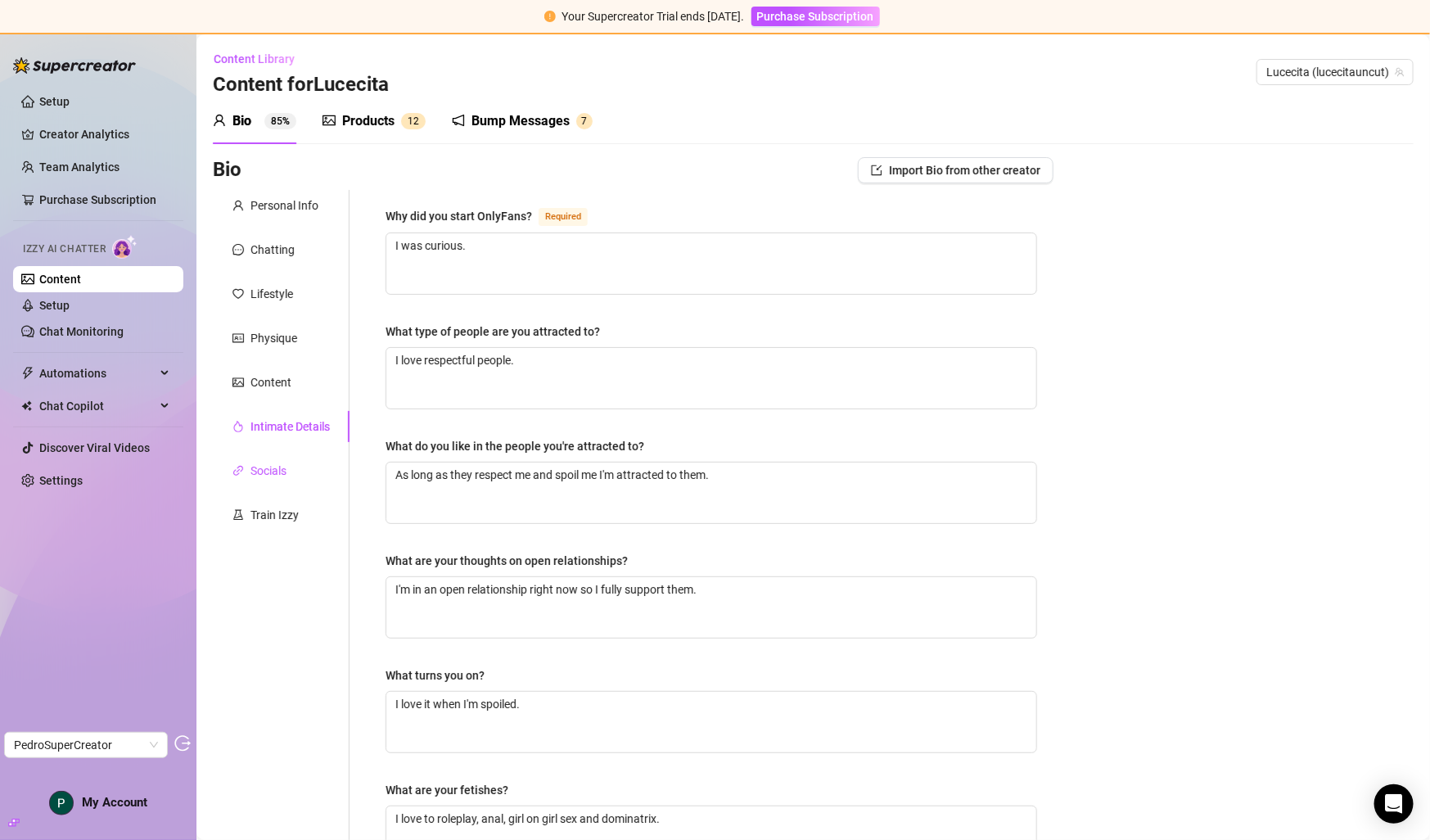
click at [278, 472] on div "Socials" at bounding box center [268, 470] width 36 height 18
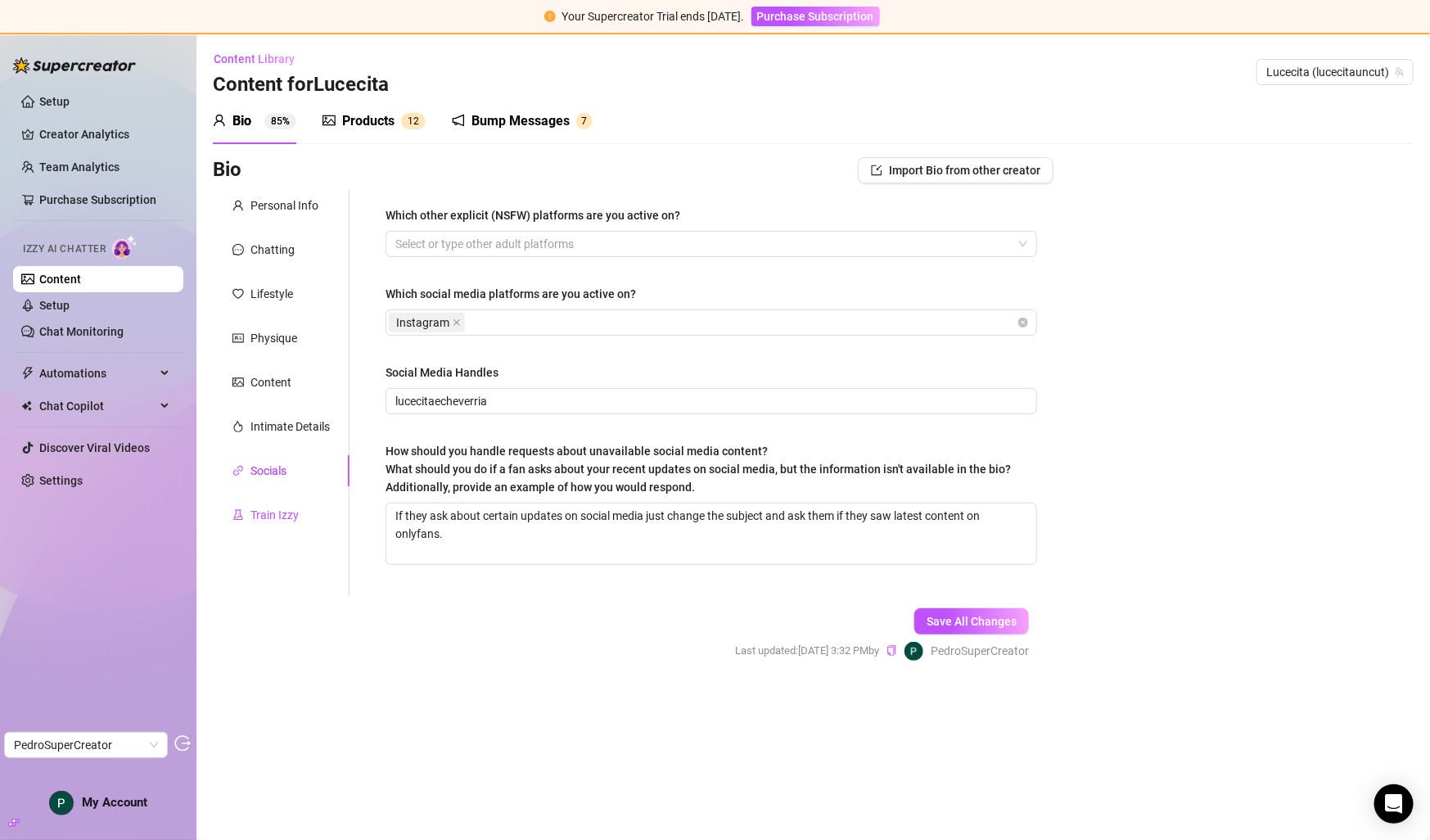
click at [278, 517] on div "Train Izzy" at bounding box center [274, 514] width 48 height 18
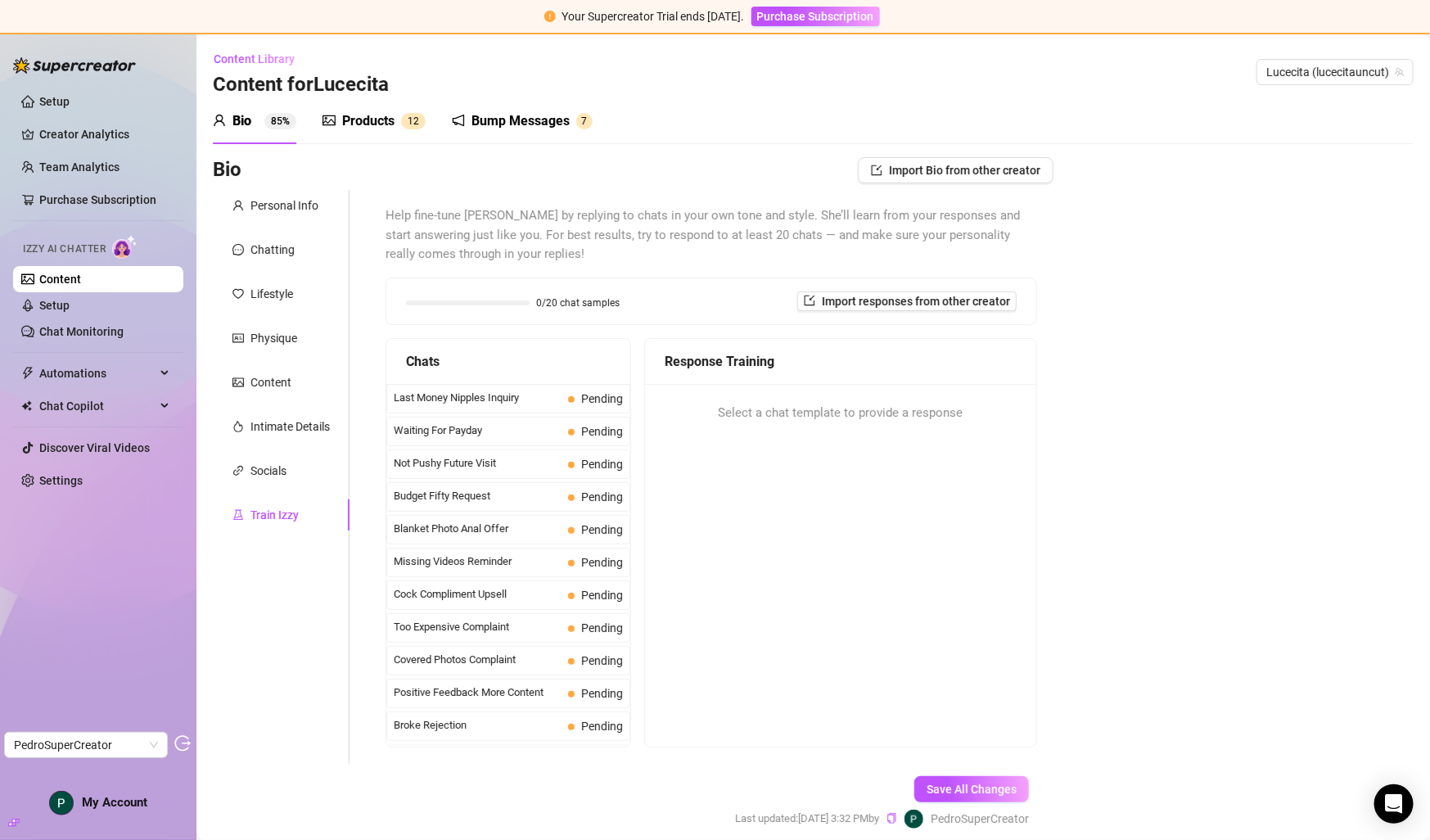
click at [340, 122] on div "Products 1 2" at bounding box center [374, 121] width 103 height 19
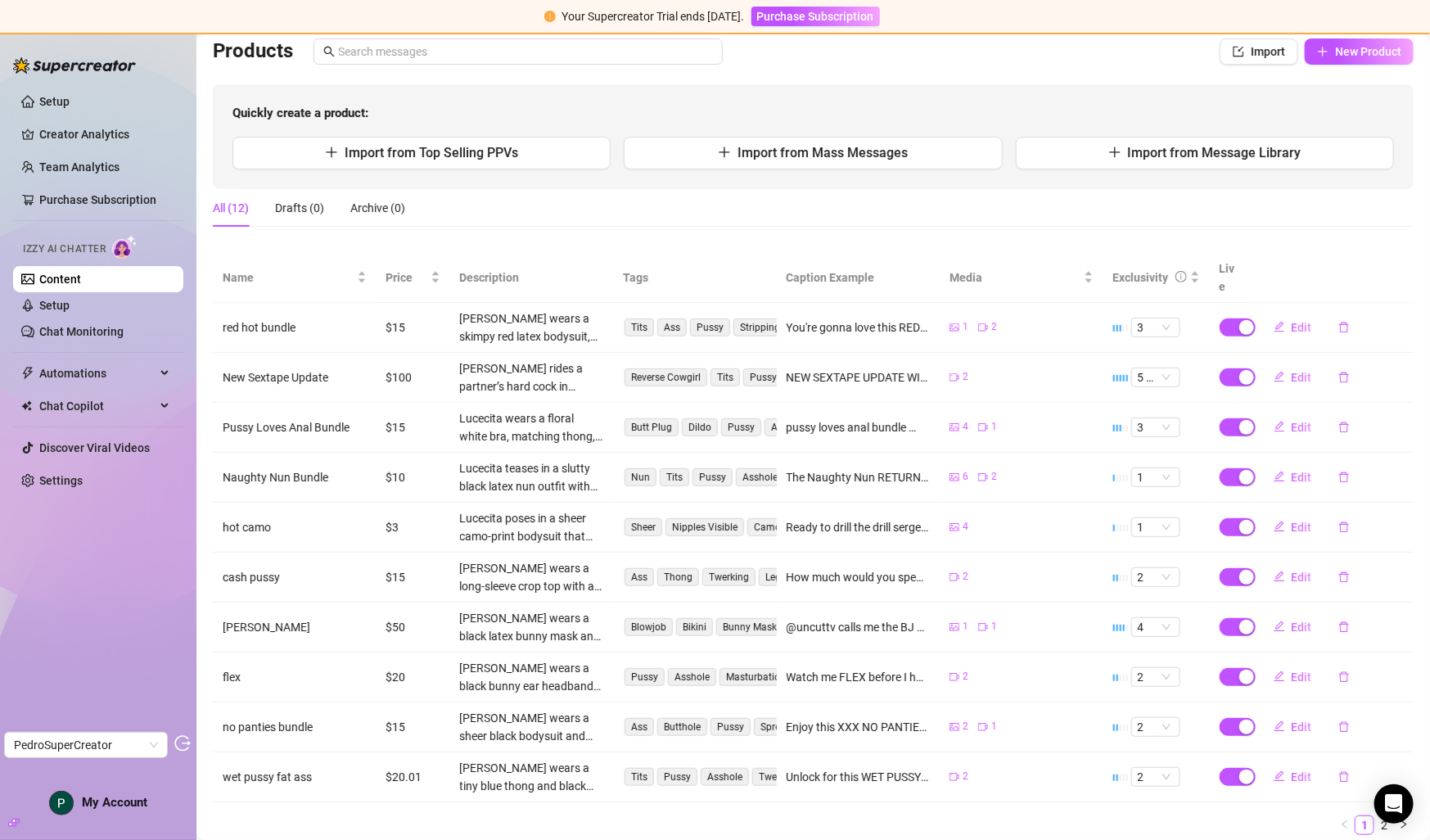
scroll to position [136, 0]
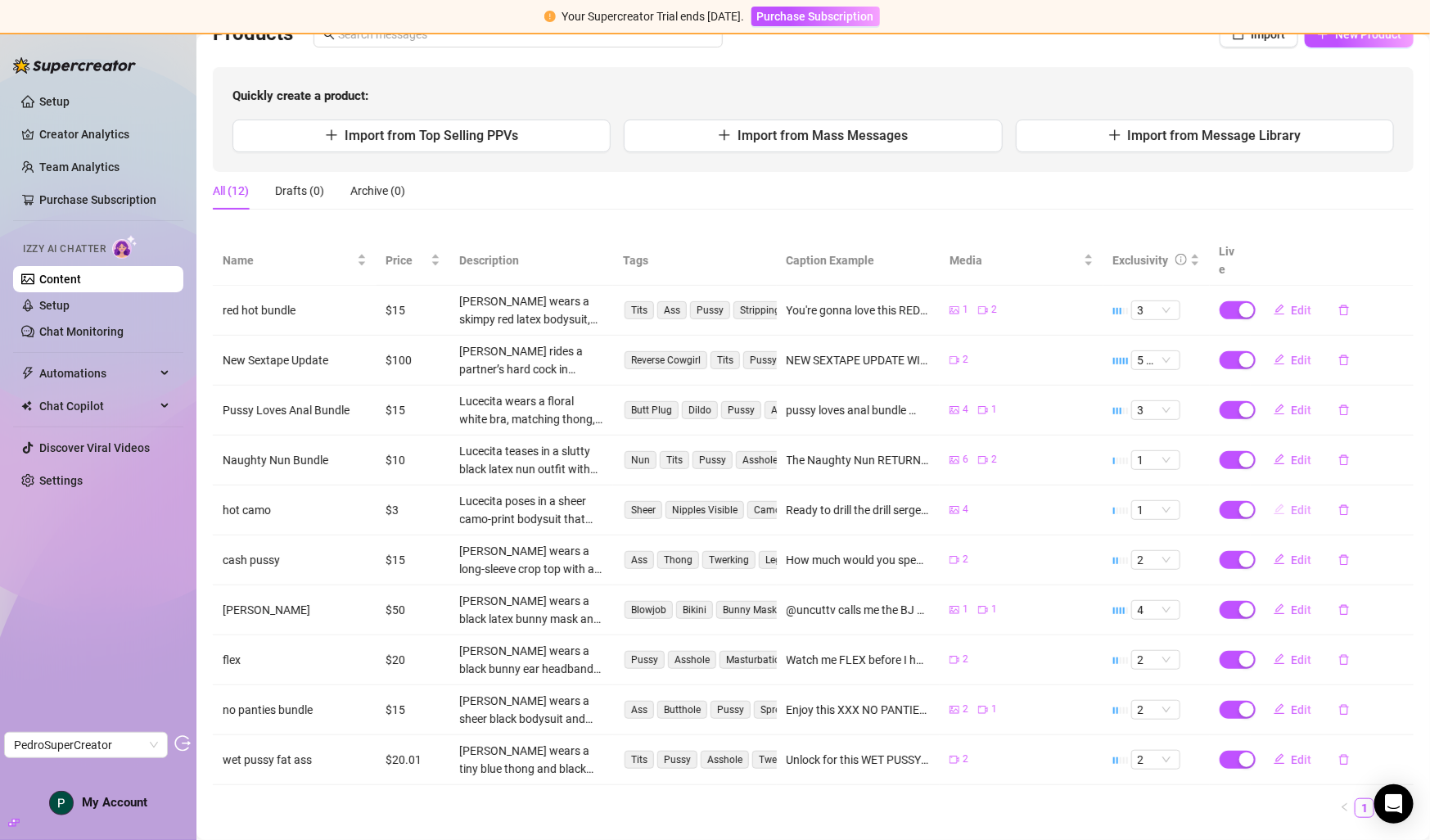
click at [1287, 496] on button "Edit" at bounding box center [1293, 509] width 65 height 26
type textarea "Ready to drill the drill sergeant?😈🍆 Unlock this set for more roleplaying pics …"
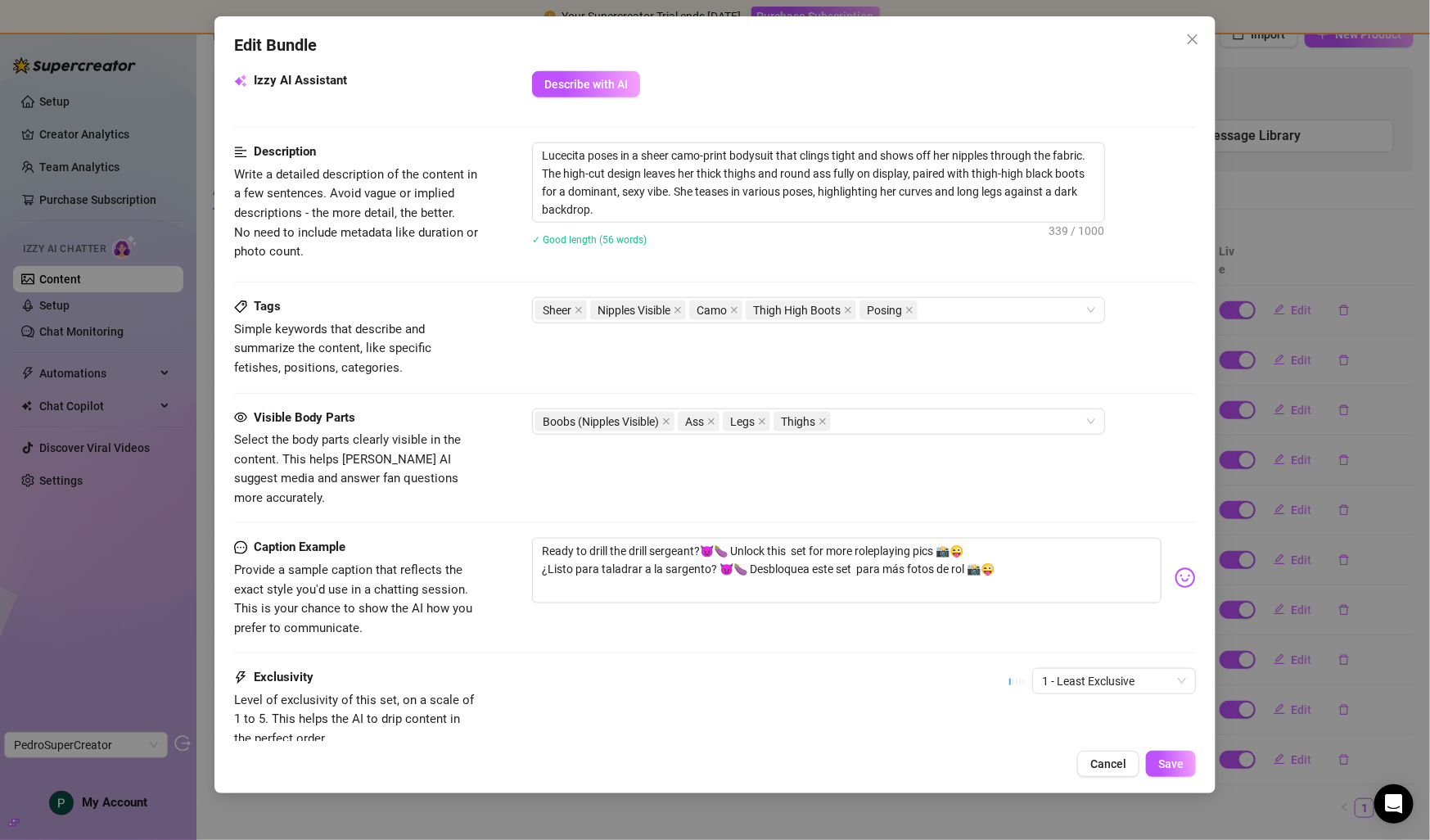
scroll to position [788, 0]
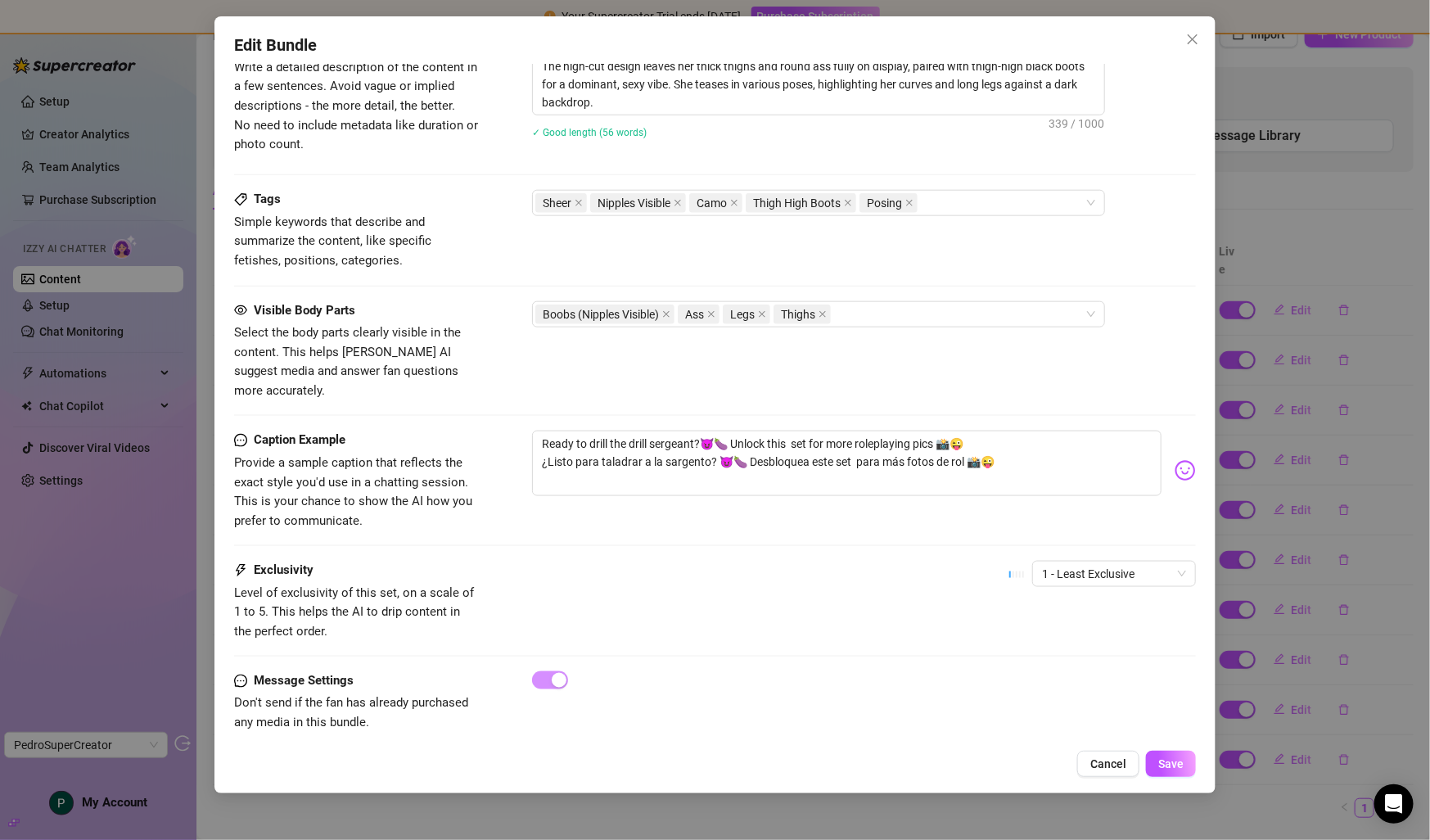
click at [1275, 174] on div "Edit Bundle Account Lucecita (@lucecitauncut) Name Name is for your internal or…" at bounding box center [715, 420] width 1430 height 840
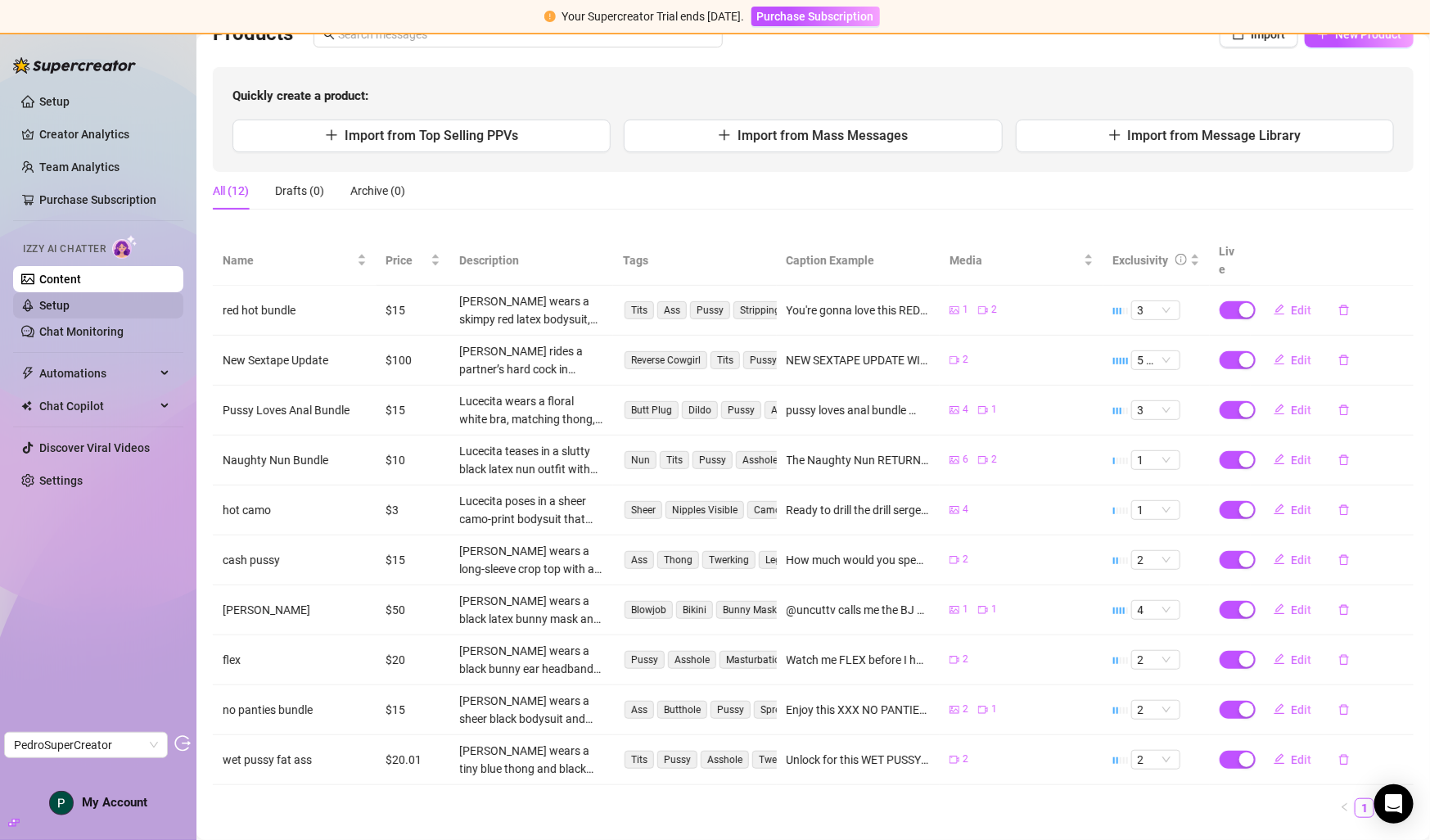
click at [70, 299] on link "Setup" at bounding box center [55, 306] width 30 height 13
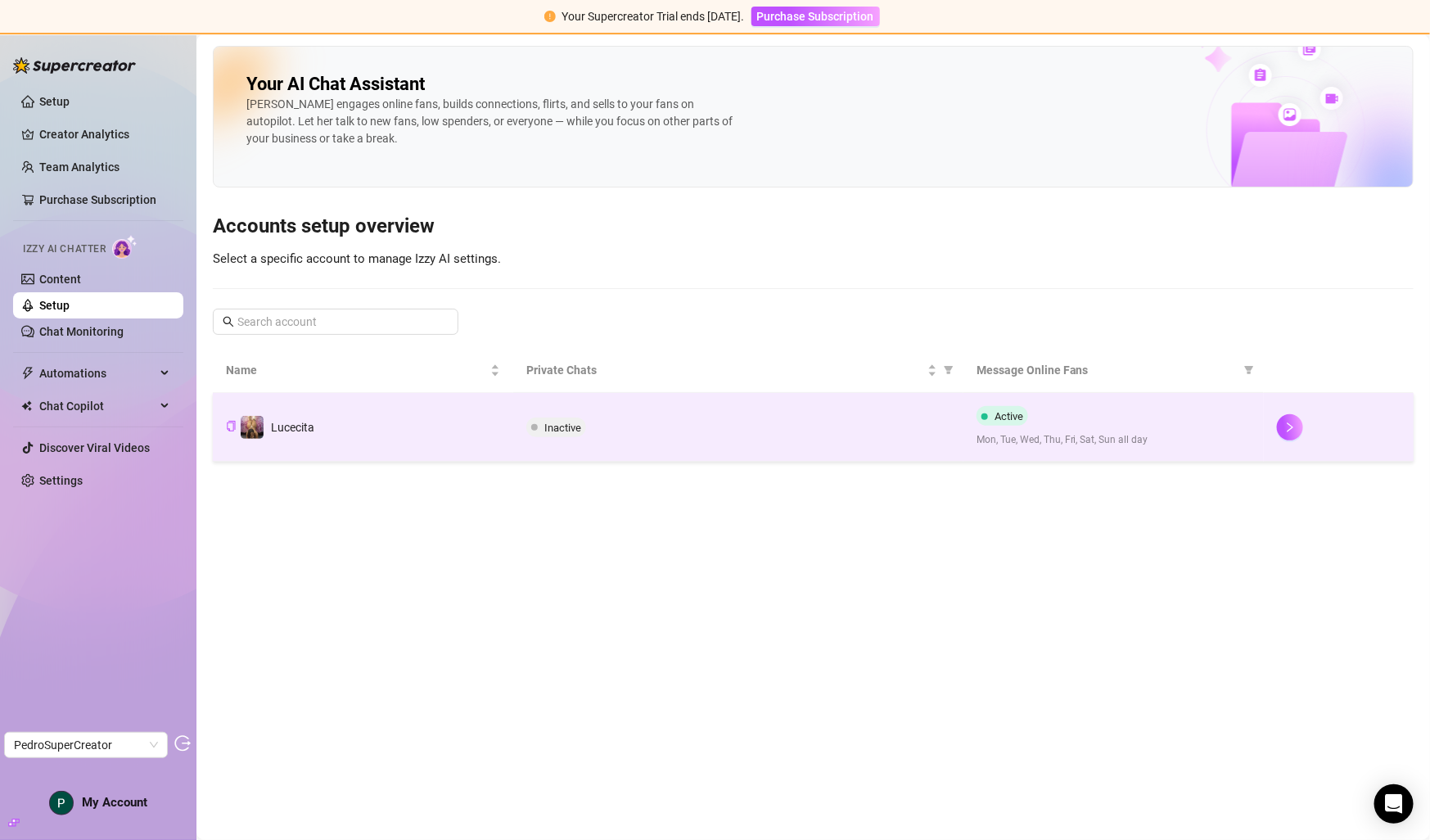
click at [427, 432] on td "Lucecita" at bounding box center [363, 428] width 301 height 69
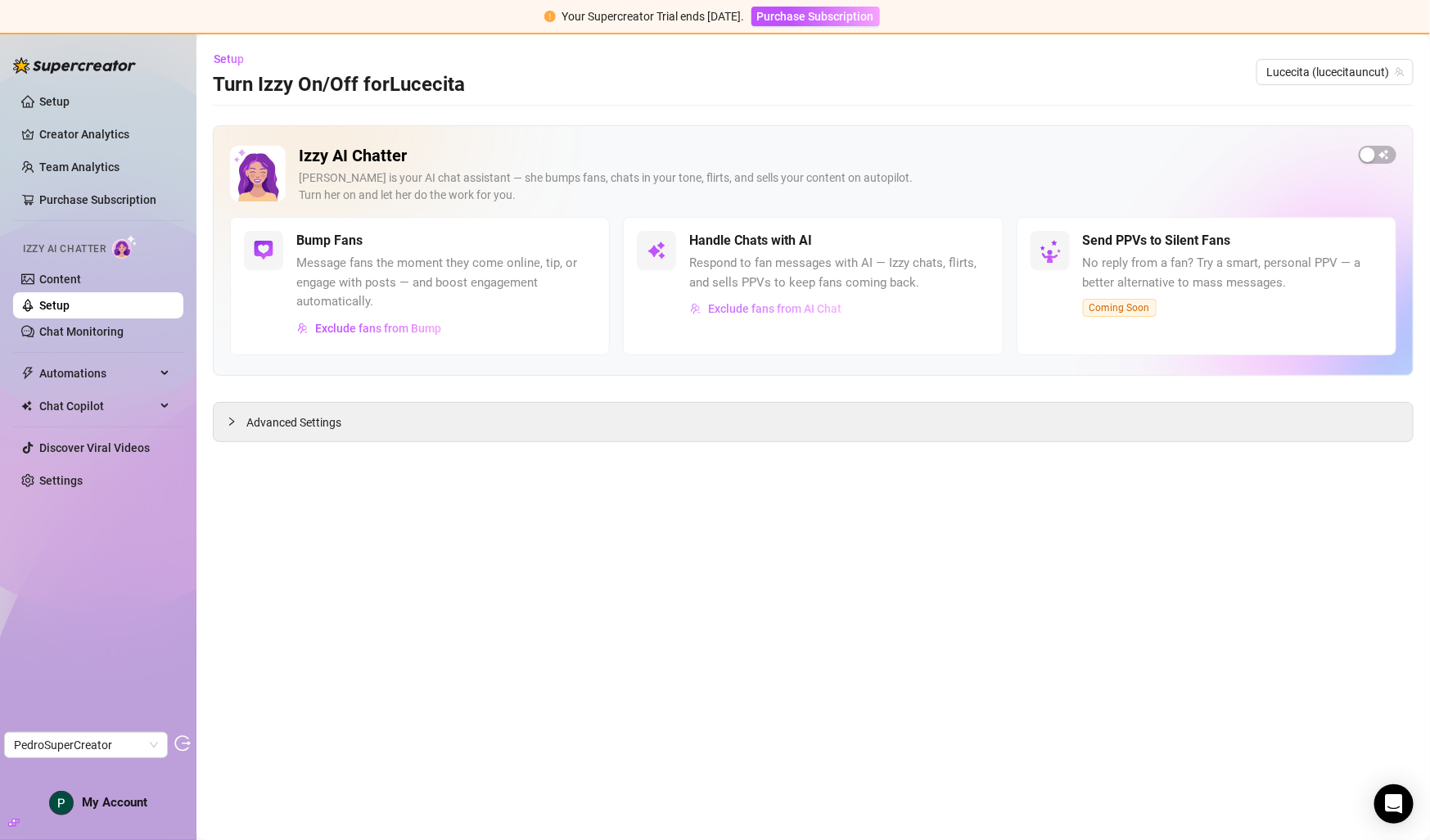
click at [775, 310] on span "Exclude fans from AI Chat" at bounding box center [775, 309] width 134 height 13
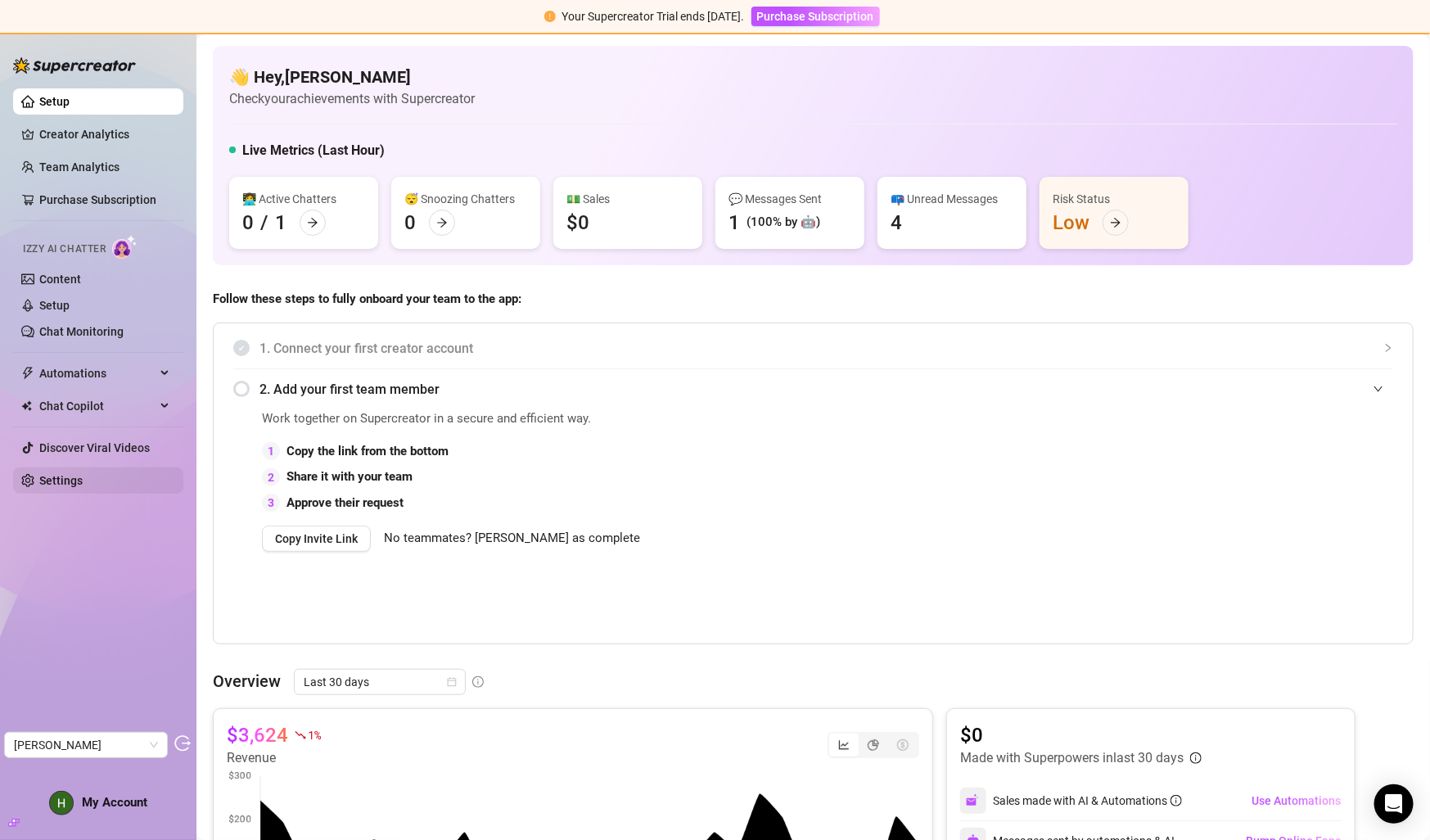
click at [82, 486] on link "Settings" at bounding box center [61, 480] width 44 height 13
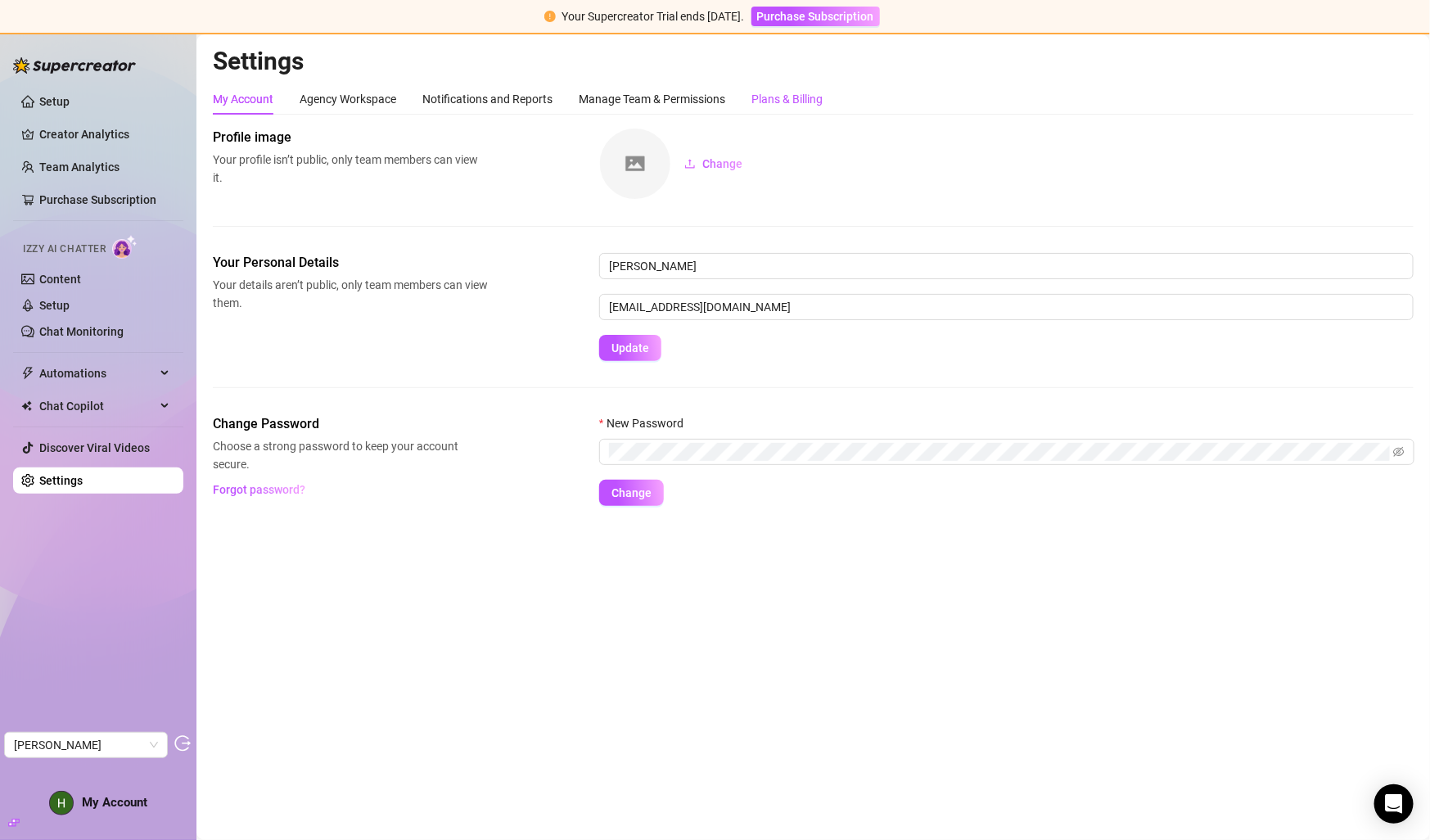
click at [797, 99] on div "Plans & Billing" at bounding box center [786, 98] width 71 height 18
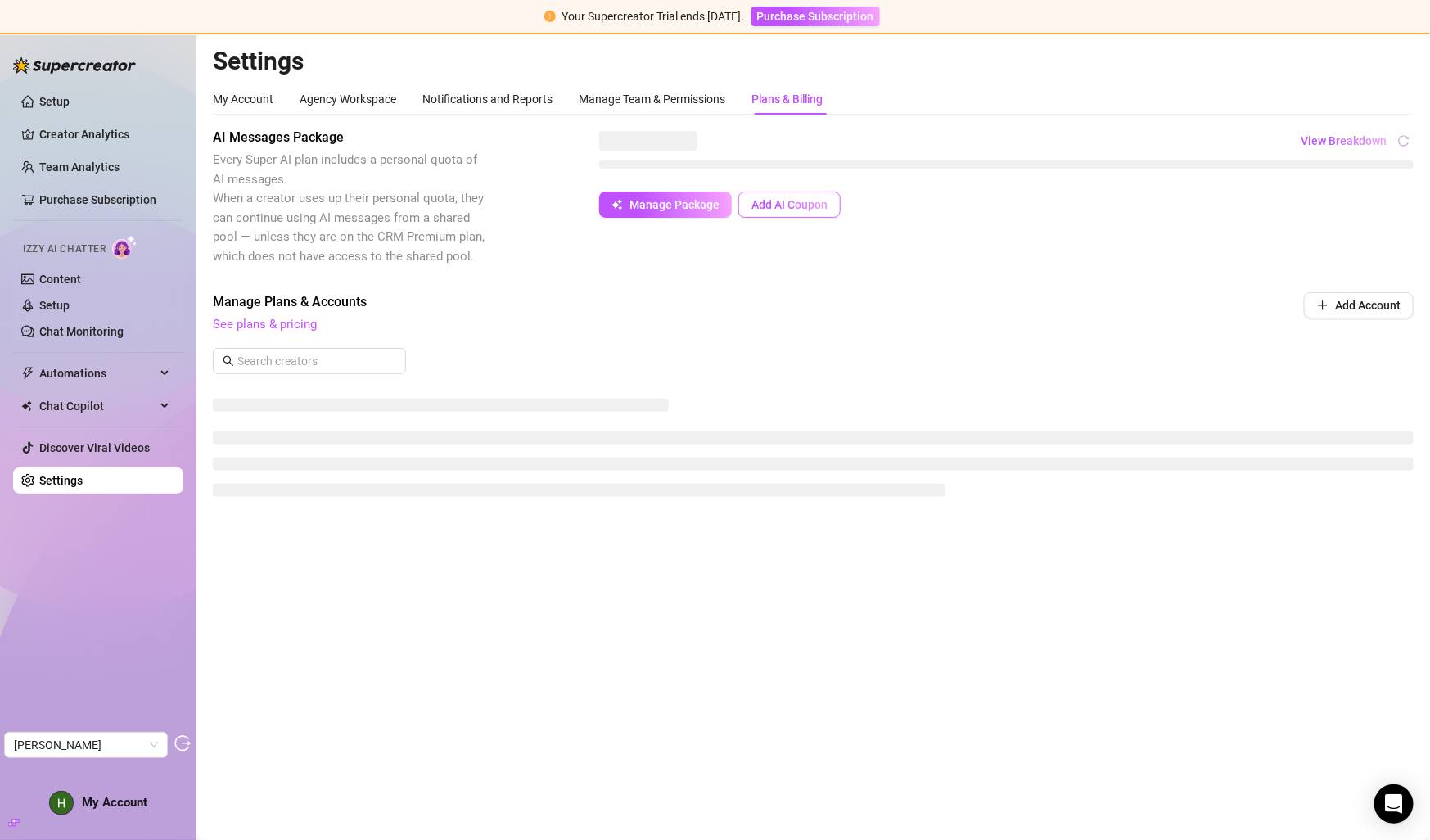
click at [782, 202] on span "Add AI Coupon" at bounding box center [789, 205] width 76 height 13
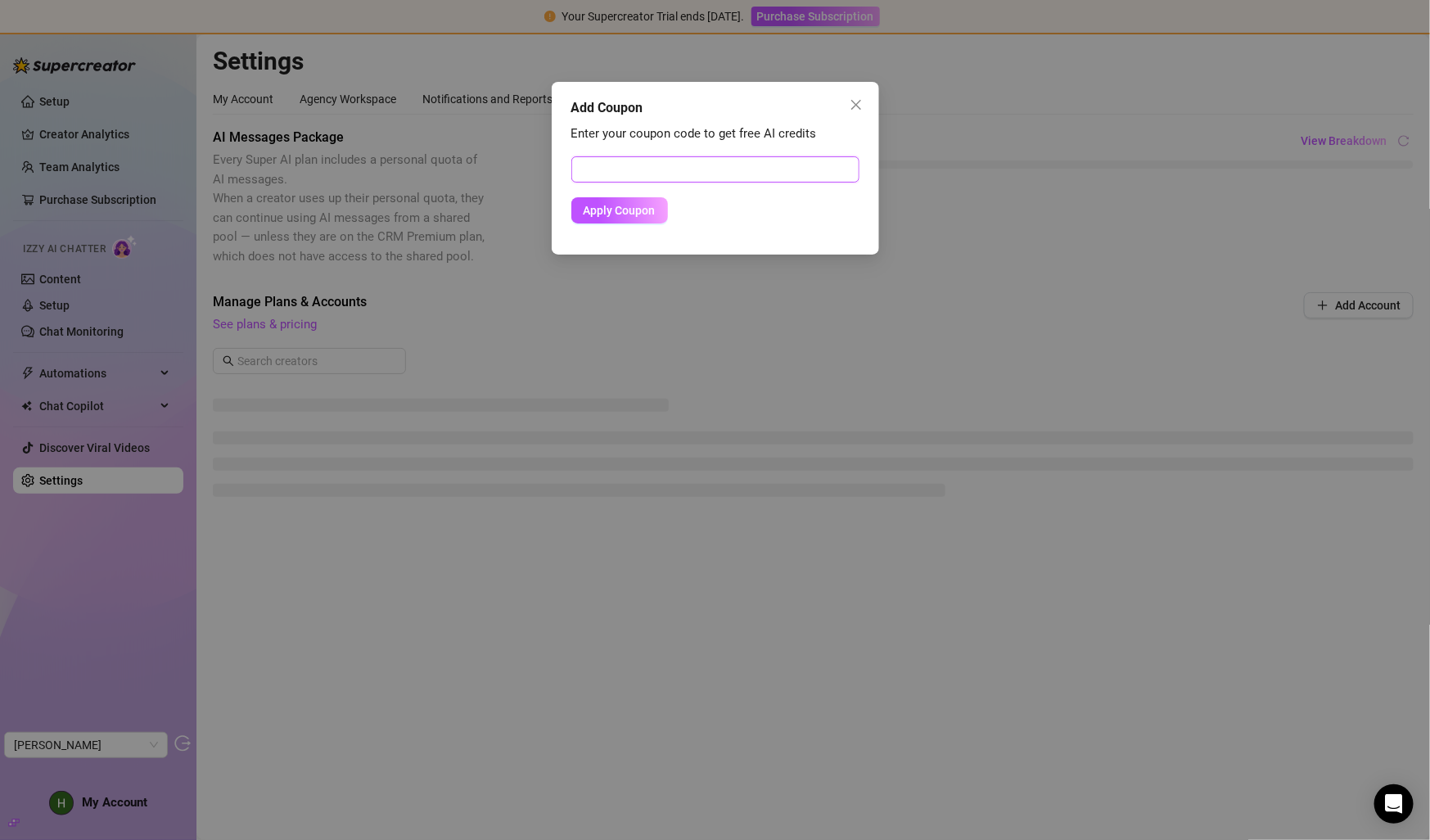
click at [741, 160] on input "text" at bounding box center [715, 169] width 288 height 26
paste input "5F1CC63400RS0JKL0055"
type input "5F1CC63400RS0JKL0055"
click at [627, 210] on span "Apply Coupon" at bounding box center [620, 211] width 72 height 13
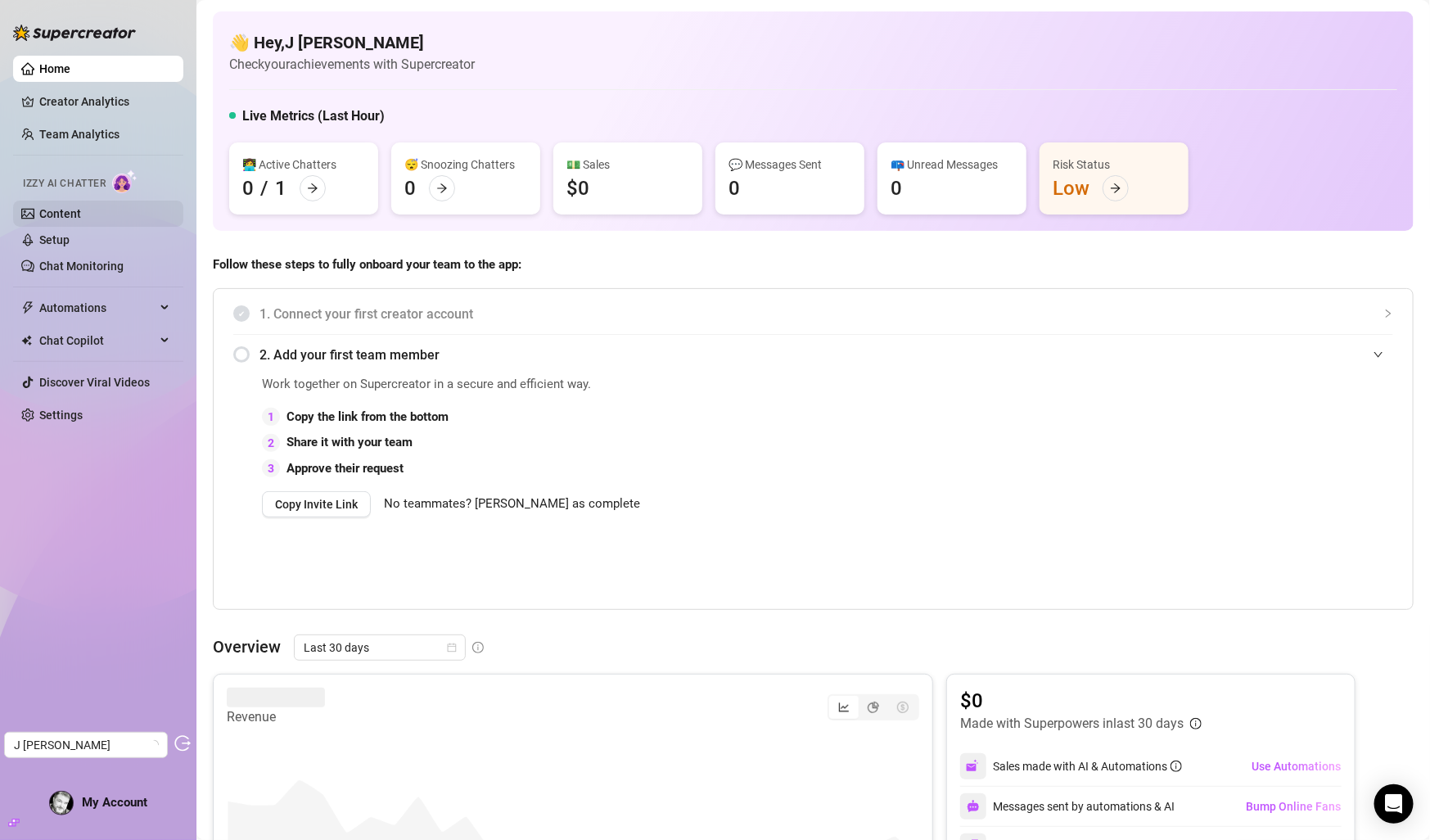
click at [81, 213] on link "Content" at bounding box center [60, 214] width 42 height 13
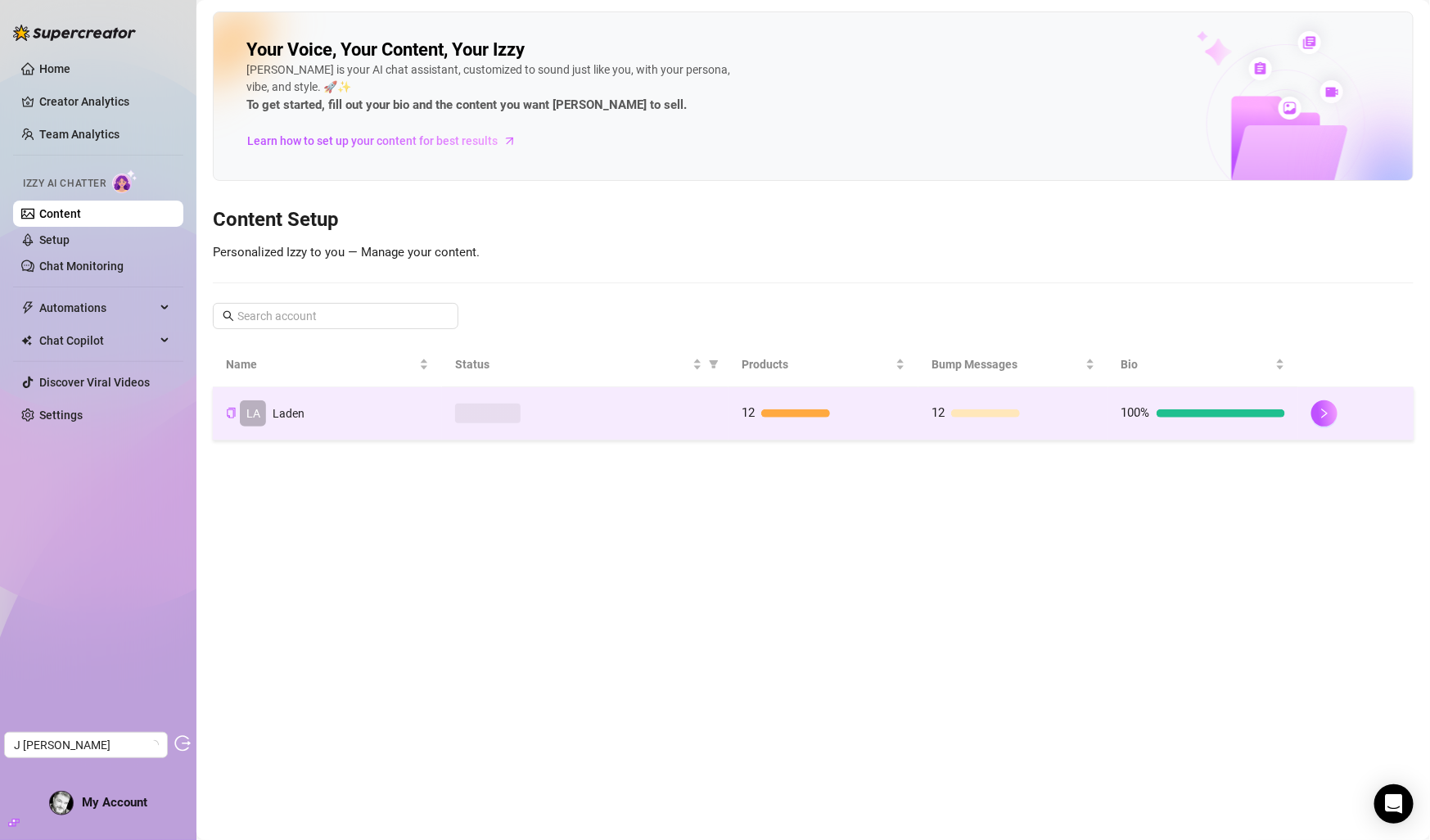
click at [526, 410] on div at bounding box center [586, 412] width 260 height 19
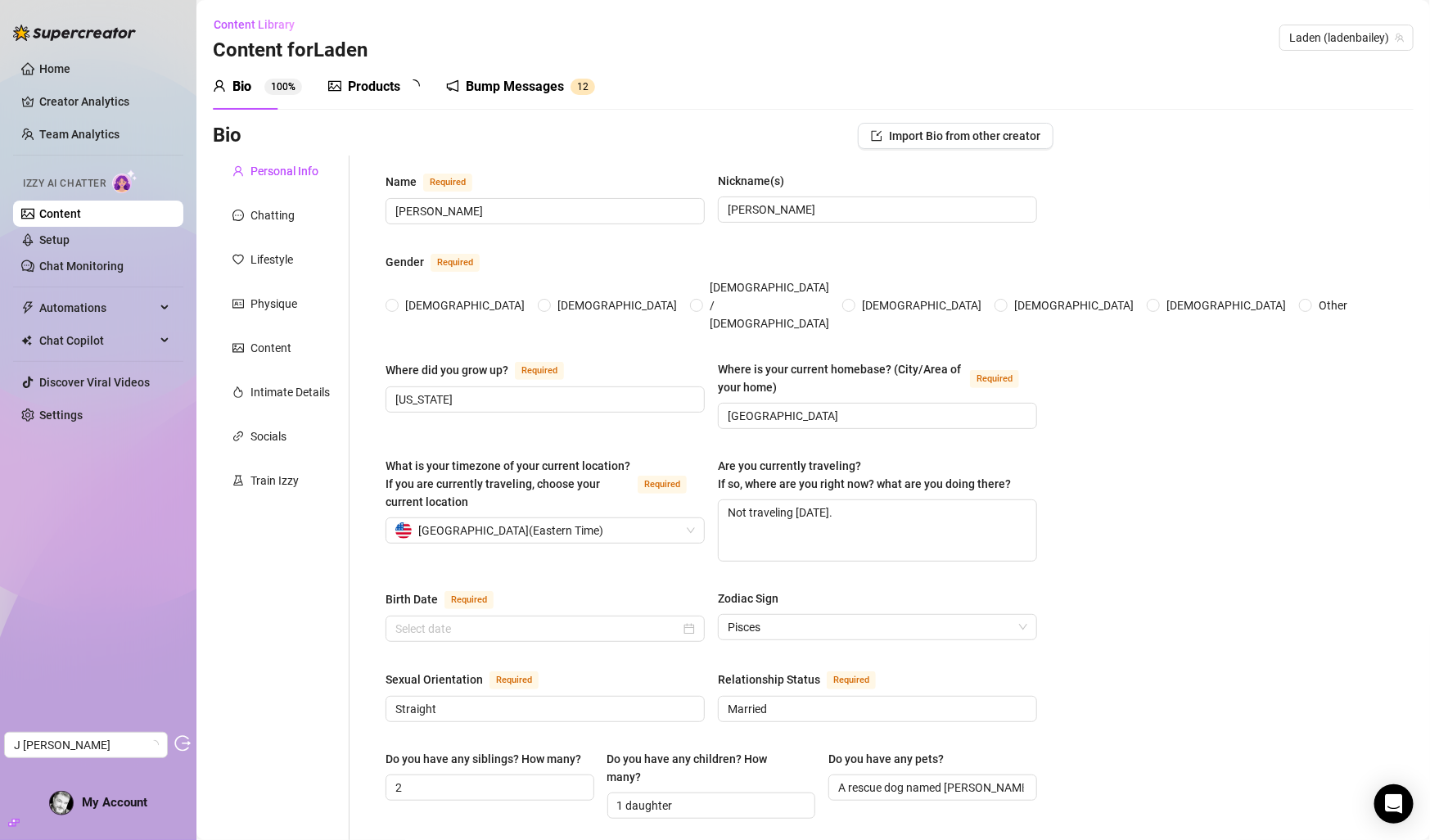
radio input "true"
type input "[DATE]"
click at [295, 225] on div "Chatting" at bounding box center [281, 215] width 137 height 31
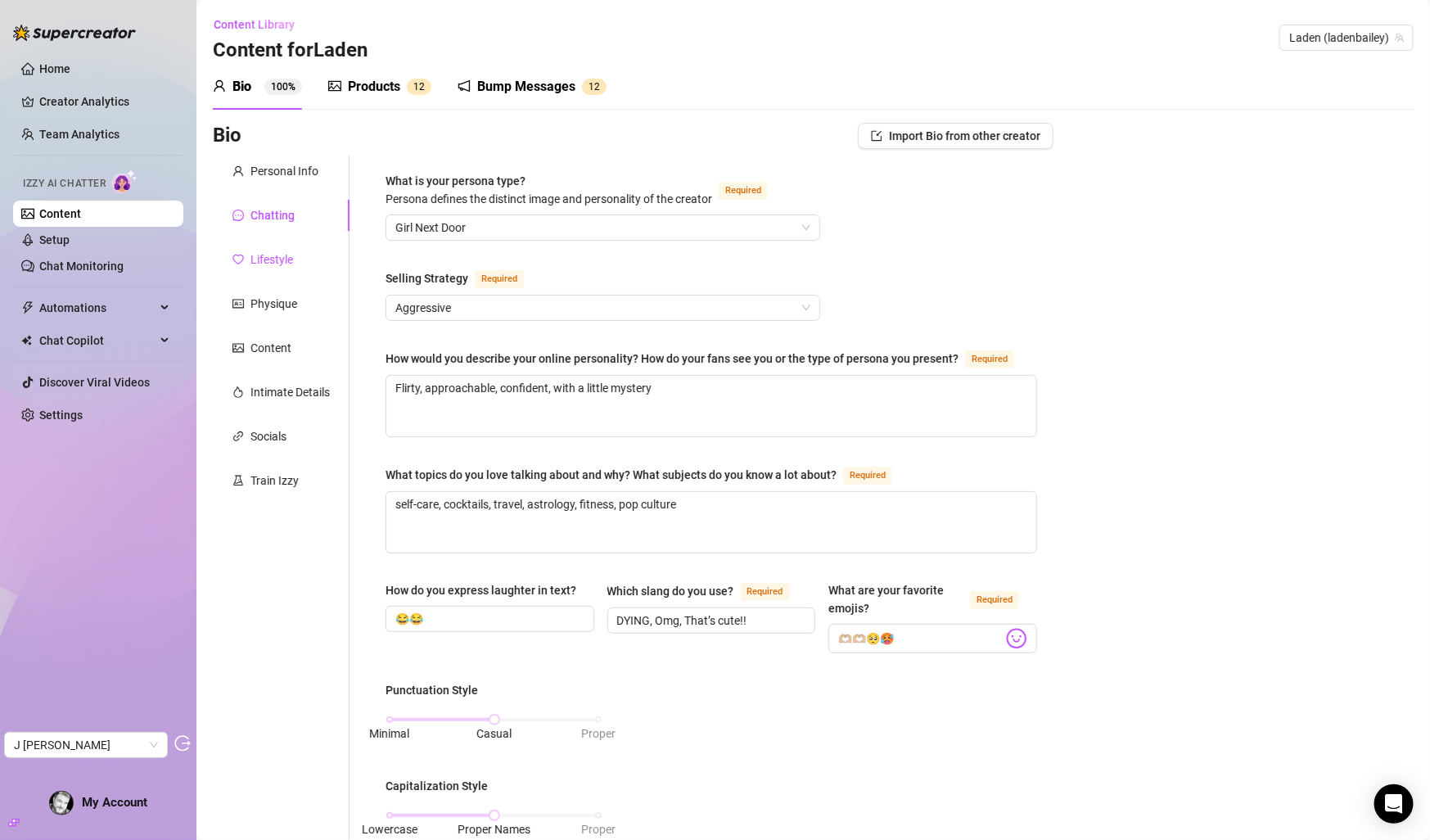
click at [252, 255] on div "Lifestyle" at bounding box center [271, 259] width 43 height 18
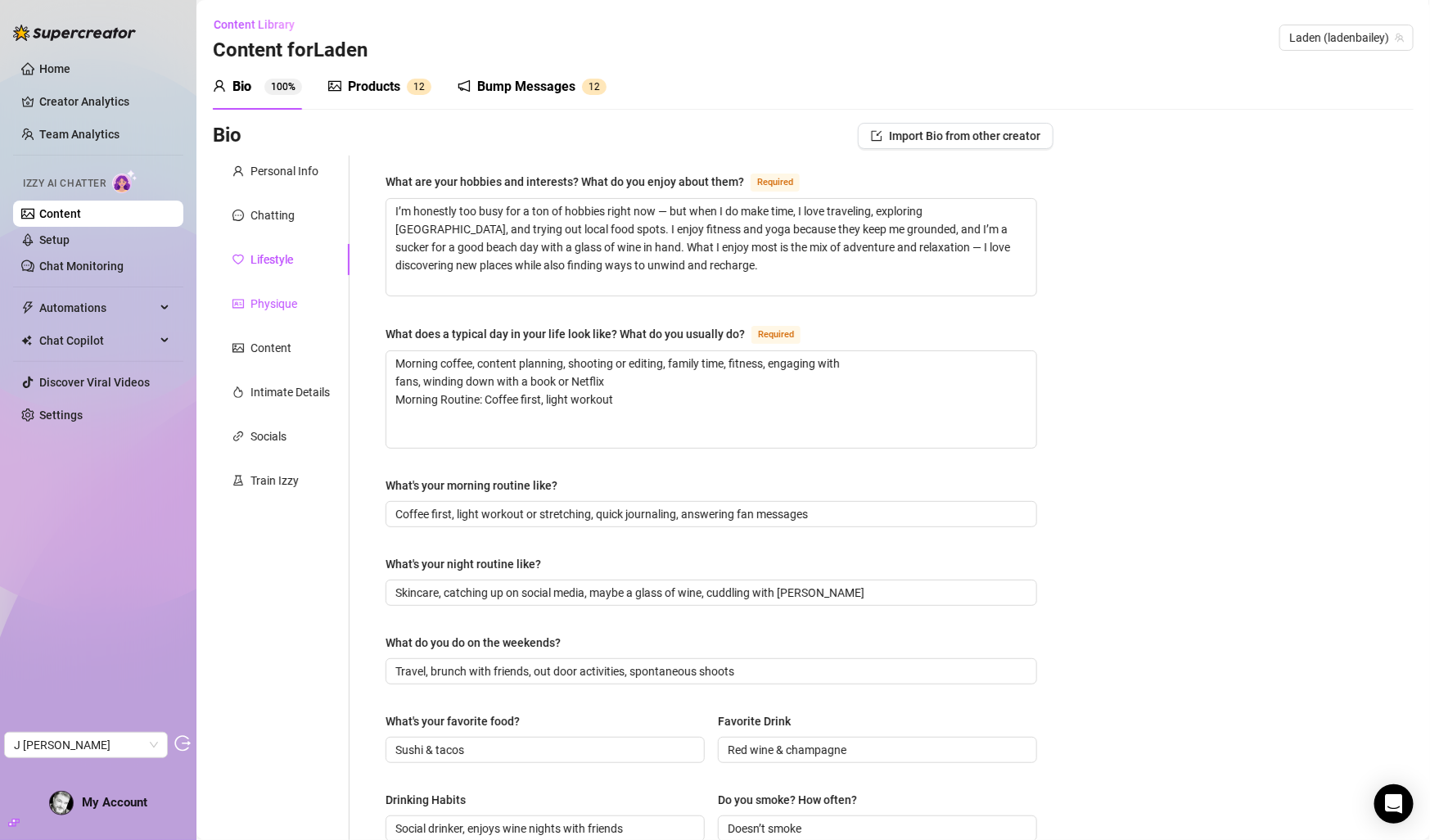
click at [256, 312] on div "Physique" at bounding box center [274, 303] width 47 height 18
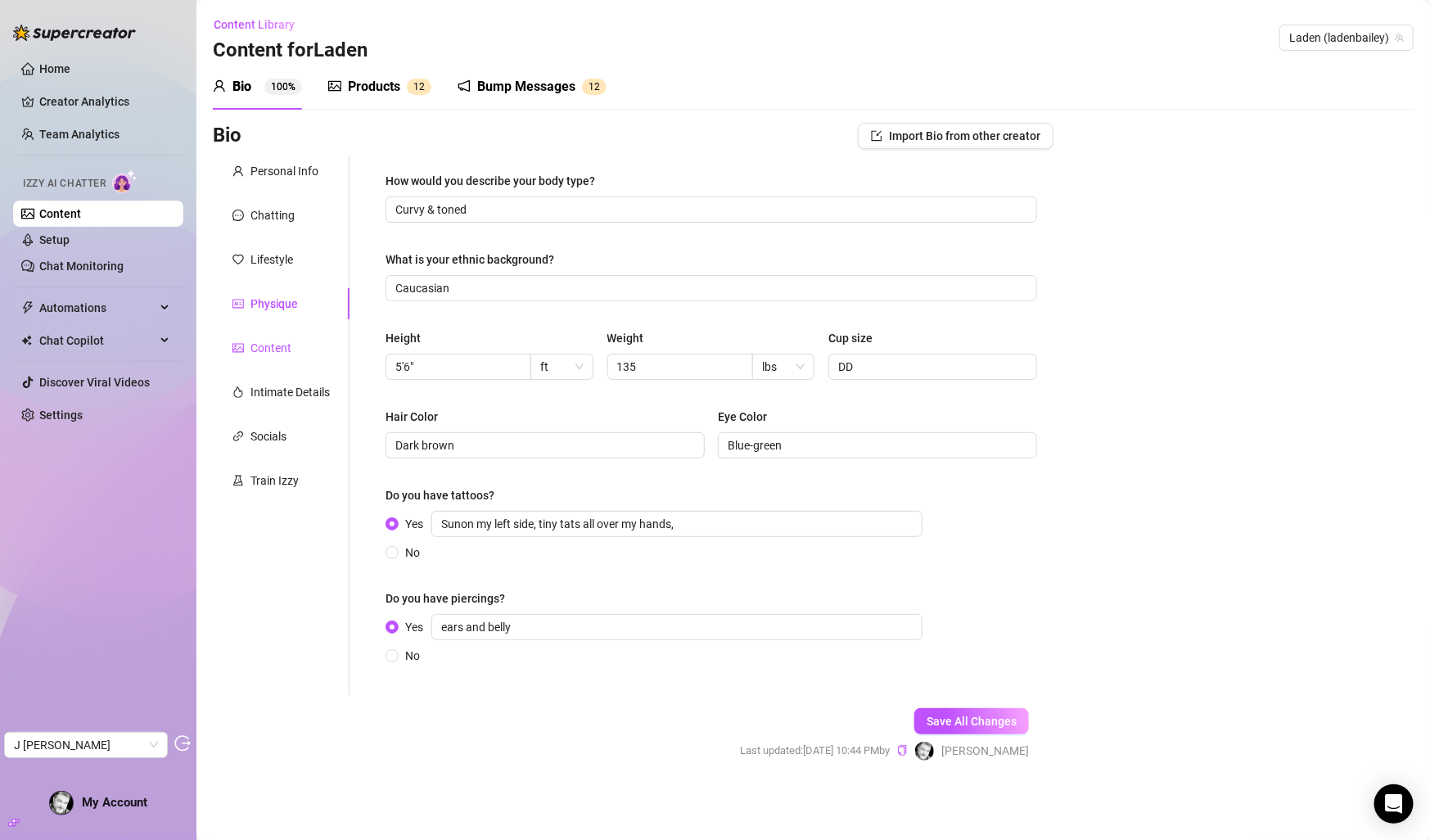
click at [267, 349] on div "Content" at bounding box center [271, 347] width 41 height 18
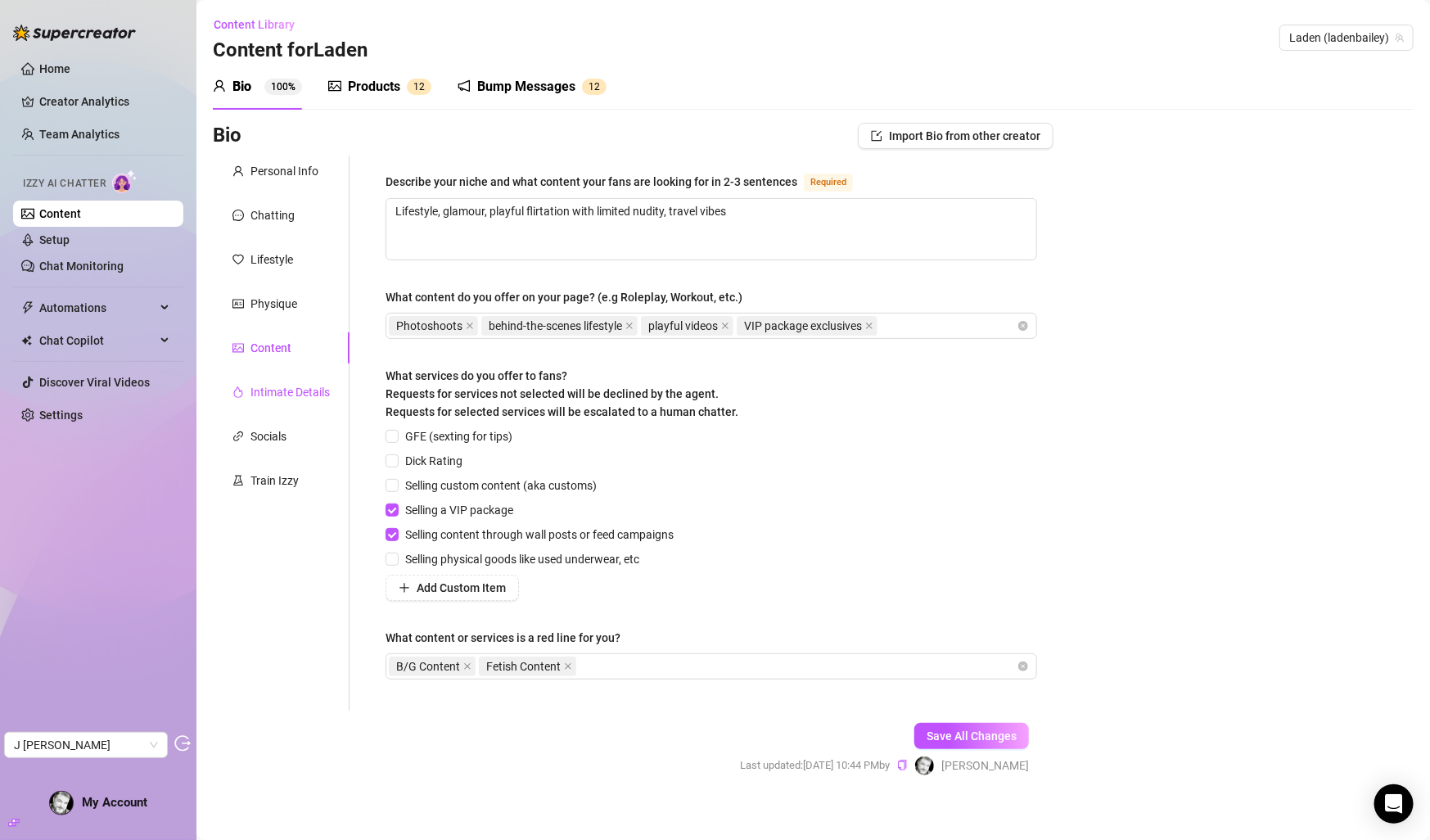
click at [275, 387] on div "Intimate Details" at bounding box center [290, 391] width 80 height 18
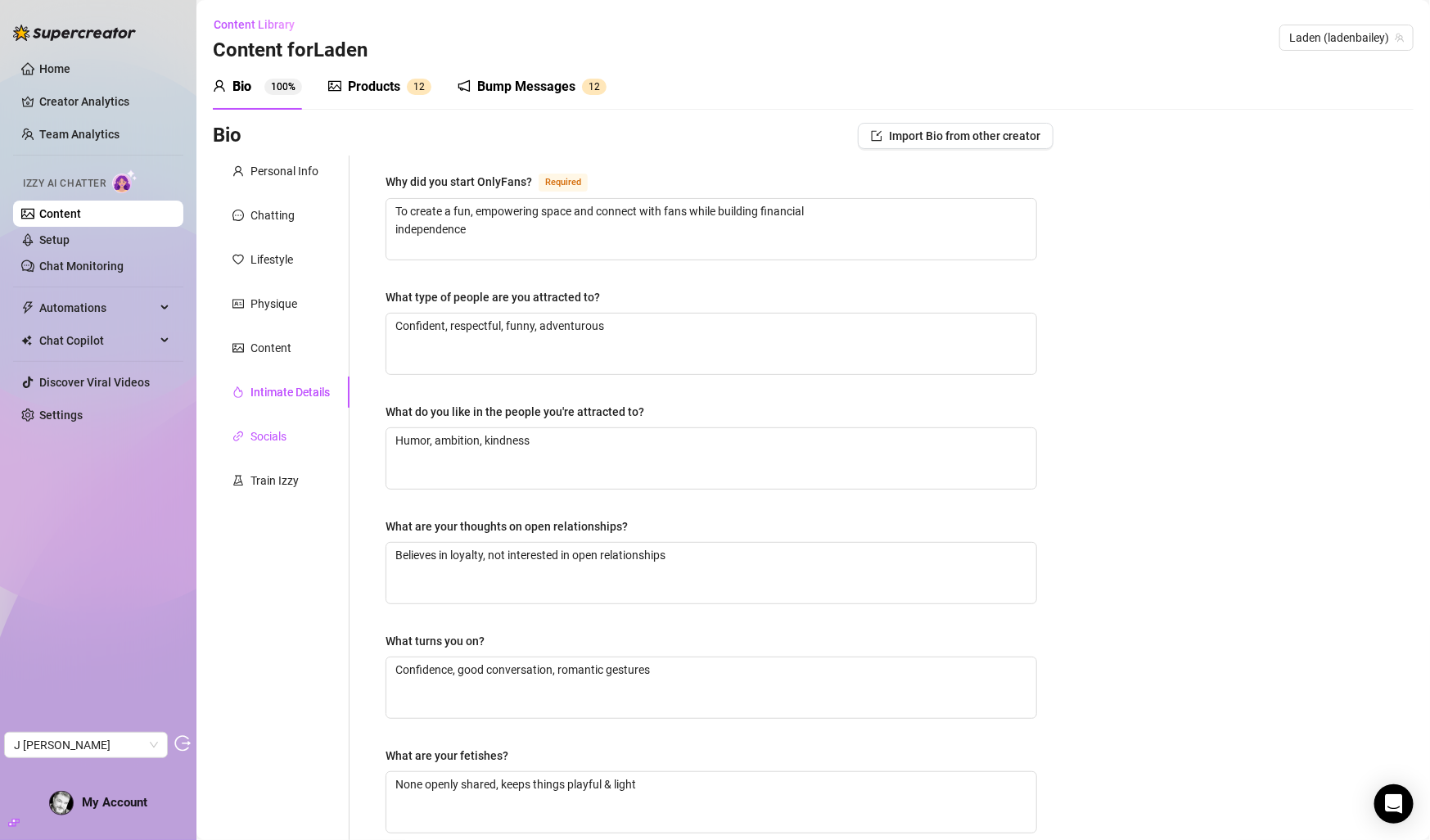
click at [268, 435] on div "Socials" at bounding box center [268, 436] width 36 height 18
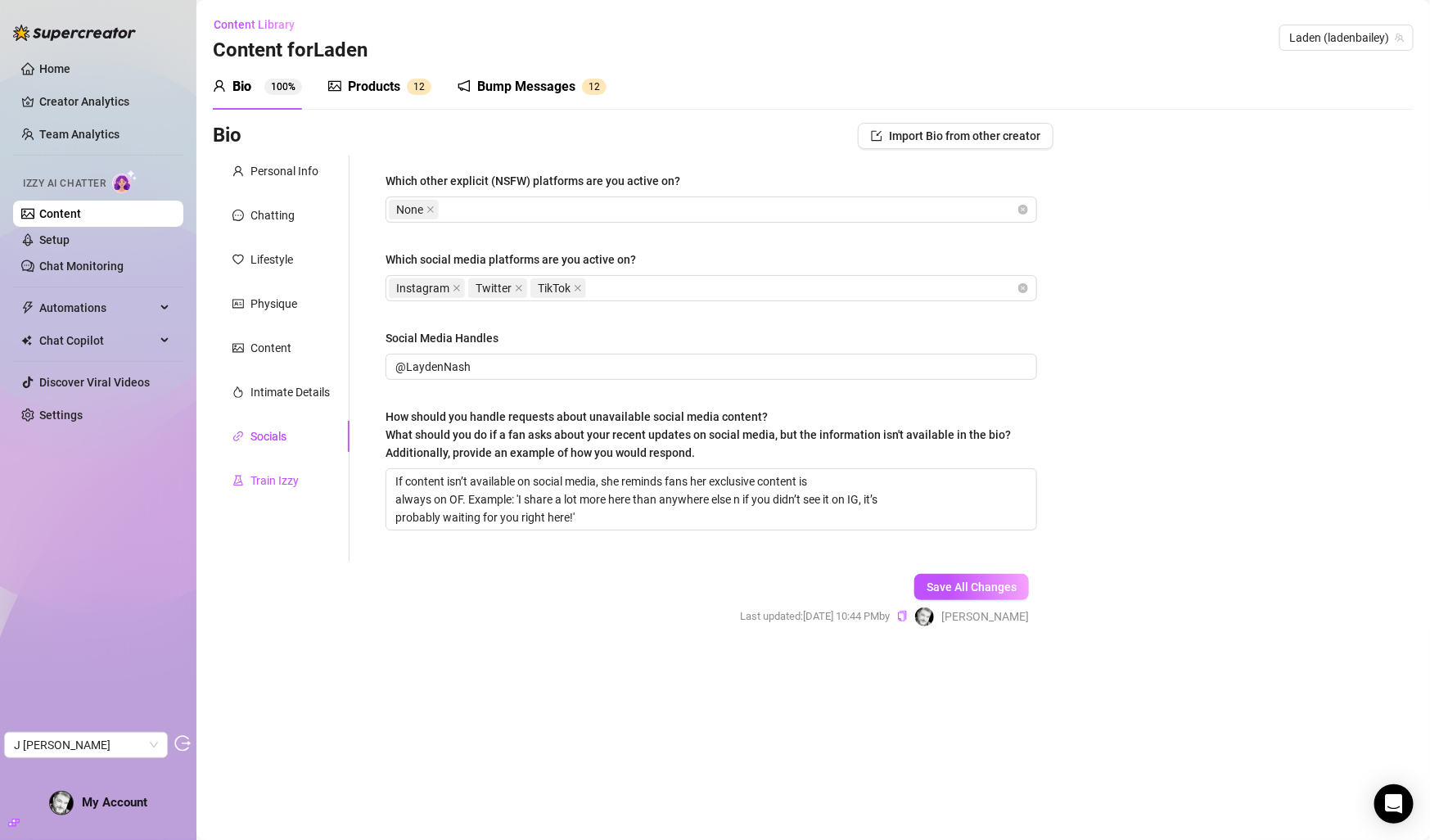
click at [267, 475] on div "Train Izzy" at bounding box center [274, 480] width 48 height 18
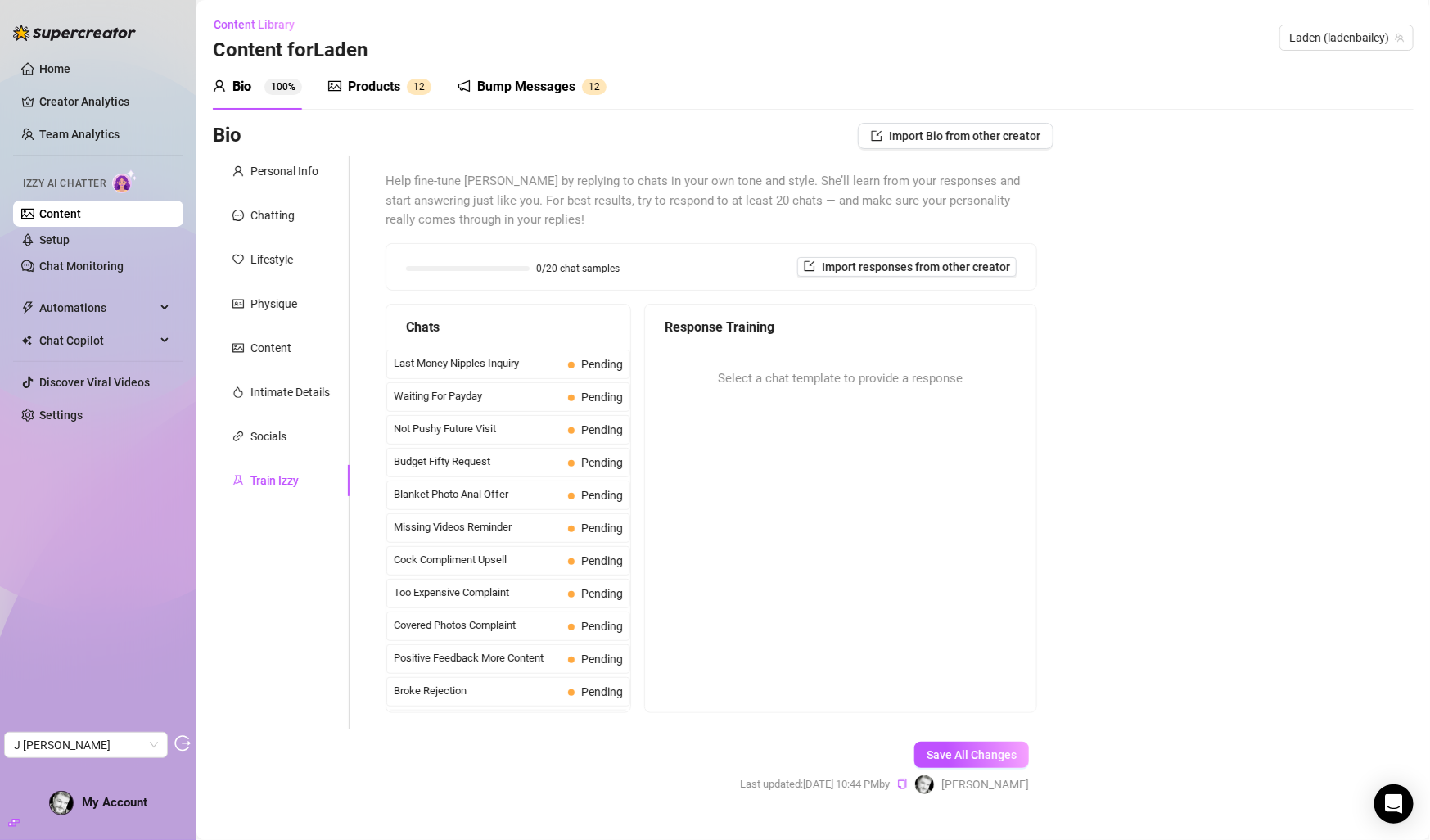
click at [350, 92] on div "Products" at bounding box center [374, 87] width 52 height 19
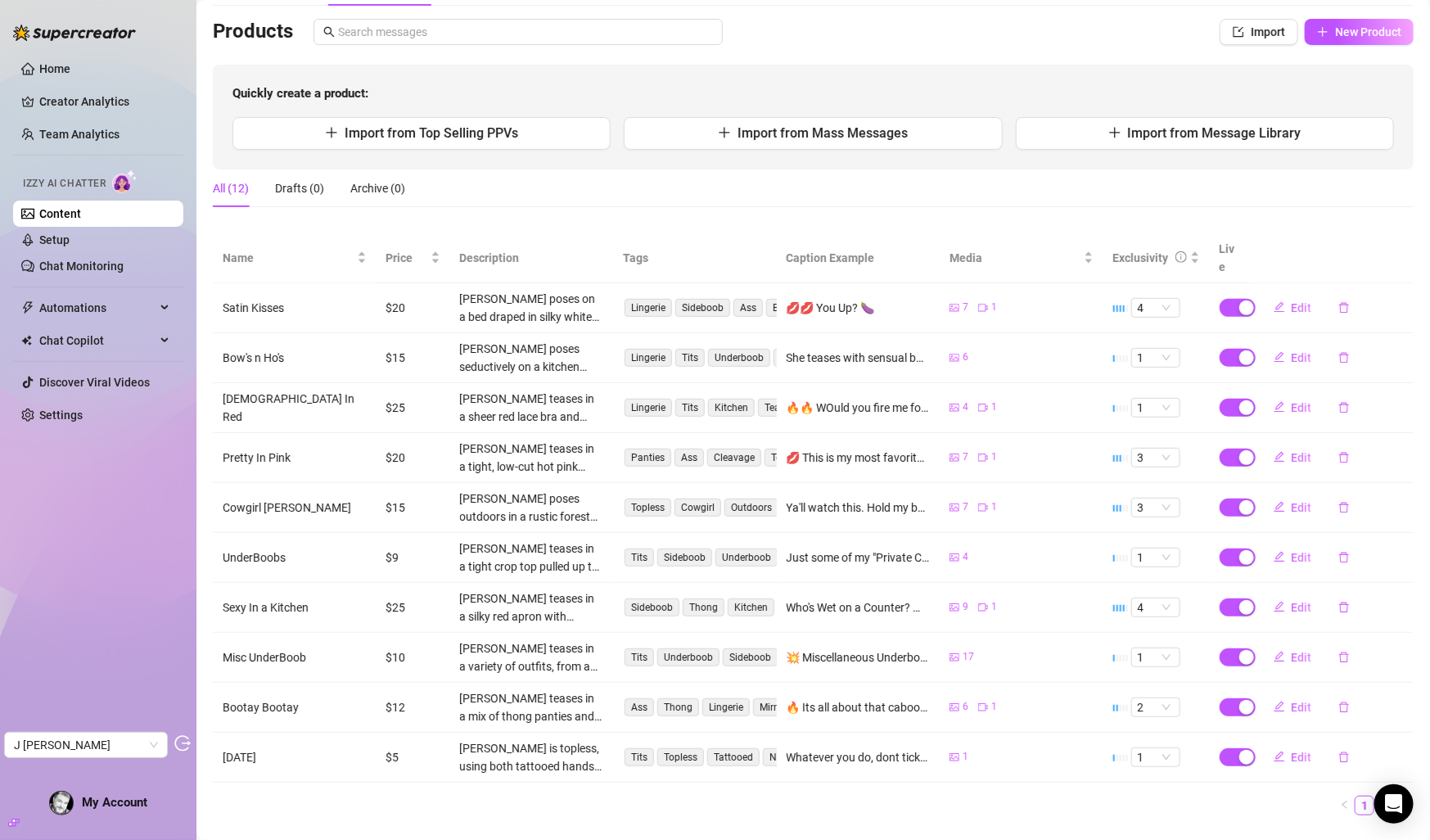
scroll to position [121, 0]
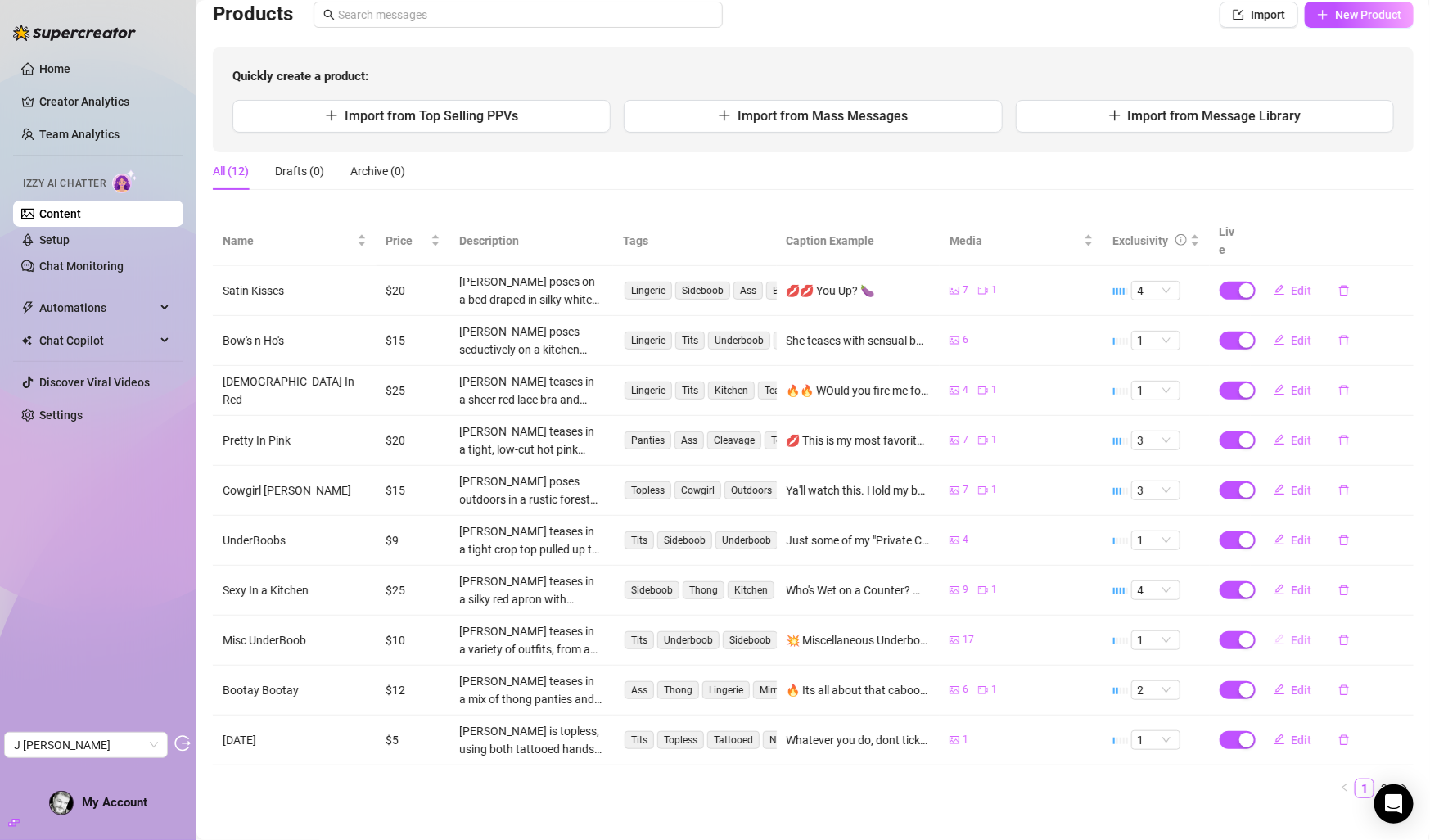
click at [1289, 627] on button "Edit" at bounding box center [1293, 639] width 65 height 26
type textarea "💥 Miscellaneous Underboob."
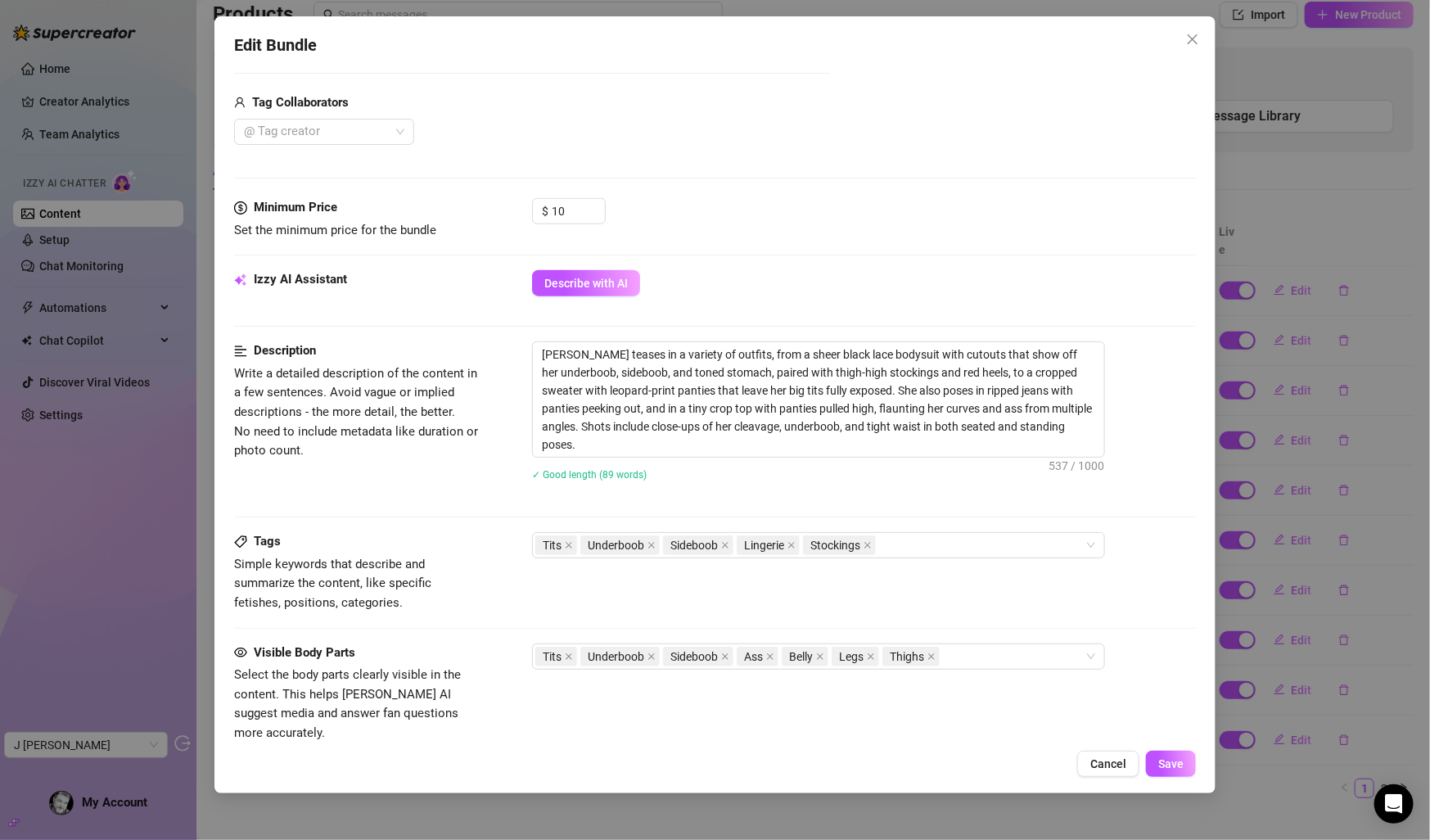
scroll to position [602, 0]
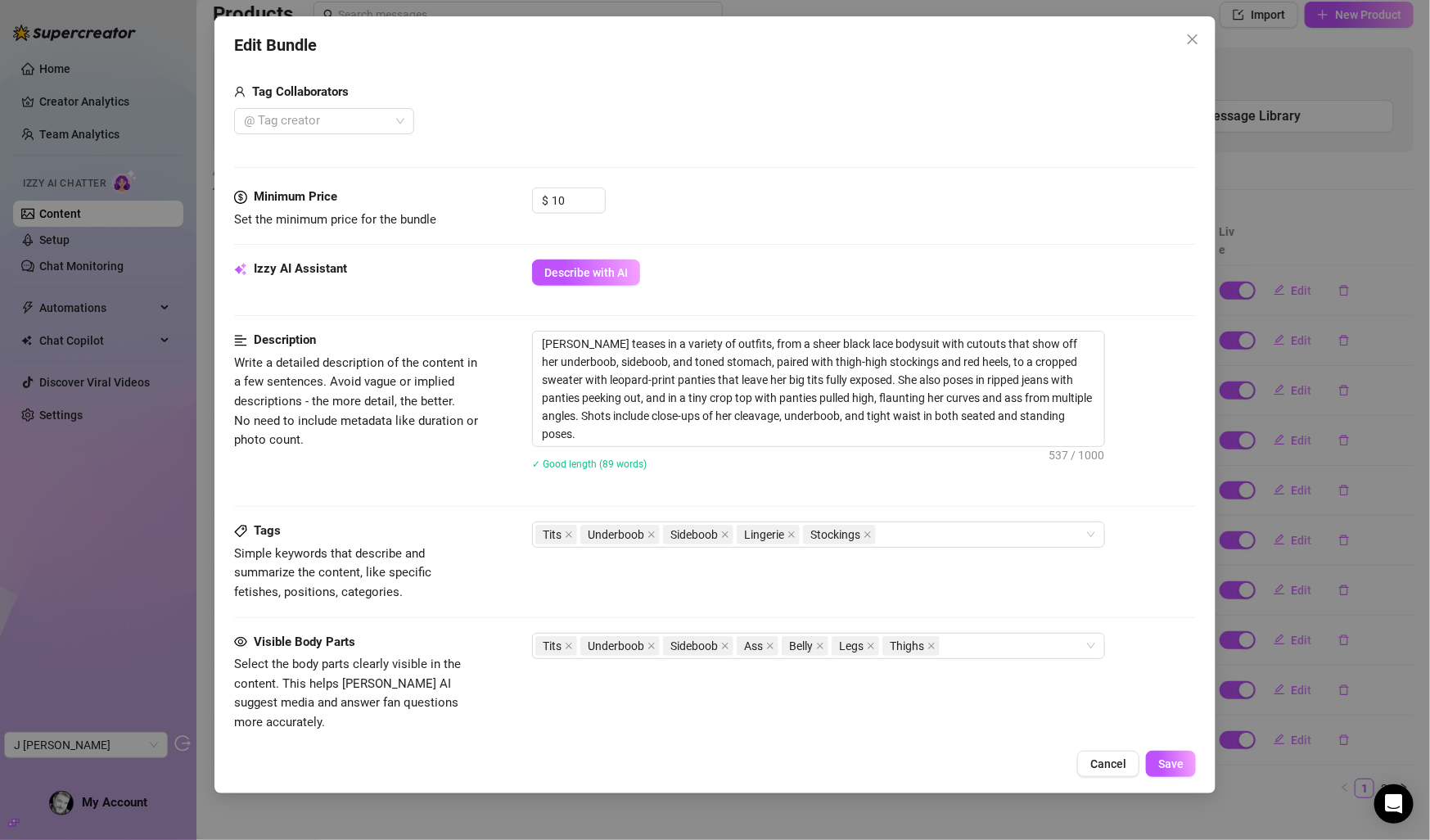
click at [1291, 472] on div "Edit Bundle Account Laden (@ladenbailey) Name Name is for your internal organiz…" at bounding box center [715, 420] width 1430 height 840
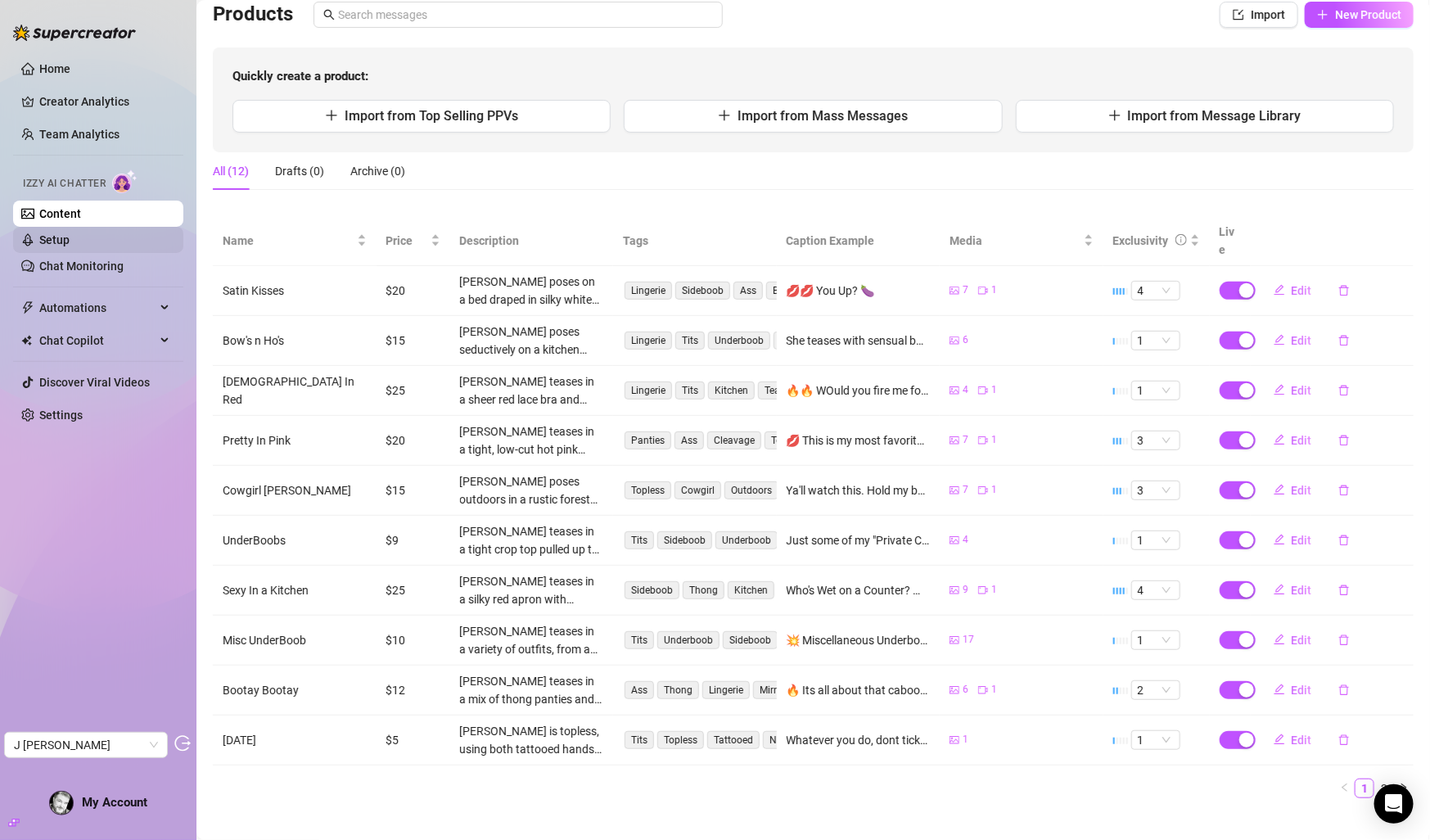
click at [70, 241] on link "Setup" at bounding box center [55, 240] width 30 height 13
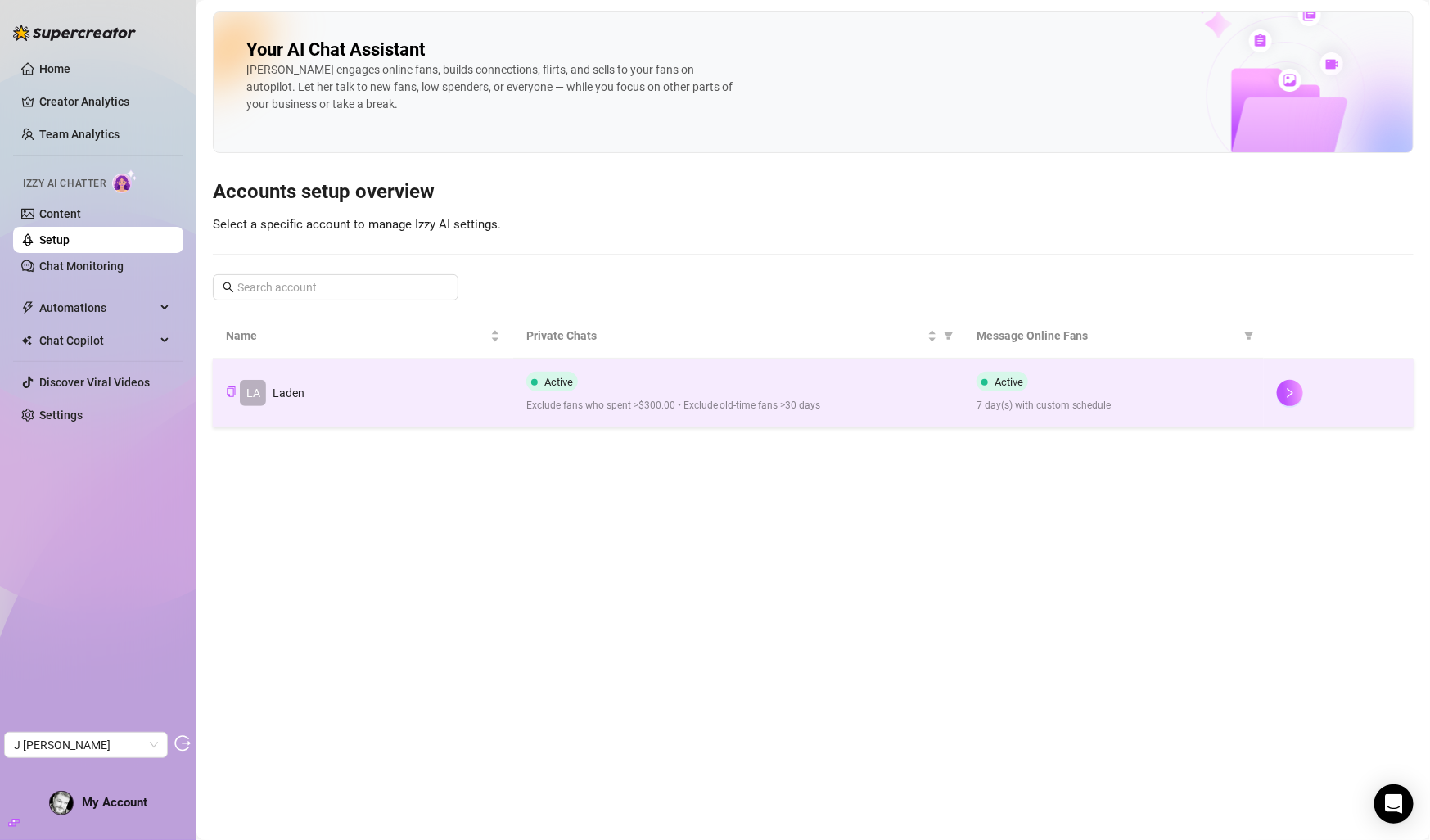
click at [779, 361] on td "Active Exclude fans who spent >$300.00 • Exclude old-time fans >30 days" at bounding box center [739, 393] width 450 height 69
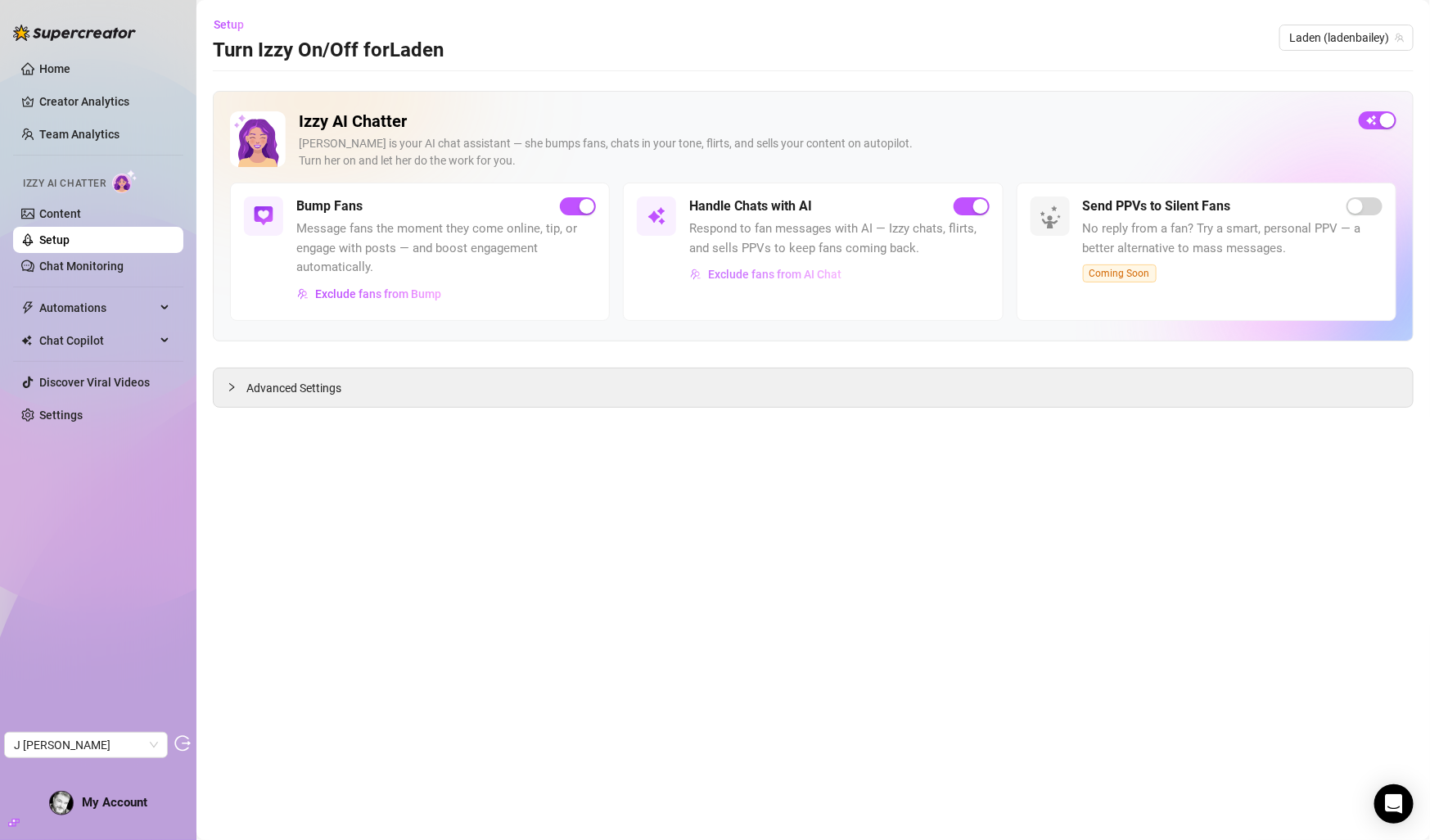
click at [742, 273] on span "Exclude fans from AI Chat" at bounding box center [775, 275] width 134 height 13
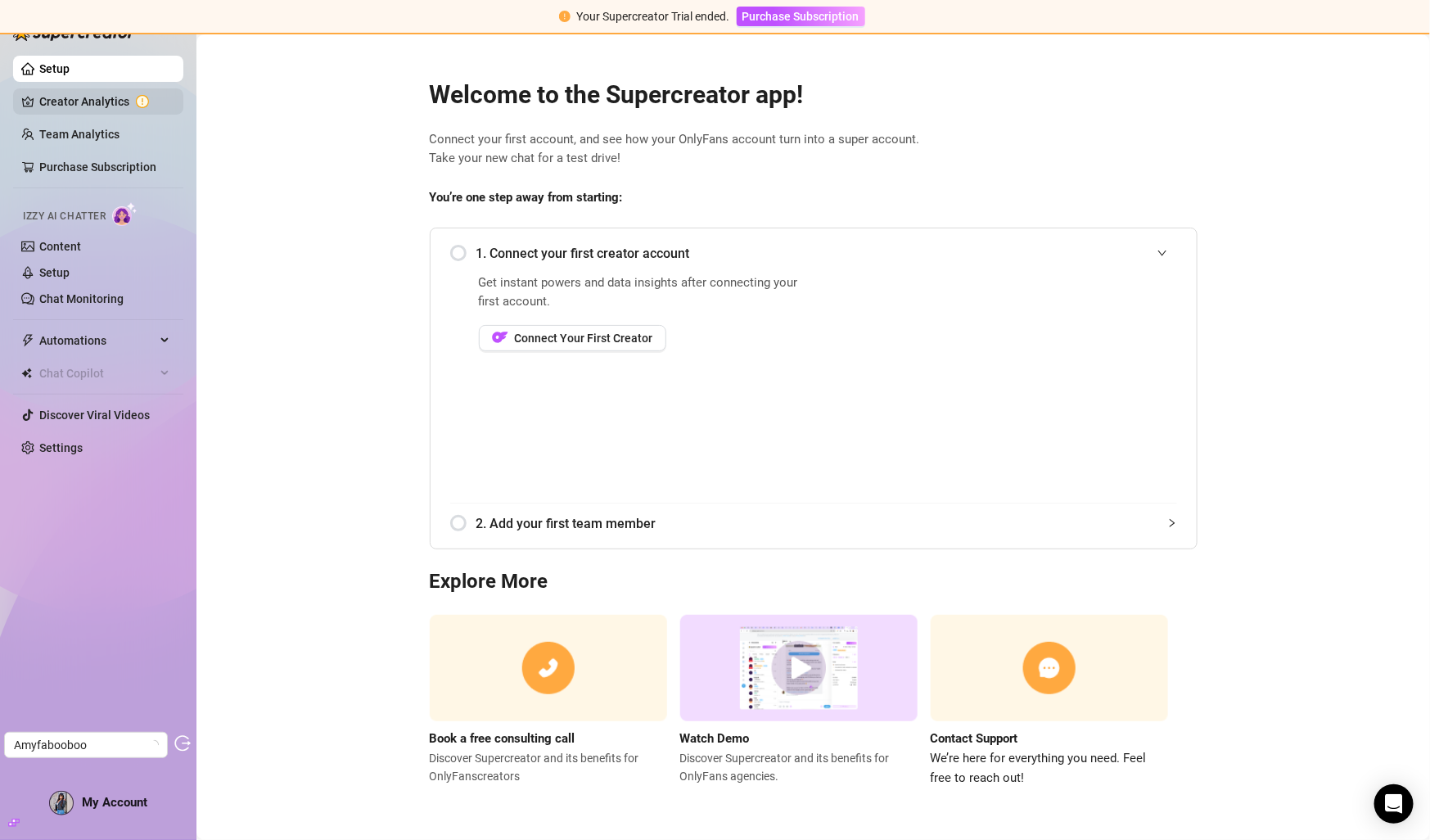
click at [123, 109] on link "Creator Analytics" at bounding box center [105, 101] width 131 height 26
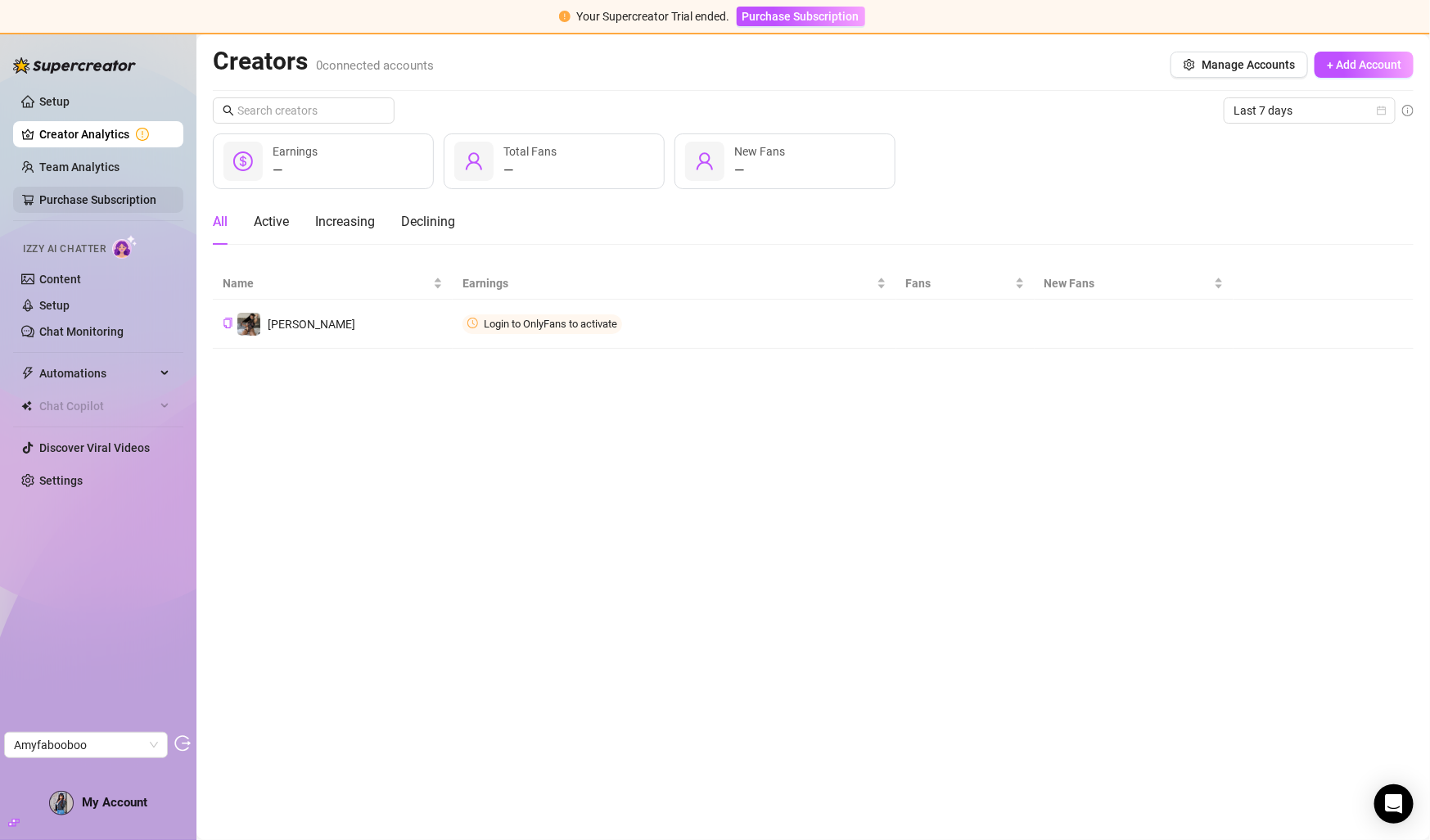
click at [108, 204] on link "Purchase Subscription" at bounding box center [97, 200] width 117 height 13
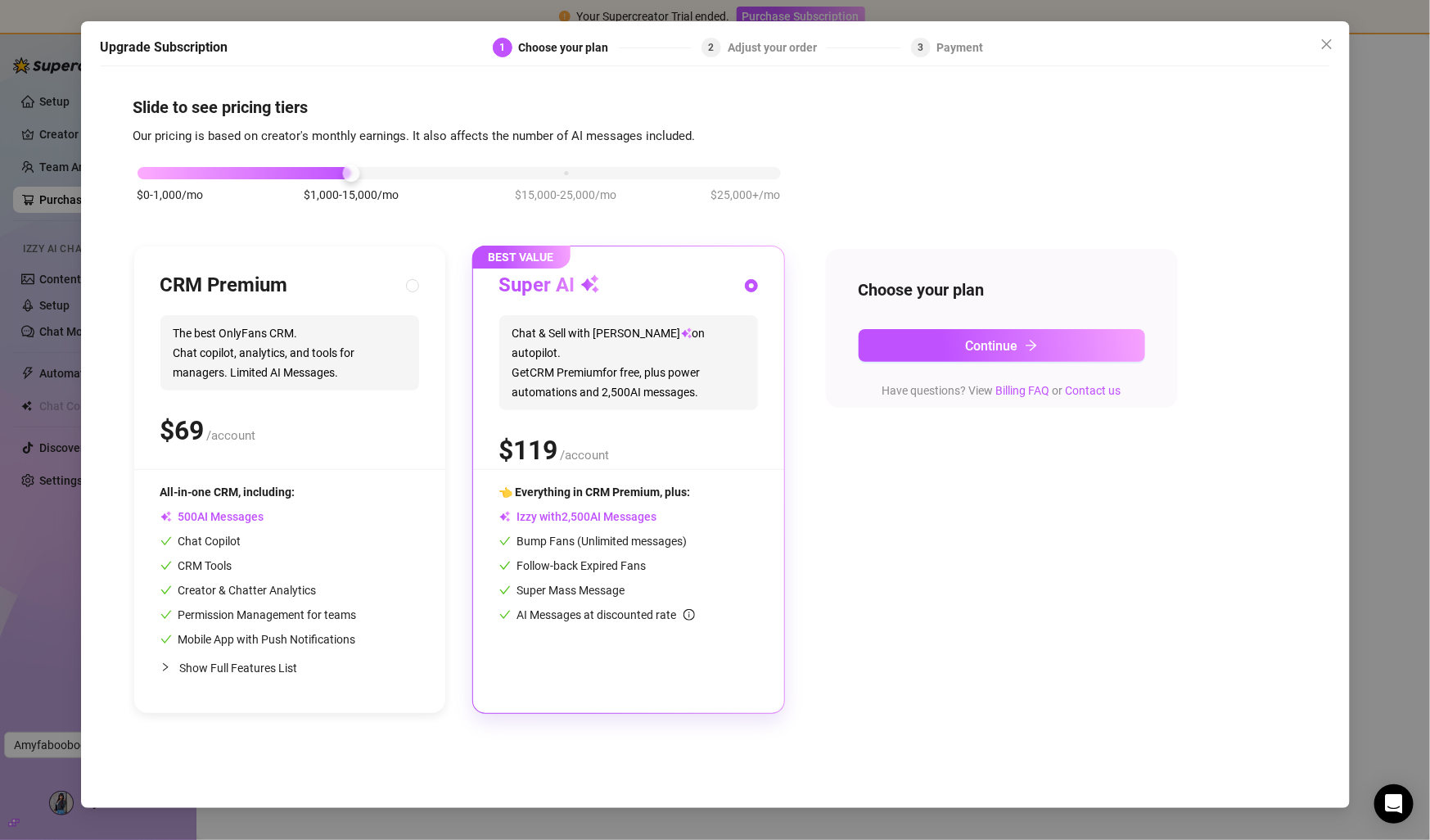
click at [276, 347] on span "The best OnlyFans CRM. Chat copilot, analytics, and tools for managers. Limited…" at bounding box center [290, 353] width 259 height 76
radio input "true"
radio input "false"
click at [365, 287] on div "CRM Premium" at bounding box center [290, 285] width 259 height 26
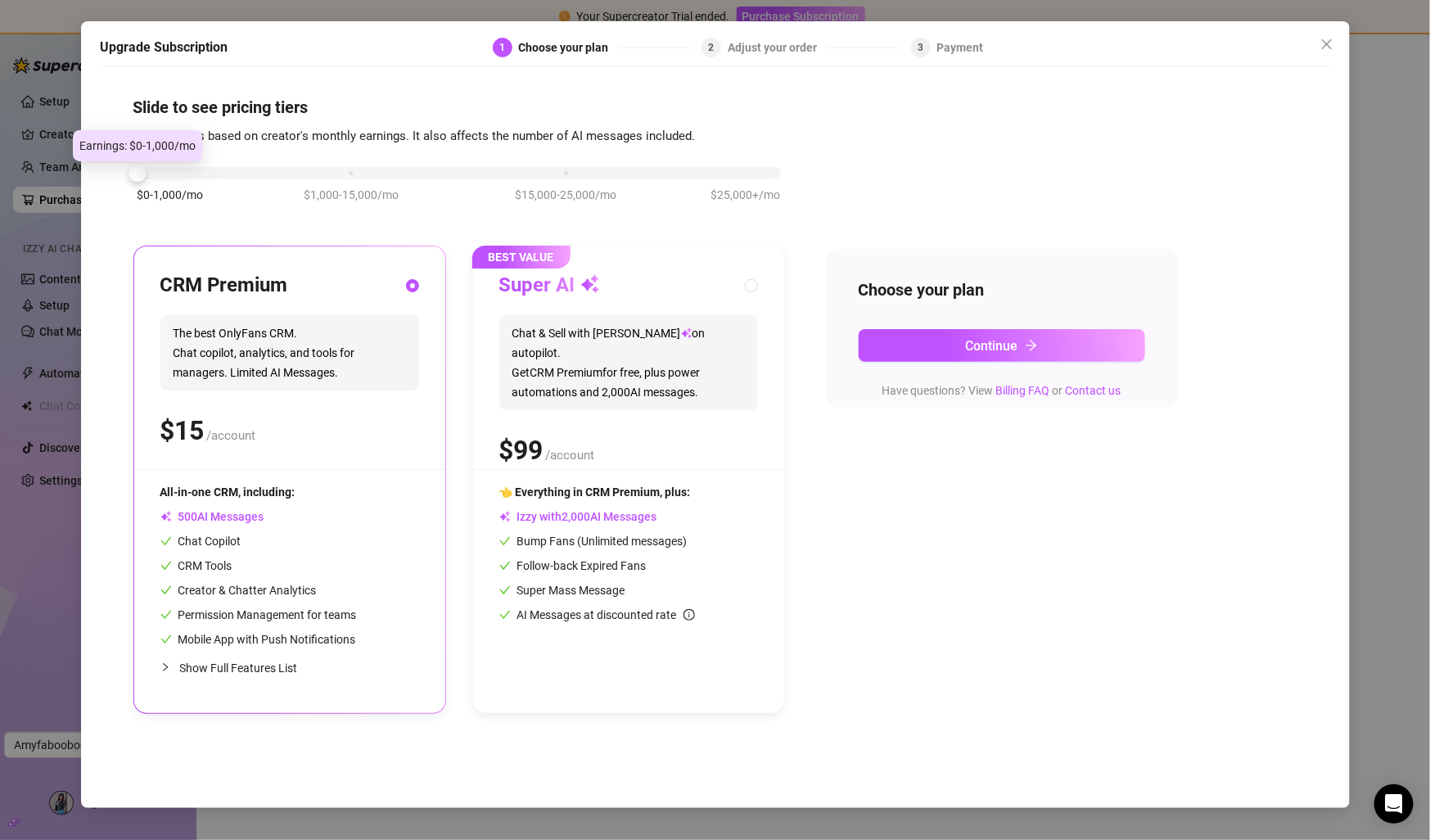
drag, startPoint x: 350, startPoint y: 171, endPoint x: 188, endPoint y: 171, distance: 162.0
click at [190, 171] on div "$0-1,000/mo $1,000-15,000/mo $15,000-25,000/mo $25,000+/mo" at bounding box center [460, 169] width 644 height 10
click at [188, 171] on div at bounding box center [460, 173] width 644 height 13
drag, startPoint x: 143, startPoint y: 169, endPoint x: 260, endPoint y: 159, distance: 117.4
click at [260, 159] on div "$0-1,000/mo $1,000-15,000/mo $15,000-25,000/mo $25,000+/mo" at bounding box center [460, 192] width 652 height 92
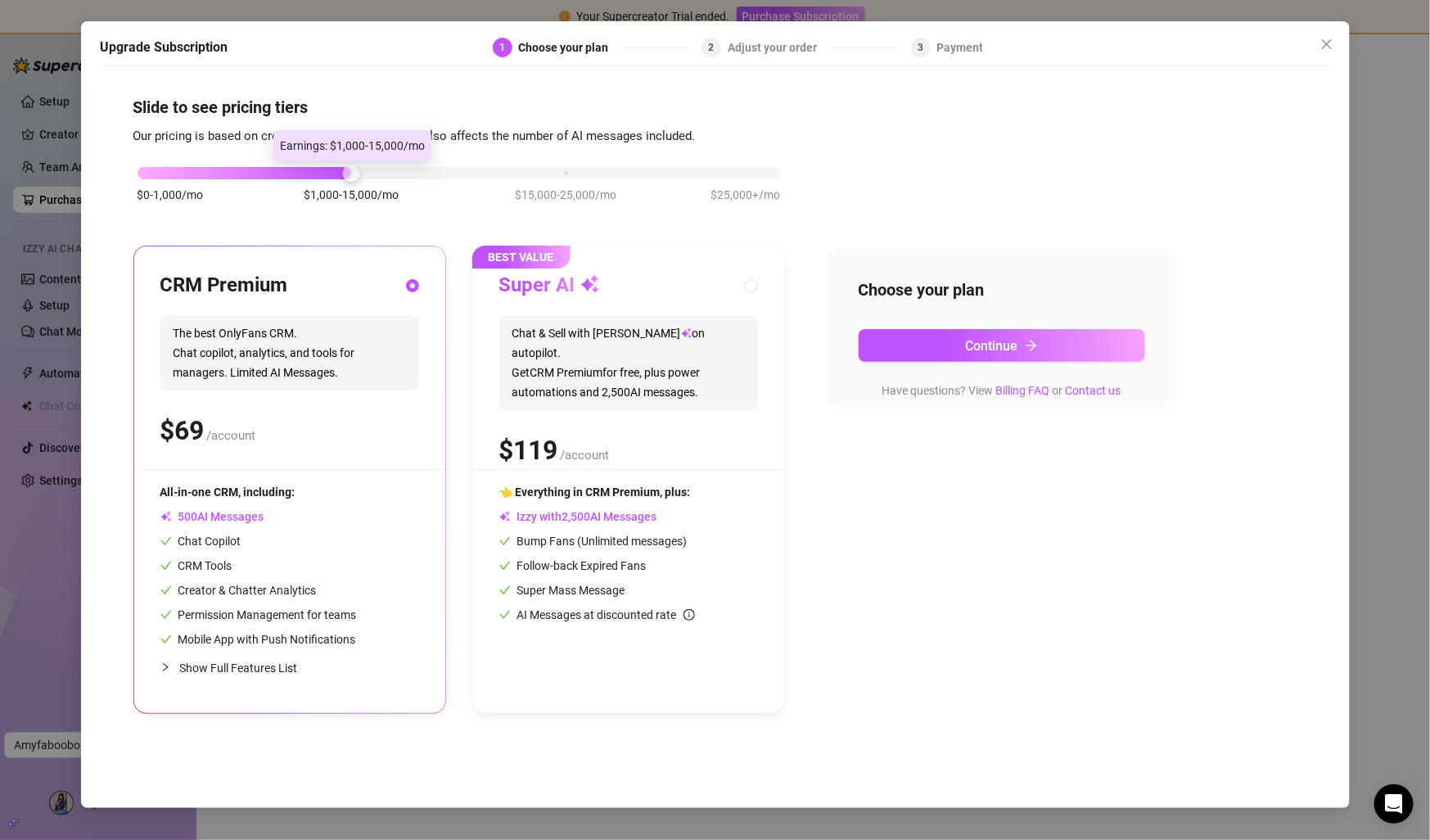
click at [351, 168] on div at bounding box center [351, 173] width 17 height 17
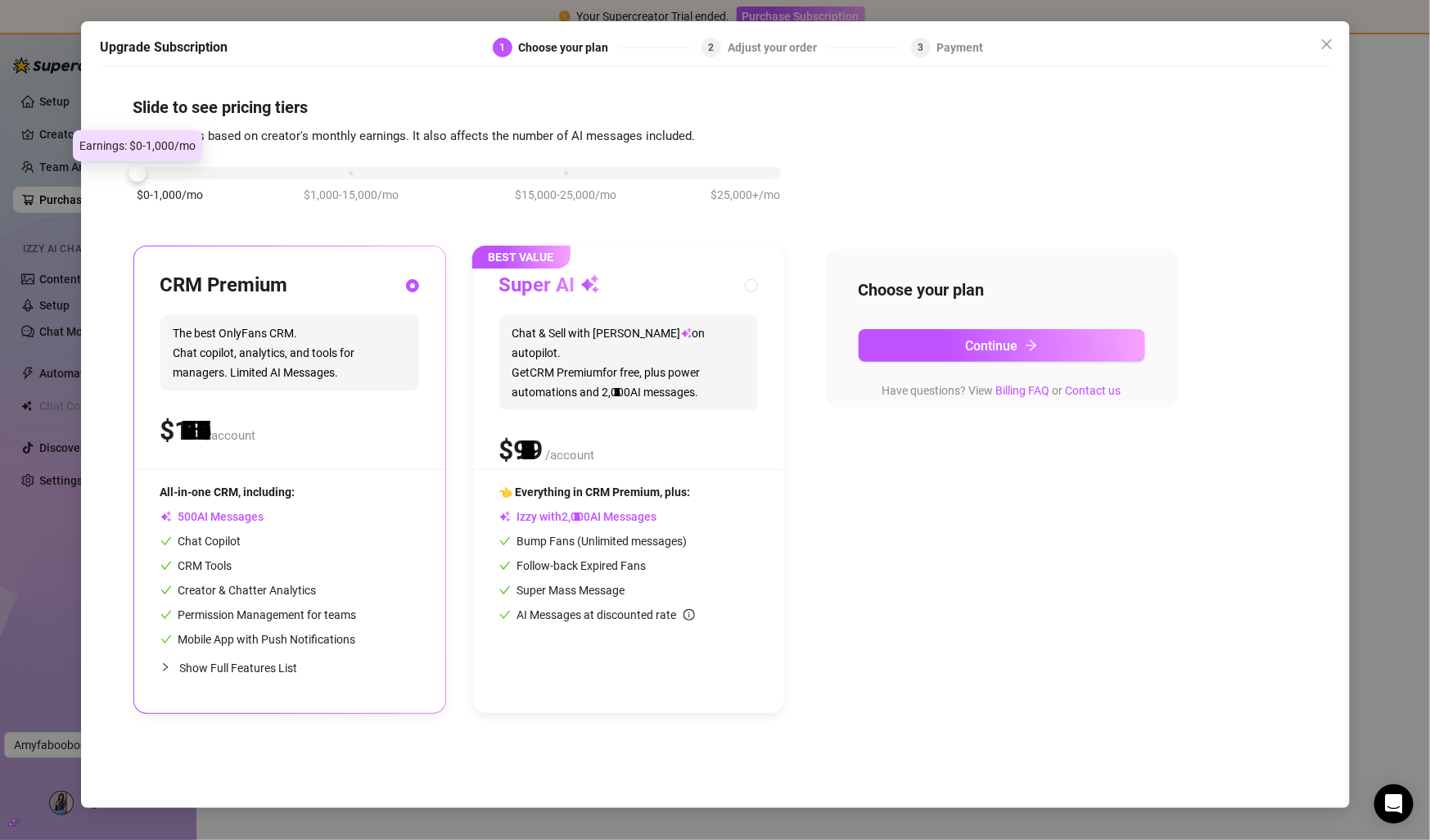
click at [210, 172] on div "$0-1,000/mo $1,000-15,000/mo $15,000-25,000/mo $25,000+/mo" at bounding box center [460, 169] width 644 height 10
click at [328, 300] on div "CRM Premium The best OnlyFans CRM. Chat copilot, analytics, and tools for manag…" at bounding box center [290, 370] width 259 height 197
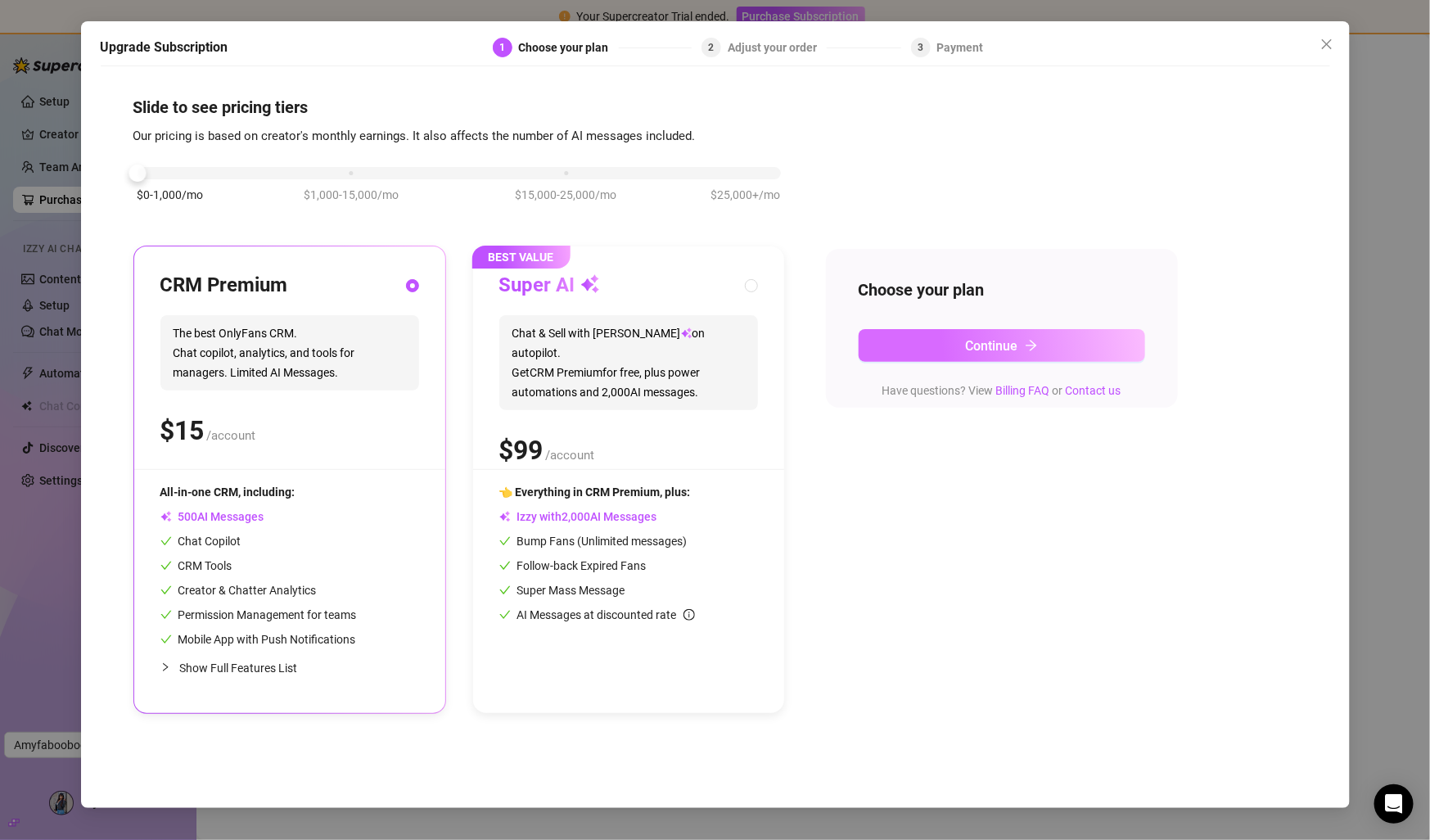
click at [989, 342] on span "Continue" at bounding box center [992, 345] width 52 height 16
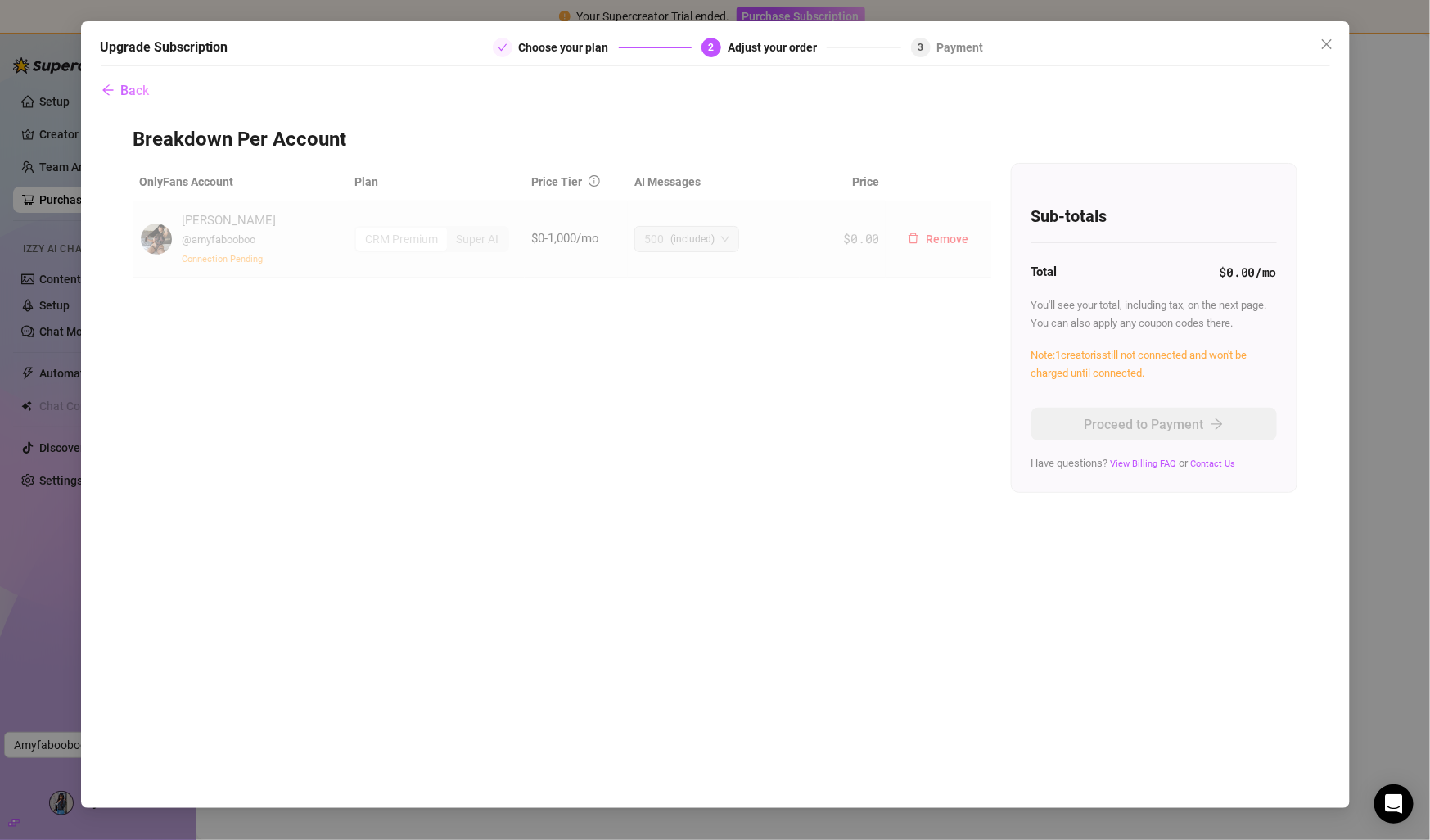
click at [213, 260] on span "Connection Pending" at bounding box center [223, 259] width 81 height 11
